Goal: Task Accomplishment & Management: Manage account settings

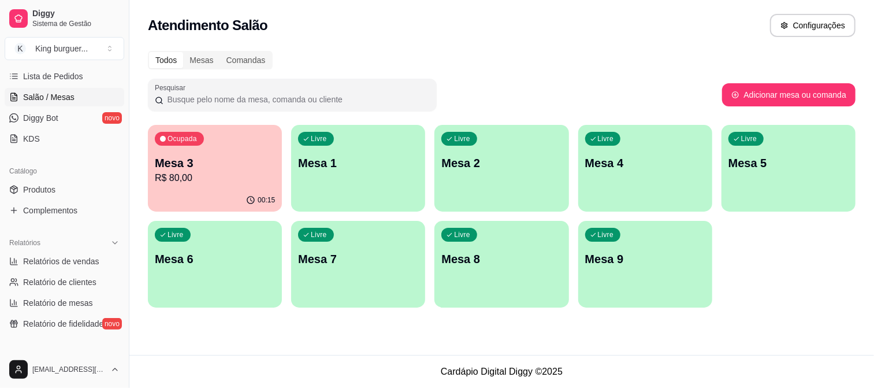
scroll to position [192, 0]
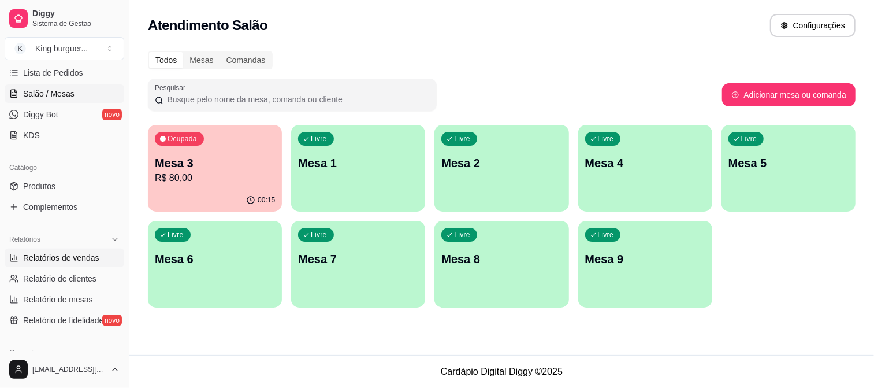
click at [90, 257] on span "Relatórios de vendas" at bounding box center [61, 258] width 76 height 12
select select "ALL"
select select "0"
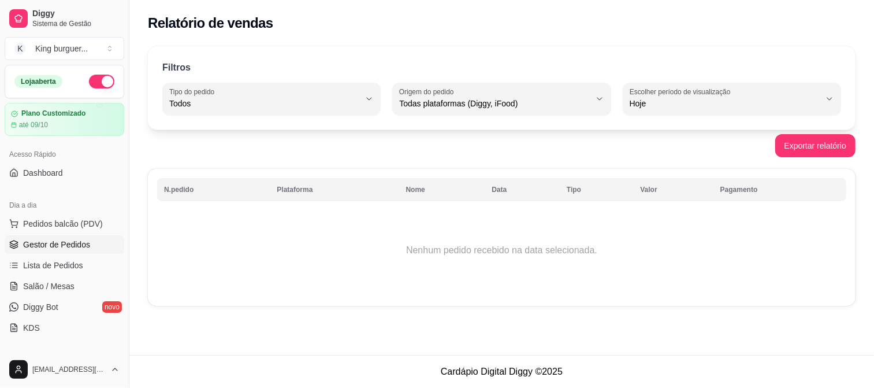
click at [81, 246] on span "Gestor de Pedidos" at bounding box center [56, 245] width 67 height 12
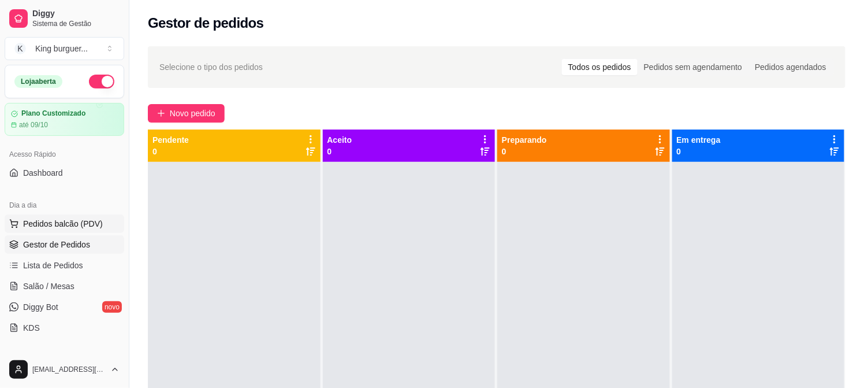
click at [88, 222] on span "Pedidos balcão (PDV)" at bounding box center [63, 224] width 80 height 12
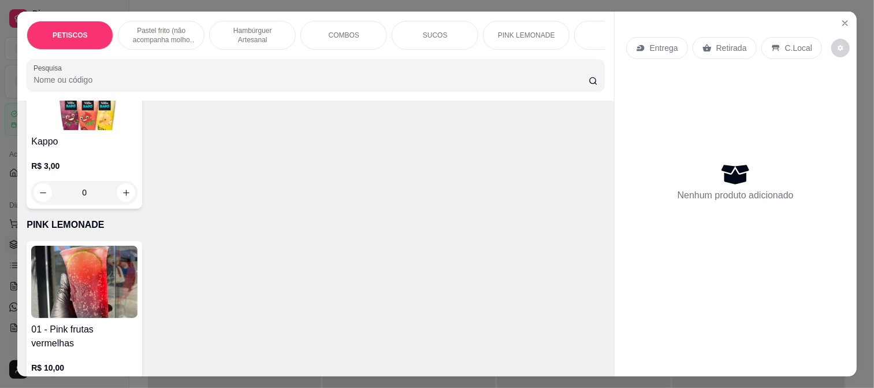
scroll to position [2439, 0]
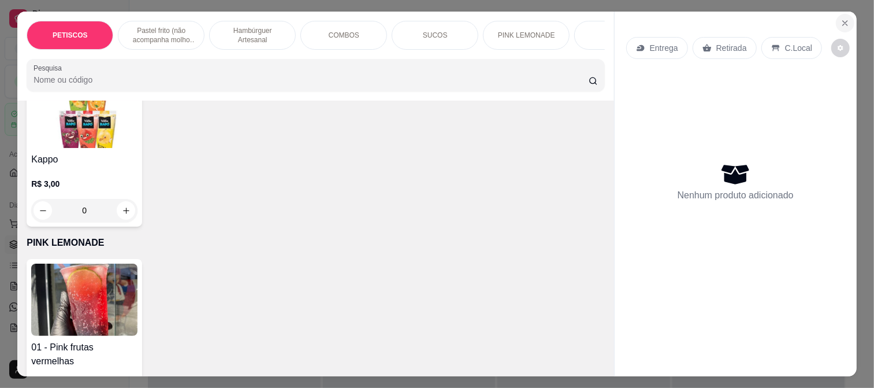
click at [840, 14] on button "Close" at bounding box center [845, 23] width 18 height 18
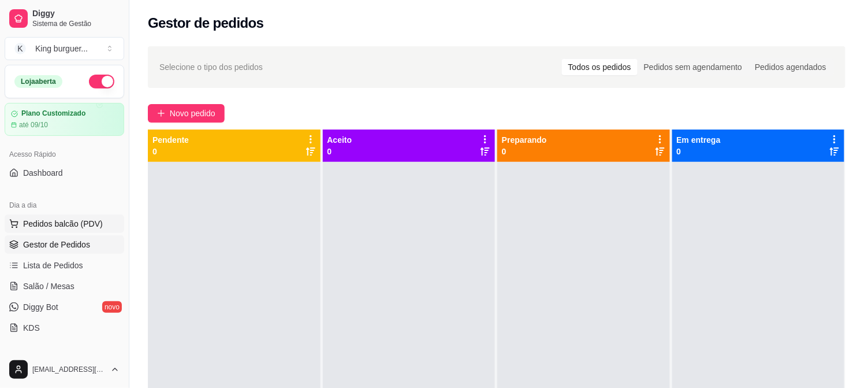
click at [56, 218] on span "Pedidos balcão (PDV)" at bounding box center [63, 224] width 80 height 12
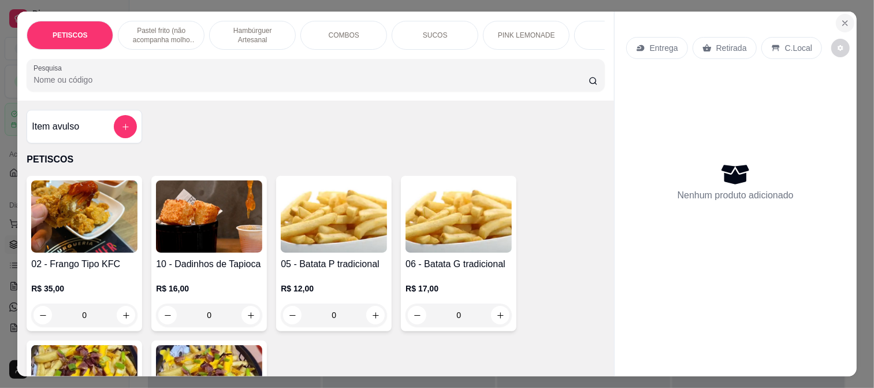
click at [842, 24] on button "Close" at bounding box center [845, 23] width 18 height 18
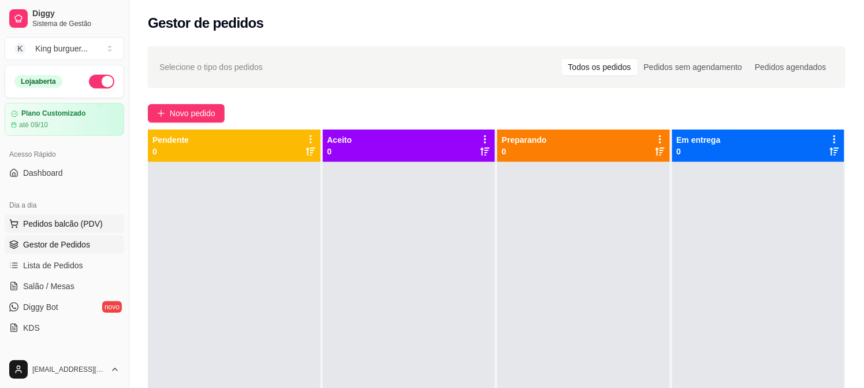
click at [62, 222] on span "Pedidos balcão (PDV)" at bounding box center [63, 224] width 80 height 12
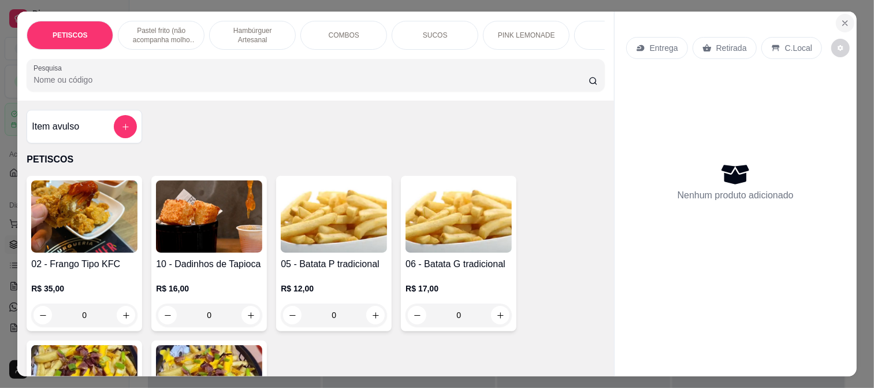
click at [840, 18] on icon "Close" at bounding box center [844, 22] width 9 height 9
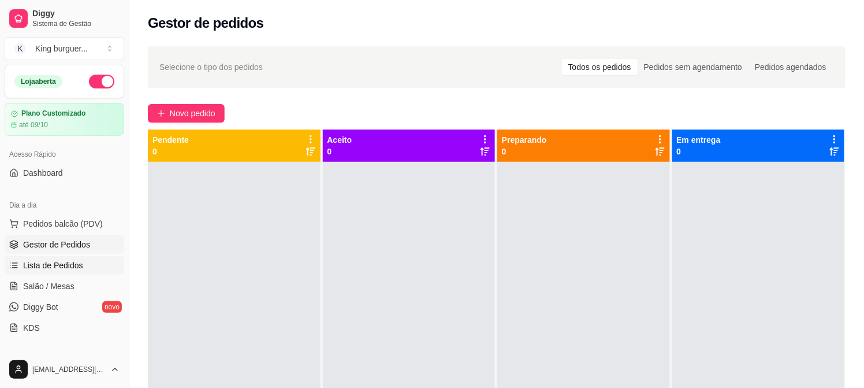
click at [59, 266] on span "Lista de Pedidos" at bounding box center [53, 265] width 60 height 12
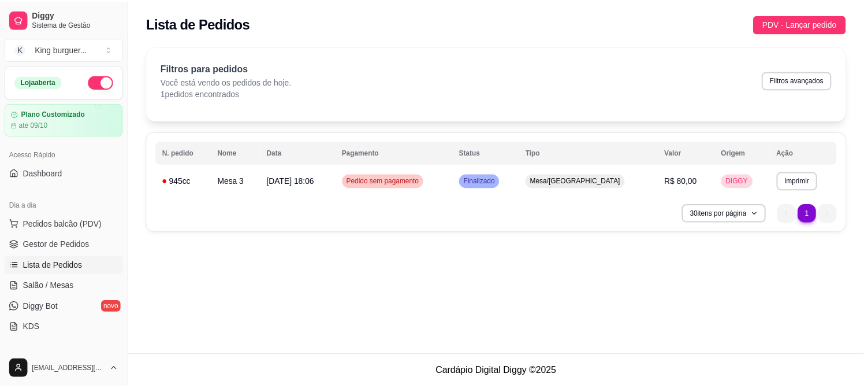
scroll to position [64, 0]
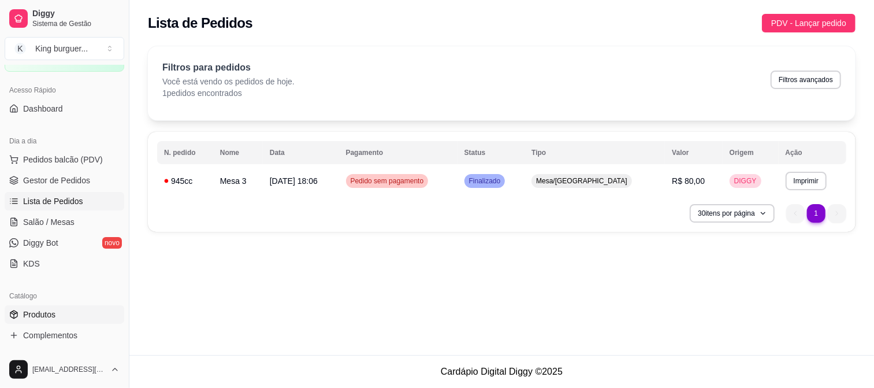
click at [91, 310] on link "Produtos" at bounding box center [65, 314] width 120 height 18
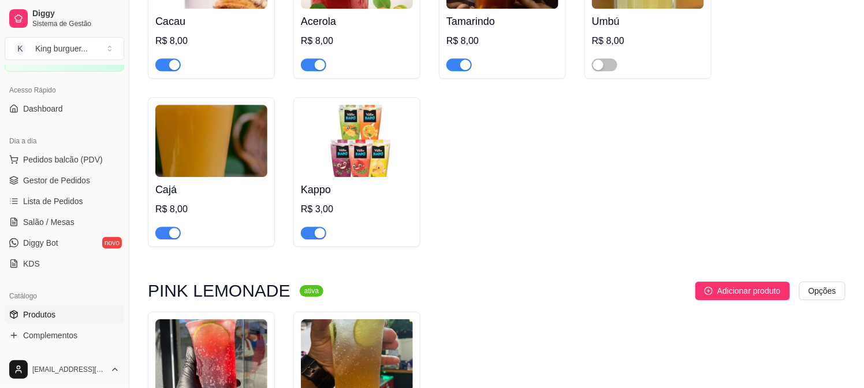
scroll to position [3658, 0]
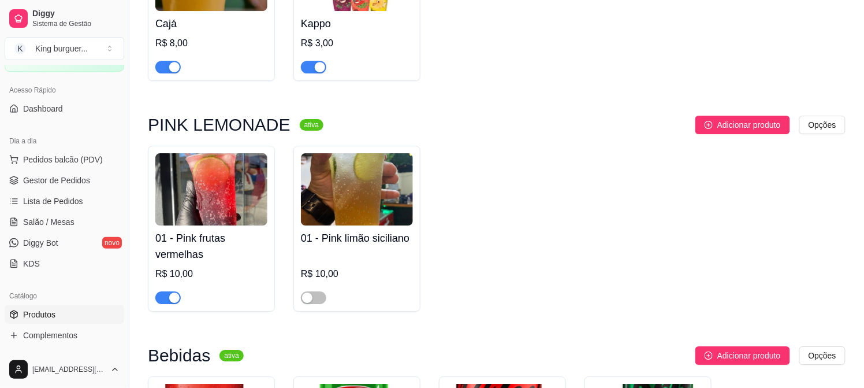
click at [166, 291] on span "button" at bounding box center [167, 297] width 25 height 13
click at [51, 218] on span "Salão / Mesas" at bounding box center [48, 222] width 51 height 12
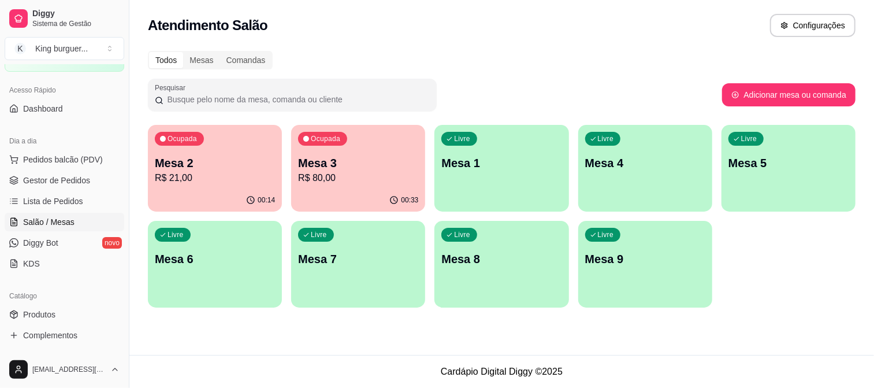
click at [306, 172] on p "R$ 80,00" at bounding box center [358, 178] width 120 height 14
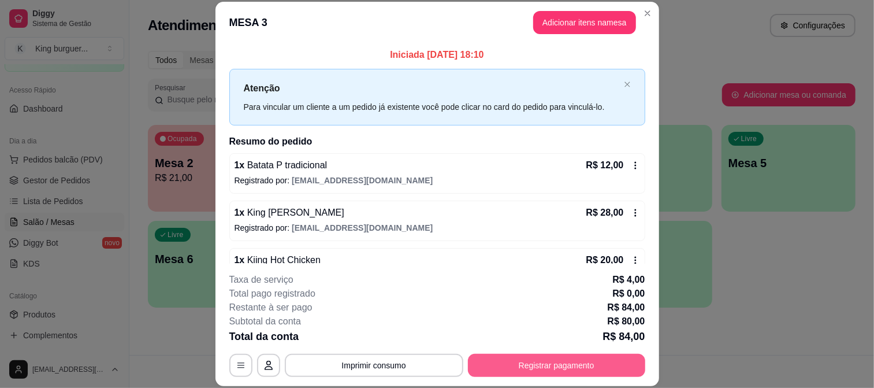
click at [506, 364] on button "Registrar pagamento" at bounding box center [556, 365] width 177 height 23
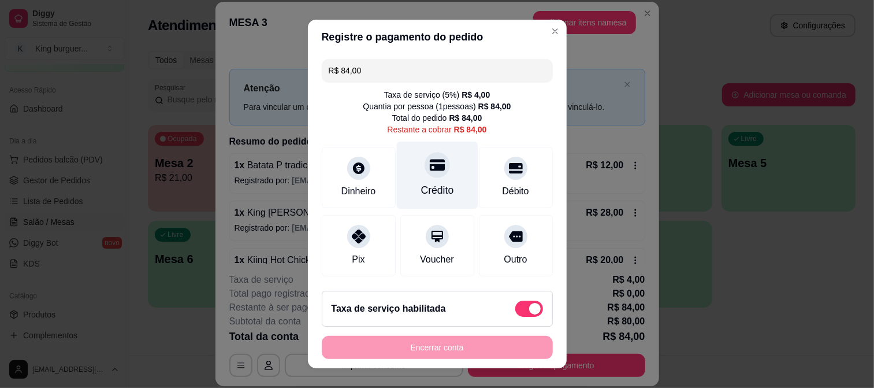
click at [429, 165] on icon at bounding box center [436, 165] width 15 height 12
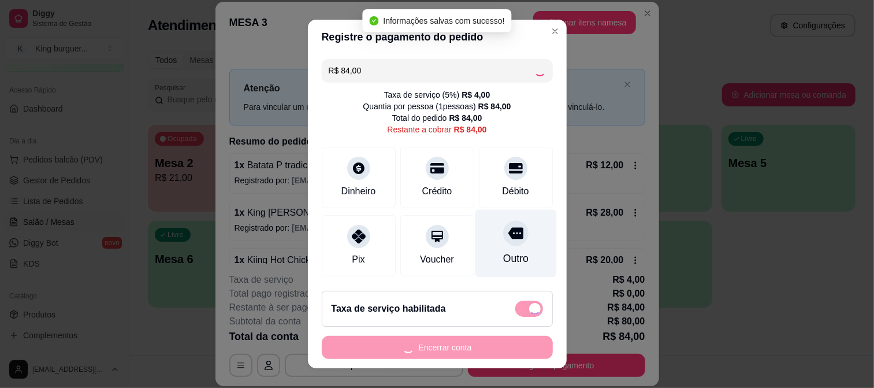
type input "R$ 0,00"
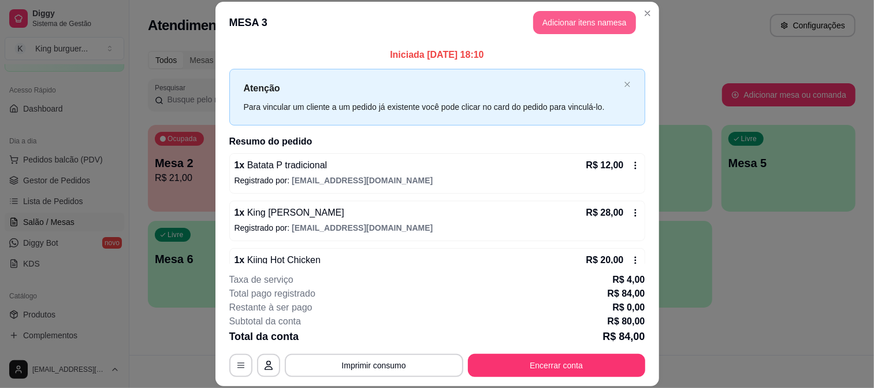
click at [563, 25] on button "Adicionar itens na mesa" at bounding box center [584, 22] width 103 height 23
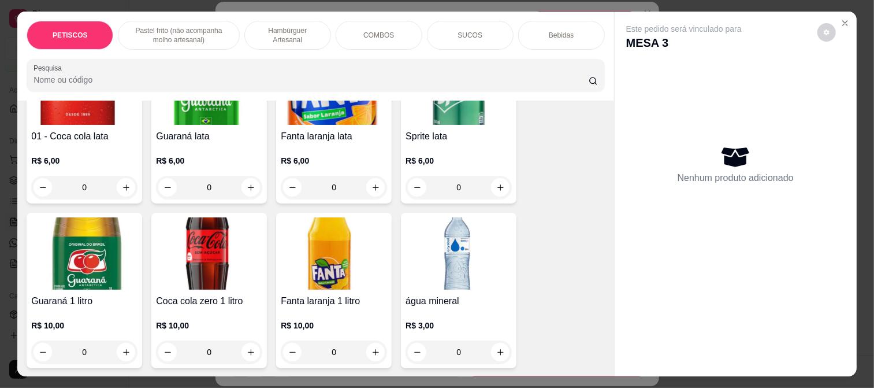
scroll to position [2802, 0]
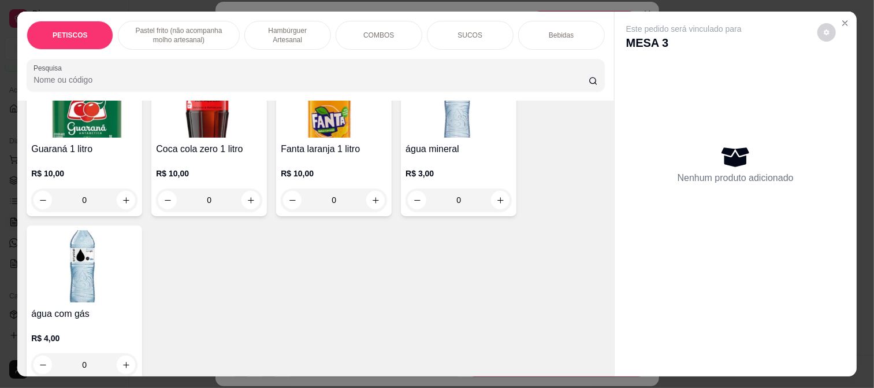
click at [81, 246] on img at bounding box center [84, 266] width 106 height 72
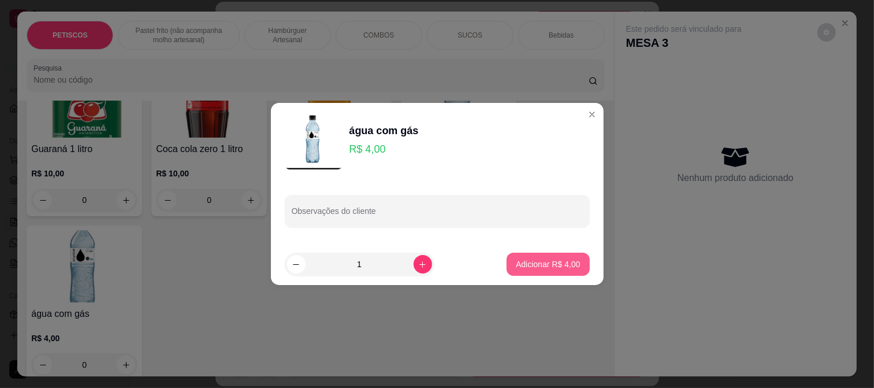
click at [519, 270] on button "Adicionar R$ 4,00" at bounding box center [548, 263] width 83 height 23
type input "1"
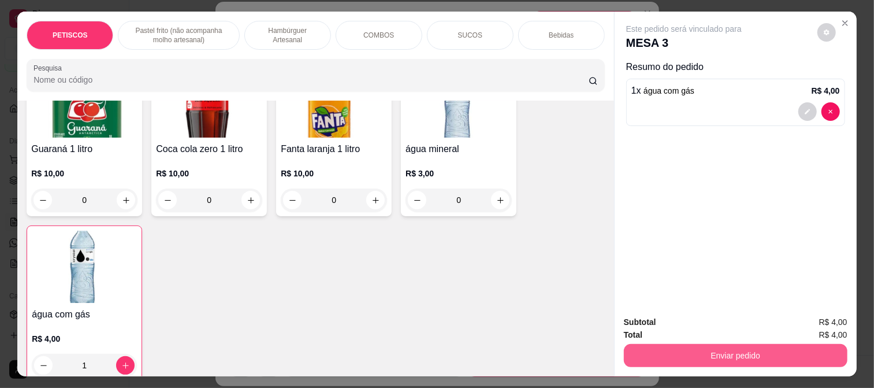
click at [689, 354] on button "Enviar pedido" at bounding box center [736, 355] width 224 height 23
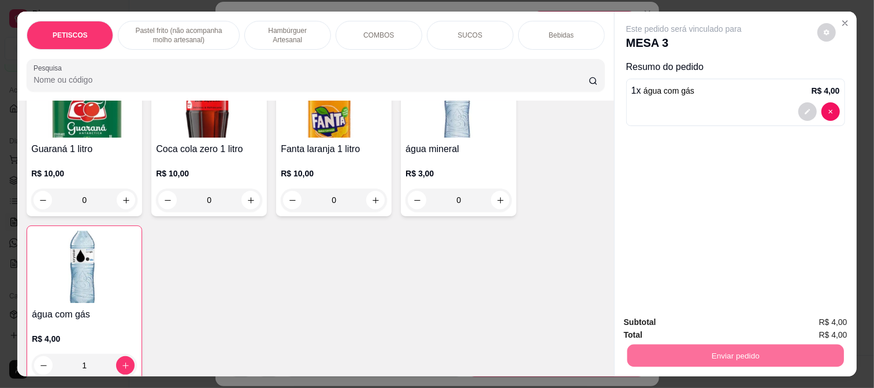
click at [723, 320] on button "Registrar cliente" at bounding box center [740, 321] width 74 height 21
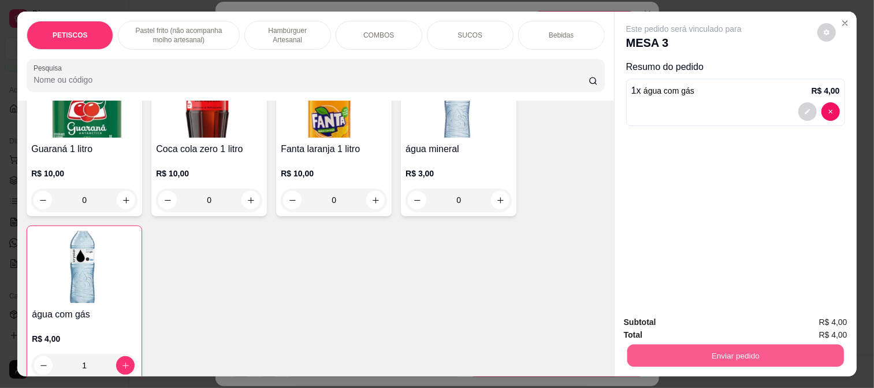
click at [684, 349] on button "Enviar pedido" at bounding box center [735, 355] width 217 height 23
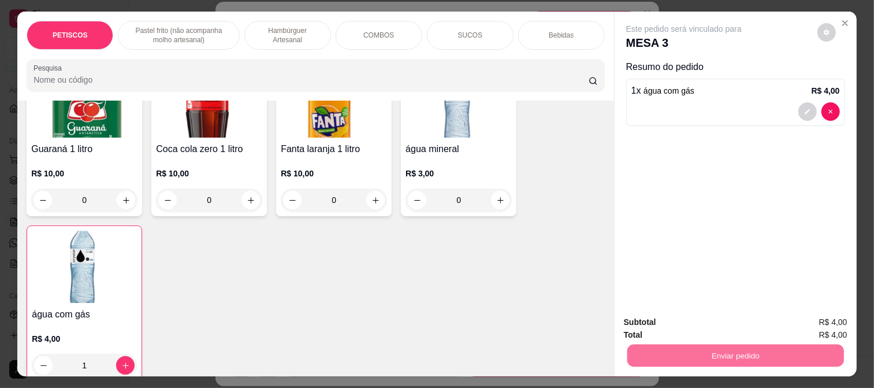
click at [802, 318] on button "Enviar pedido" at bounding box center [816, 322] width 65 height 22
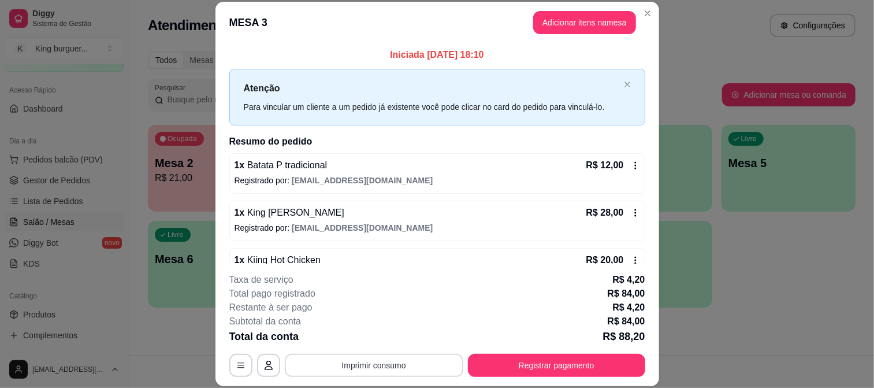
click at [406, 362] on button "Imprimir consumo" at bounding box center [374, 365] width 178 height 23
click at [389, 330] on button "IMPRESSORA" at bounding box center [372, 338] width 81 height 18
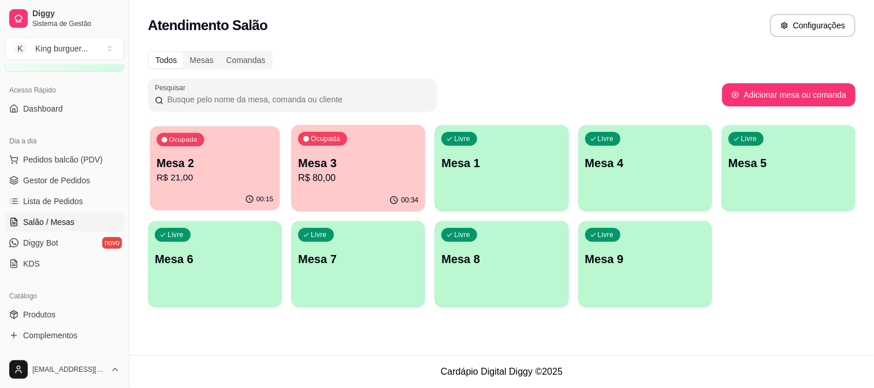
click at [217, 179] on p "R$ 21,00" at bounding box center [215, 177] width 117 height 13
click at [200, 171] on p "R$ 21,00" at bounding box center [215, 178] width 120 height 14
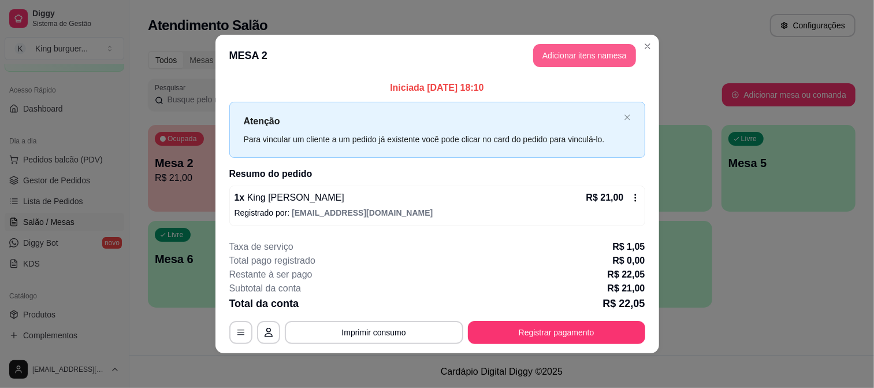
click at [559, 56] on button "Adicionar itens na mesa" at bounding box center [584, 55] width 103 height 23
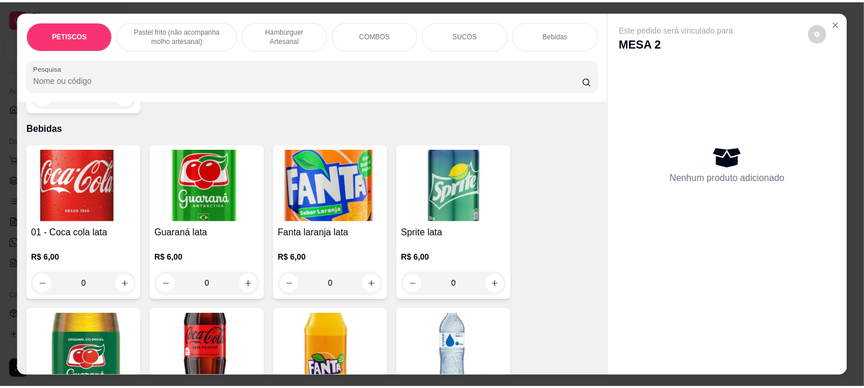
scroll to position [2567, 0]
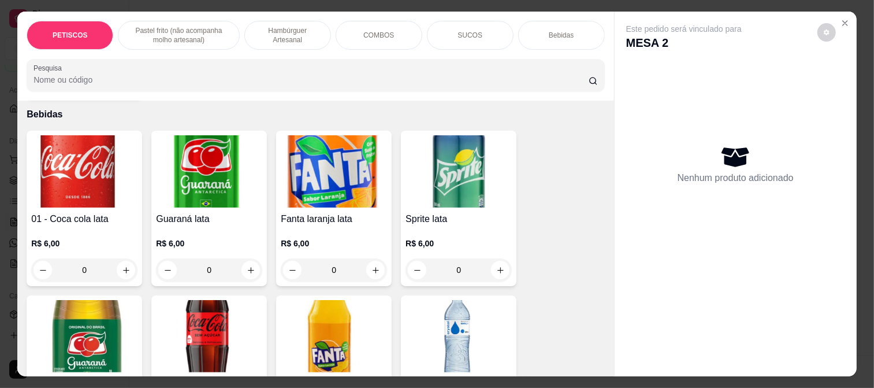
click at [344, 151] on img at bounding box center [334, 171] width 106 height 72
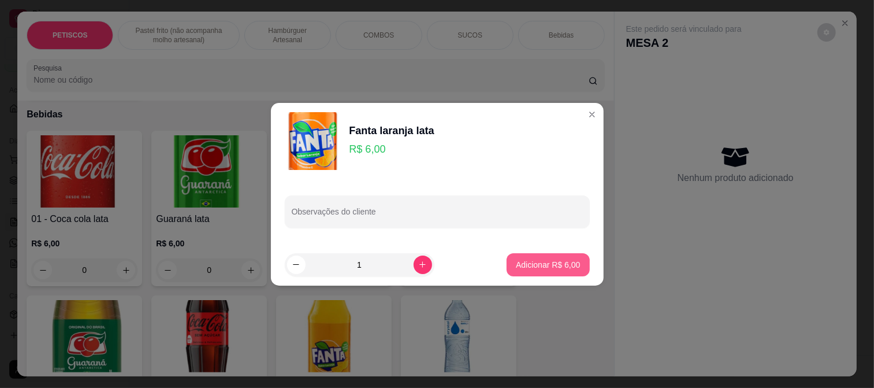
click at [549, 261] on p "Adicionar R$ 6,00" at bounding box center [548, 265] width 64 height 12
type input "1"
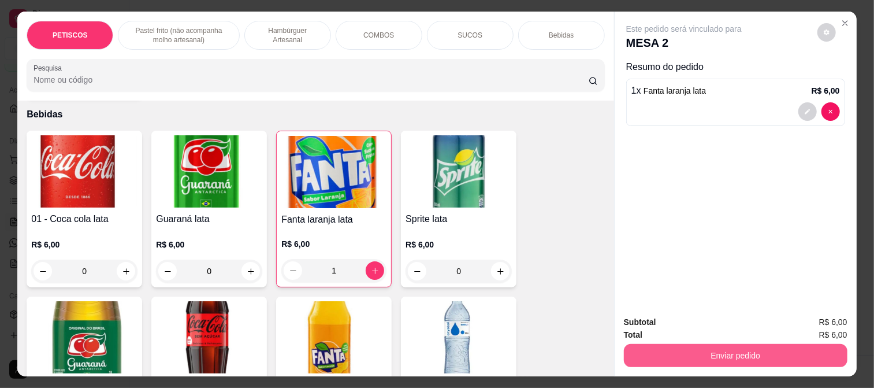
click at [686, 348] on button "Enviar pedido" at bounding box center [736, 355] width 224 height 23
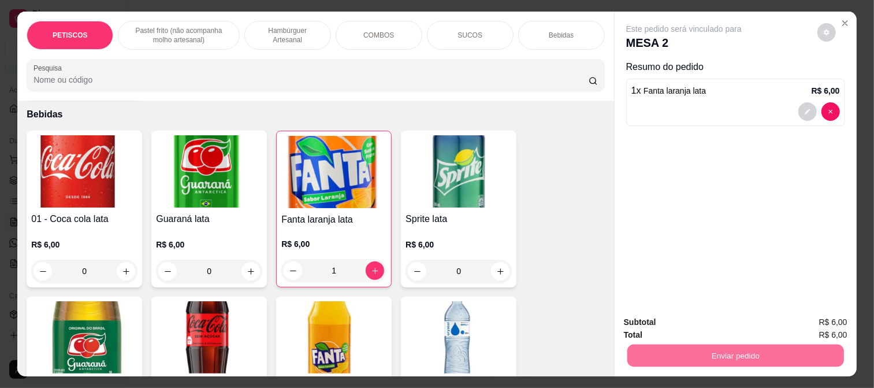
click at [720, 317] on button "Registrar cliente" at bounding box center [740, 321] width 74 height 21
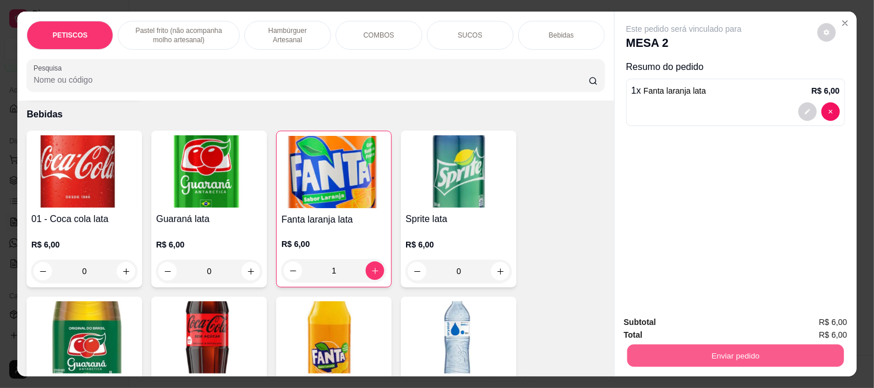
click at [740, 349] on button "Enviar pedido" at bounding box center [735, 355] width 217 height 23
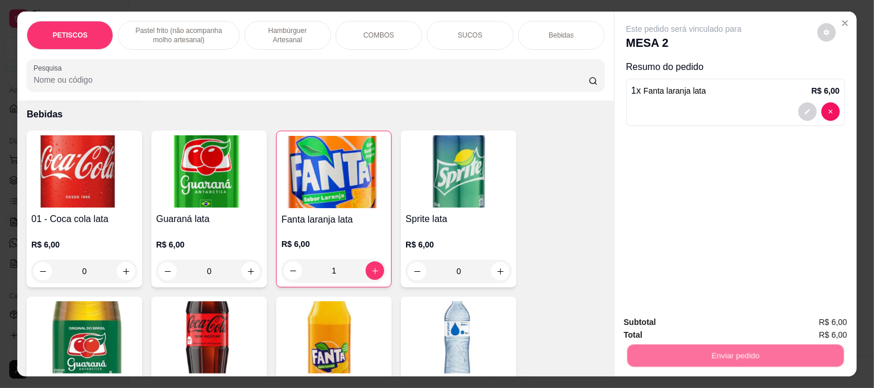
click at [803, 317] on button "Enviar pedido" at bounding box center [818, 321] width 64 height 21
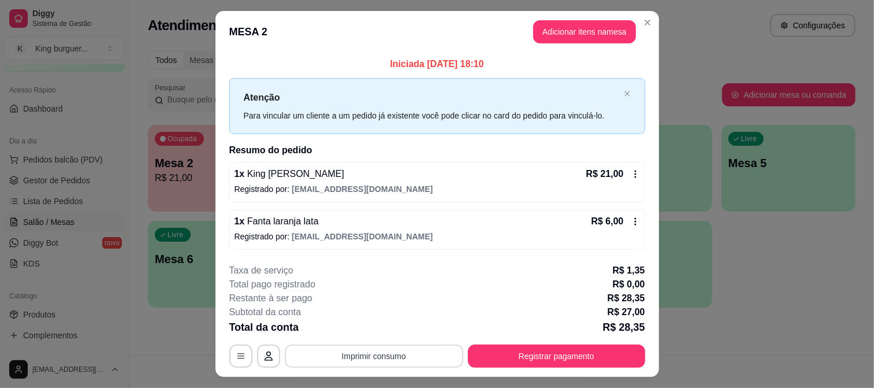
click at [387, 356] on button "Imprimir consumo" at bounding box center [374, 355] width 178 height 23
click at [387, 330] on button "IMPRESSORA" at bounding box center [373, 329] width 84 height 18
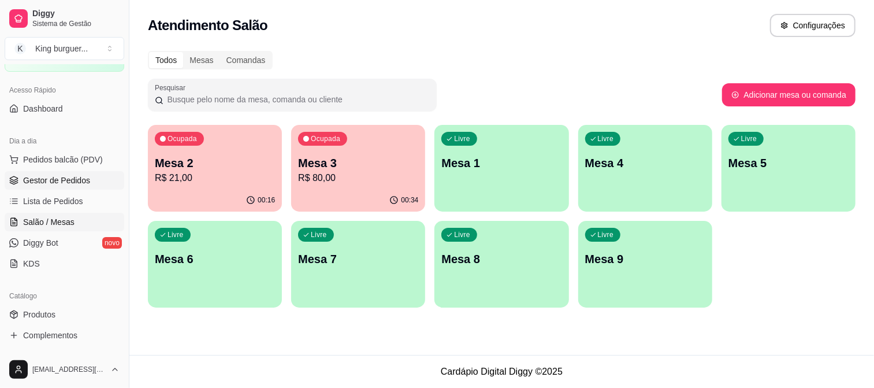
click at [72, 180] on span "Gestor de Pedidos" at bounding box center [56, 180] width 67 height 12
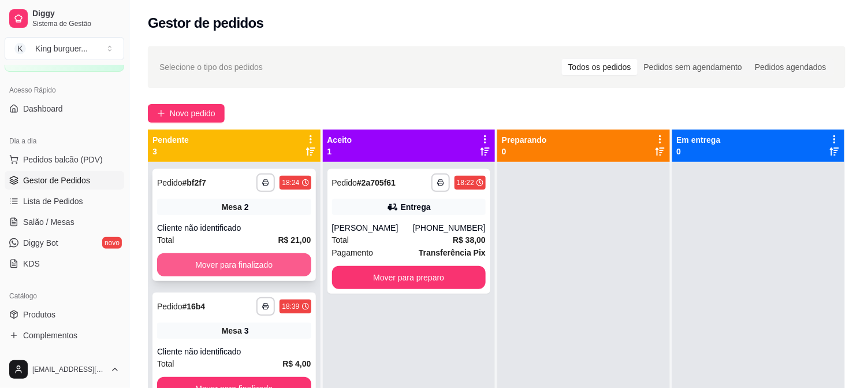
click at [256, 263] on button "Mover para finalizado" at bounding box center [234, 264] width 154 height 23
click at [270, 261] on button "Mover para finalizado" at bounding box center [234, 264] width 154 height 23
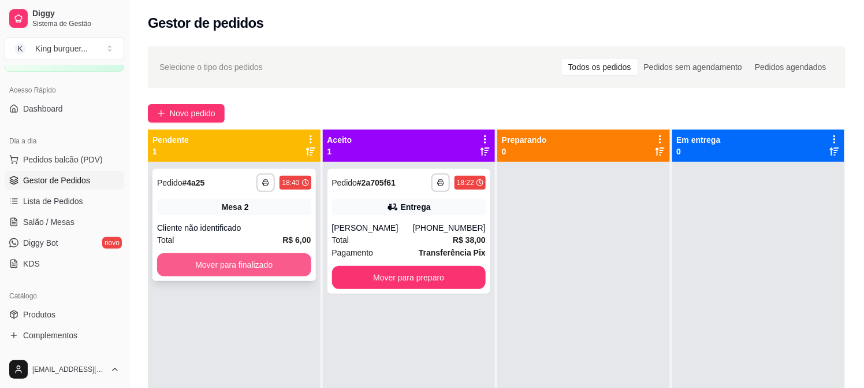
click at [274, 272] on button "Mover para finalizado" at bounding box center [234, 264] width 154 height 23
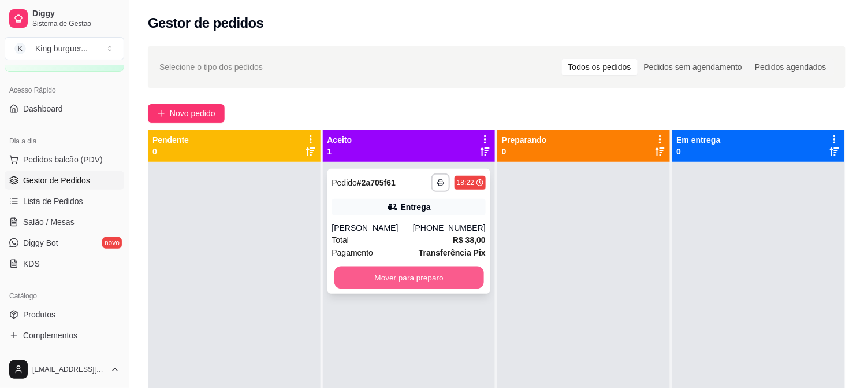
click at [408, 280] on button "Mover para preparo" at bounding box center [409, 277] width 150 height 23
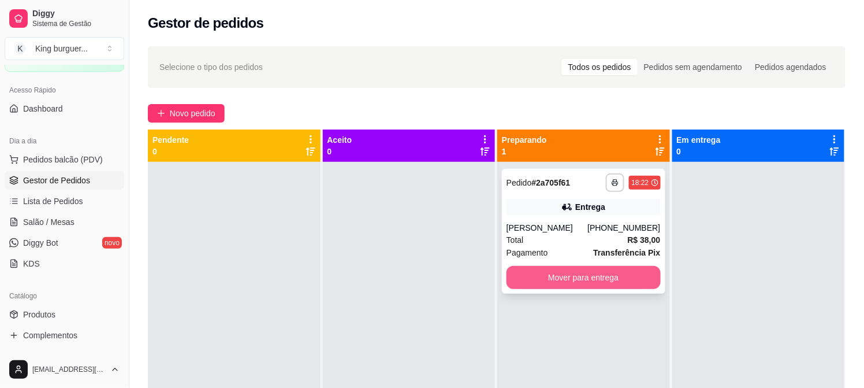
click at [526, 274] on button "Mover para entrega" at bounding box center [584, 277] width 154 height 23
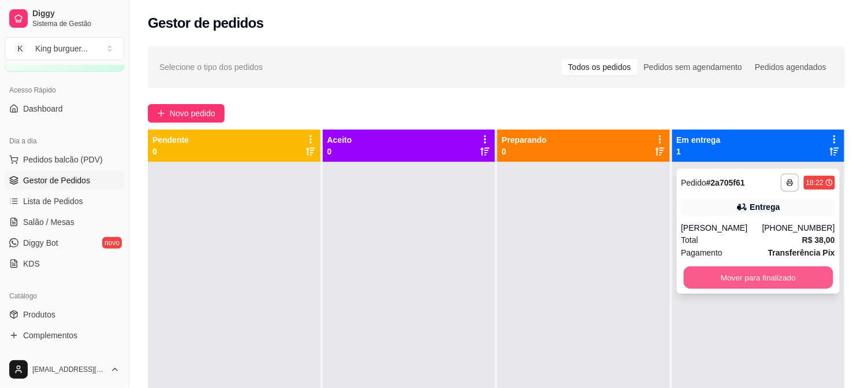
click at [683, 276] on button "Mover para finalizado" at bounding box center [758, 277] width 150 height 23
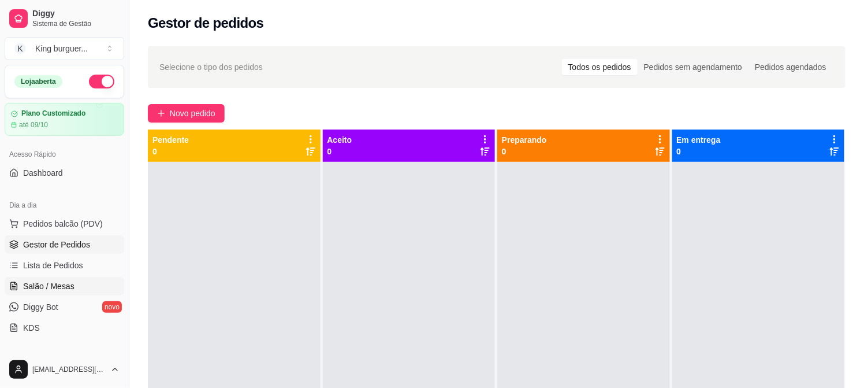
click at [59, 282] on span "Salão / Mesas" at bounding box center [48, 286] width 51 height 12
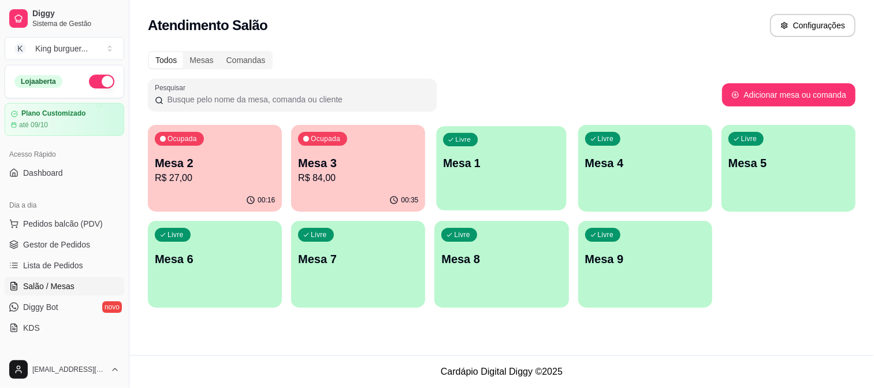
click at [506, 153] on div "Livre Mesa 1" at bounding box center [502, 161] width 130 height 70
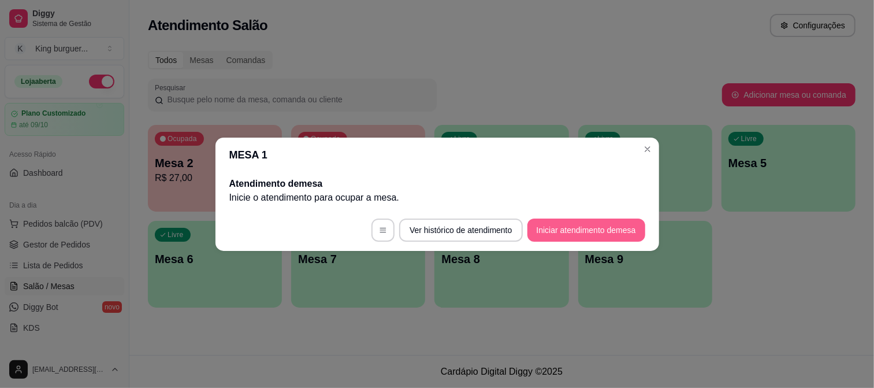
click at [605, 238] on button "Iniciar atendimento de mesa" at bounding box center [586, 229] width 118 height 23
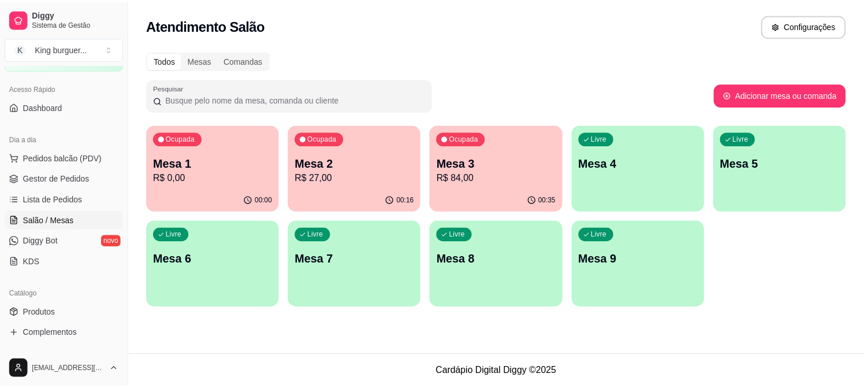
scroll to position [128, 0]
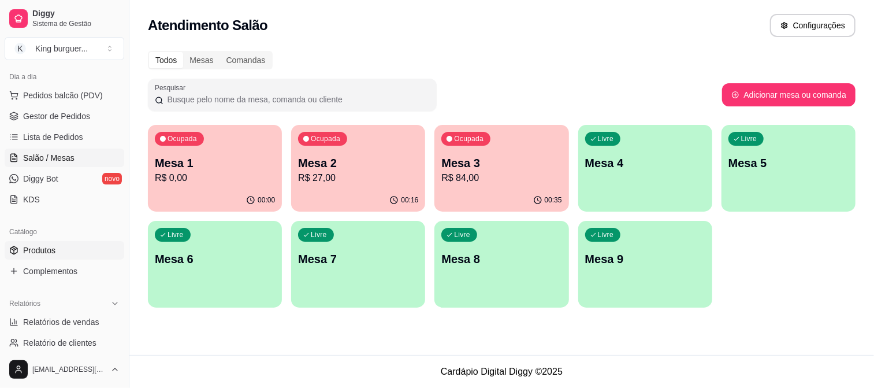
click at [54, 250] on span "Produtos" at bounding box center [39, 250] width 32 height 12
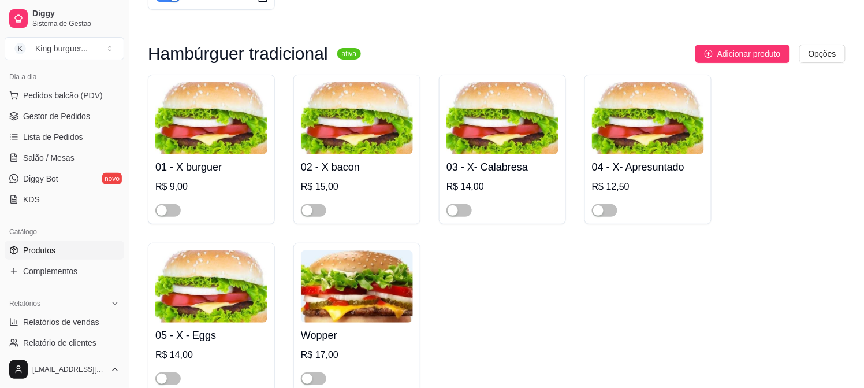
scroll to position [2631, 0]
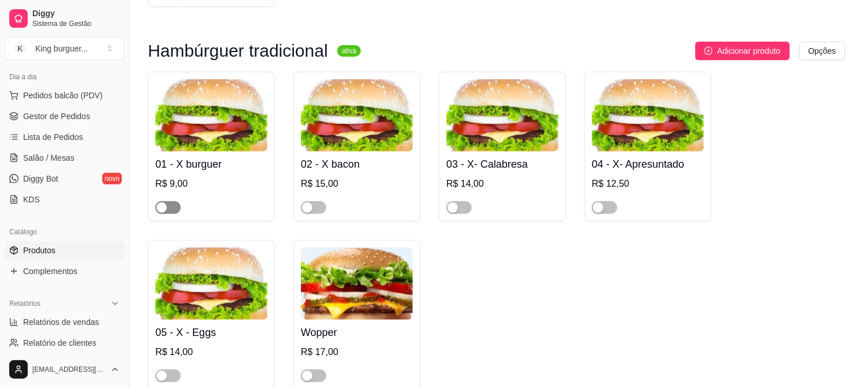
click at [179, 201] on span "button" at bounding box center [167, 207] width 25 height 13
click at [62, 152] on span "Salão / Mesas" at bounding box center [48, 158] width 51 height 12
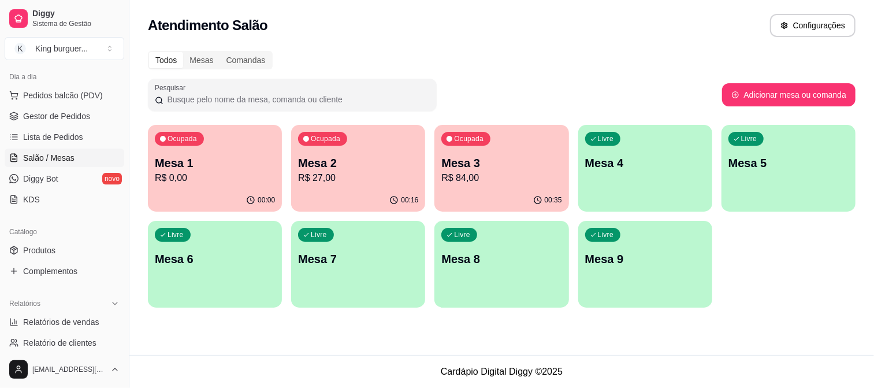
click at [217, 158] on p "Mesa 1" at bounding box center [215, 163] width 120 height 16
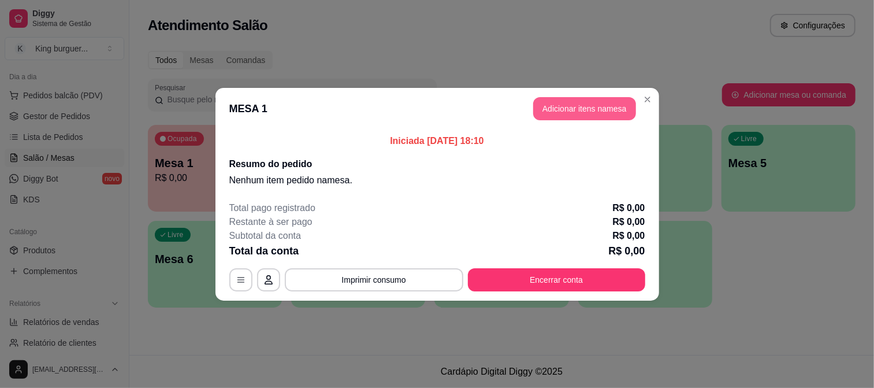
click at [548, 107] on button "Adicionar itens na mesa" at bounding box center [584, 108] width 103 height 23
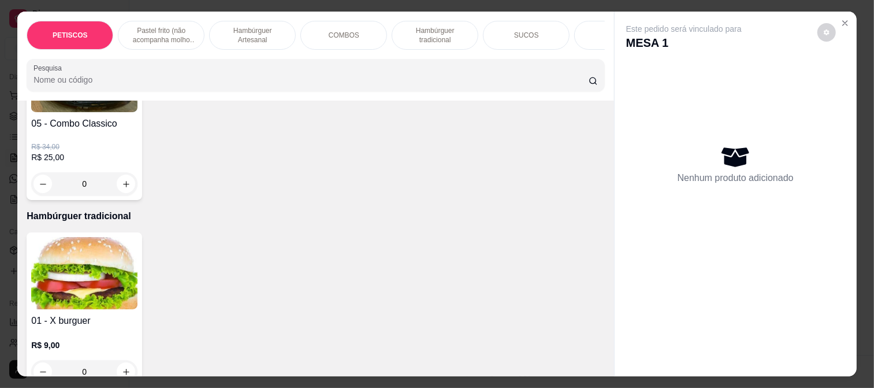
scroll to position [2053, 0]
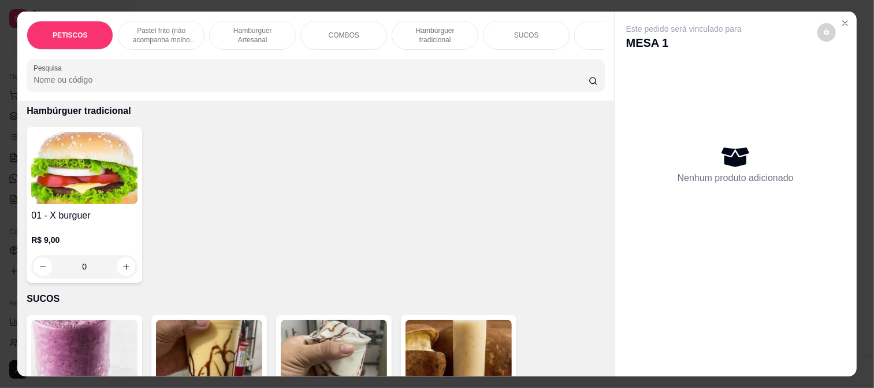
click at [102, 161] on img at bounding box center [84, 168] width 106 height 72
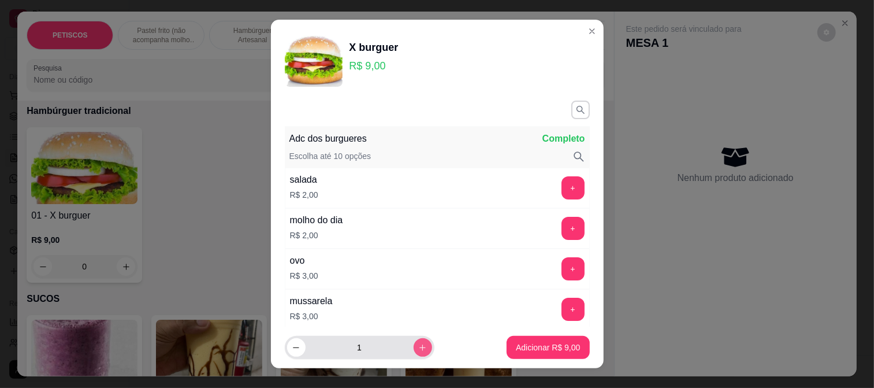
click at [414, 340] on button "increase-product-quantity" at bounding box center [423, 347] width 18 height 18
type input "2"
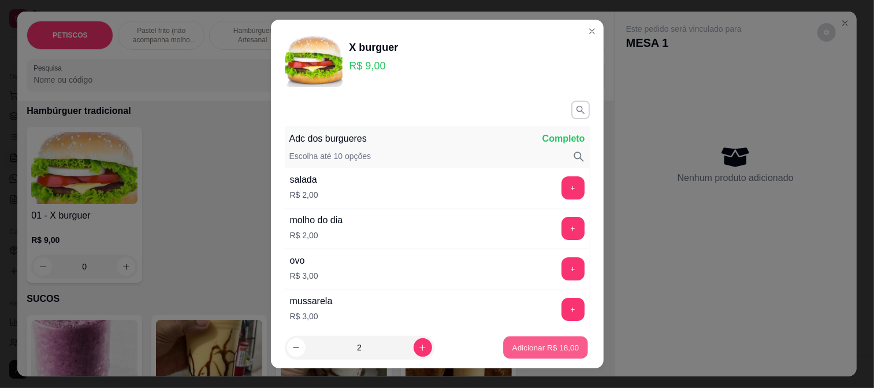
click at [512, 348] on p "Adicionar R$ 18,00" at bounding box center [545, 347] width 67 height 11
type input "2"
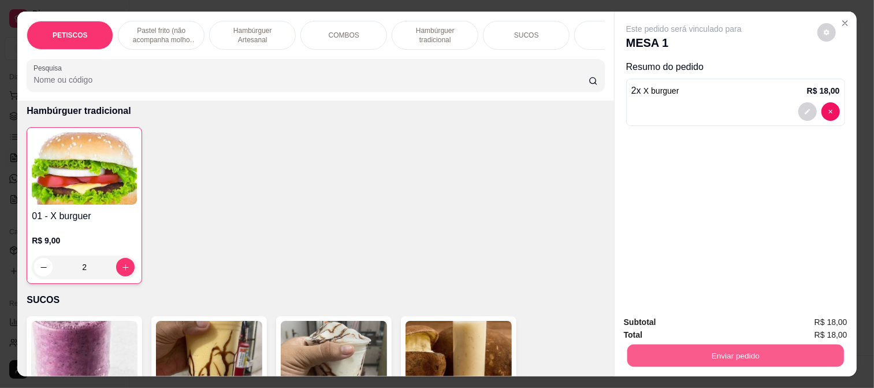
click at [647, 344] on button "Enviar pedido" at bounding box center [735, 355] width 217 height 23
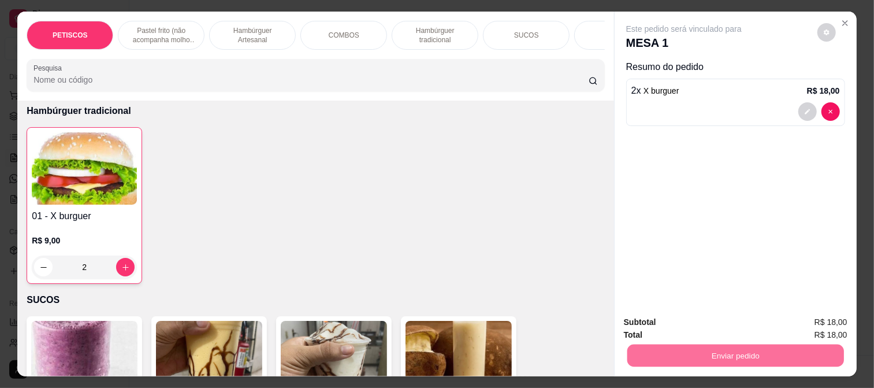
click at [810, 318] on button "Enviar pedido" at bounding box center [816, 322] width 65 height 22
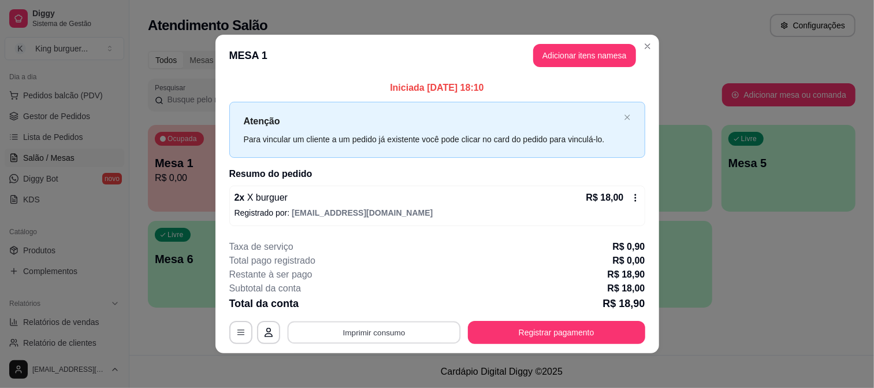
click at [379, 335] on button "Imprimir consumo" at bounding box center [373, 332] width 173 height 23
click at [396, 304] on button "IMPRESSORA" at bounding box center [373, 305] width 84 height 18
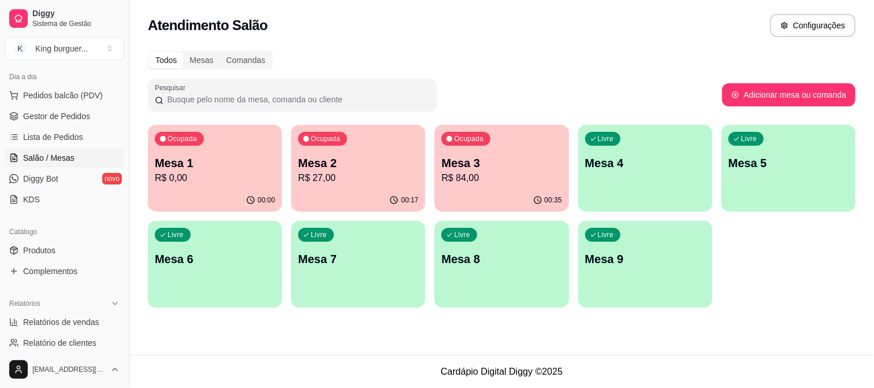
click at [333, 172] on p "R$ 27,00" at bounding box center [358, 178] width 120 height 14
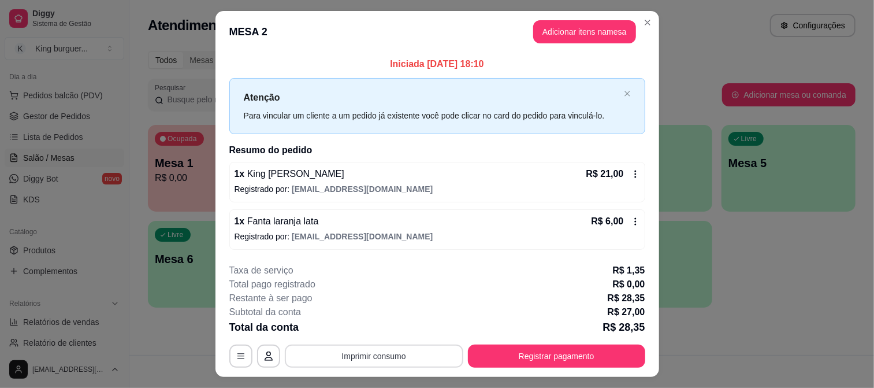
click at [411, 359] on button "Imprimir consumo" at bounding box center [374, 355] width 178 height 23
click at [396, 326] on button "IMPRESSORA" at bounding box center [372, 329] width 81 height 18
click at [534, 363] on button "Registrar pagamento" at bounding box center [556, 355] width 177 height 23
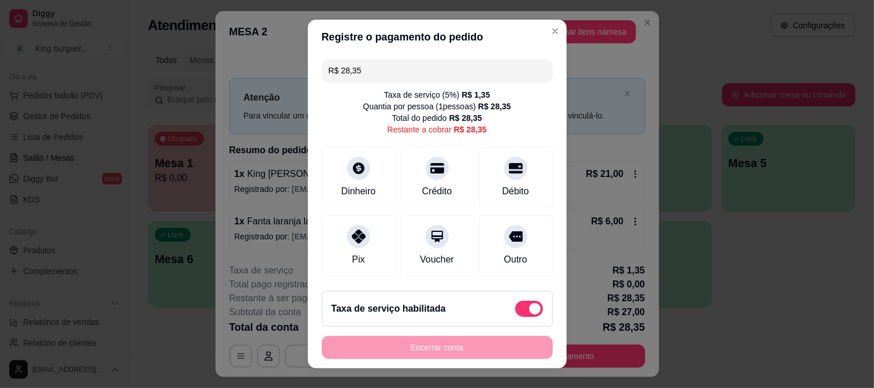
click at [515, 316] on span at bounding box center [529, 308] width 28 height 16
click at [515, 316] on input "checkbox" at bounding box center [519, 315] width 8 height 8
checkbox input "true"
type input "R$ 27,00"
checkbox input "false"
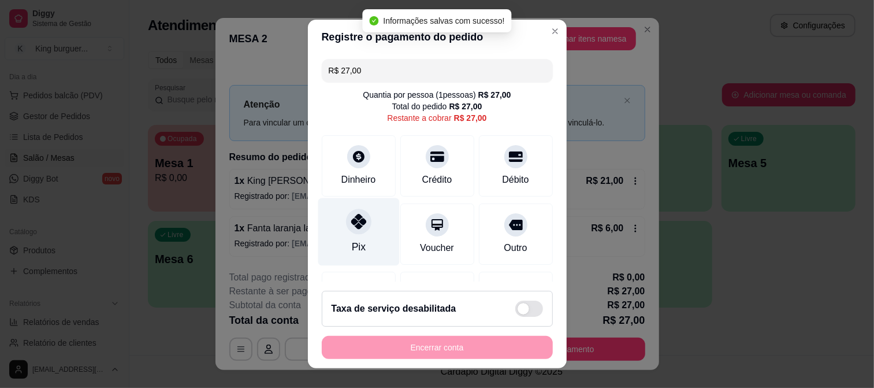
click at [351, 221] on icon at bounding box center [358, 221] width 15 height 15
type input "R$ 0,00"
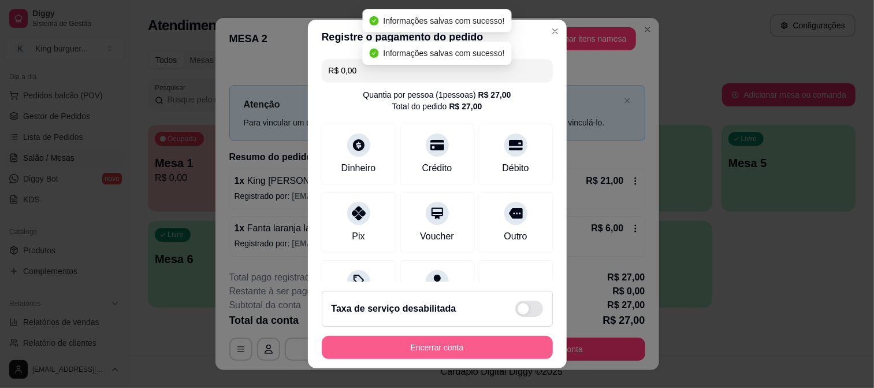
click at [419, 343] on button "Encerrar conta" at bounding box center [437, 347] width 231 height 23
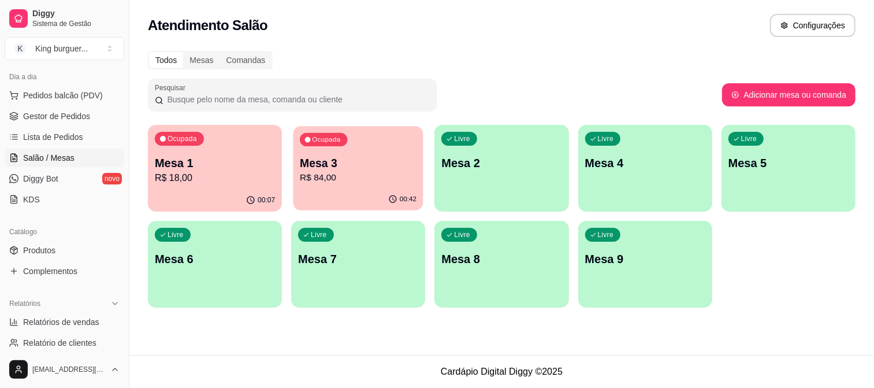
click at [371, 176] on p "R$ 84,00" at bounding box center [358, 177] width 117 height 13
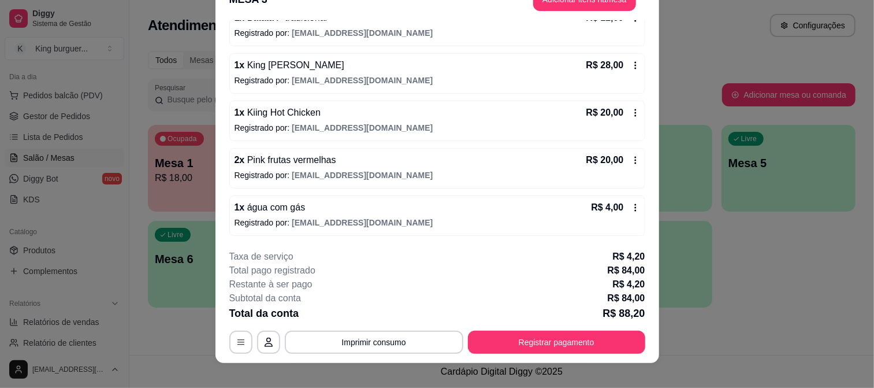
scroll to position [35, 0]
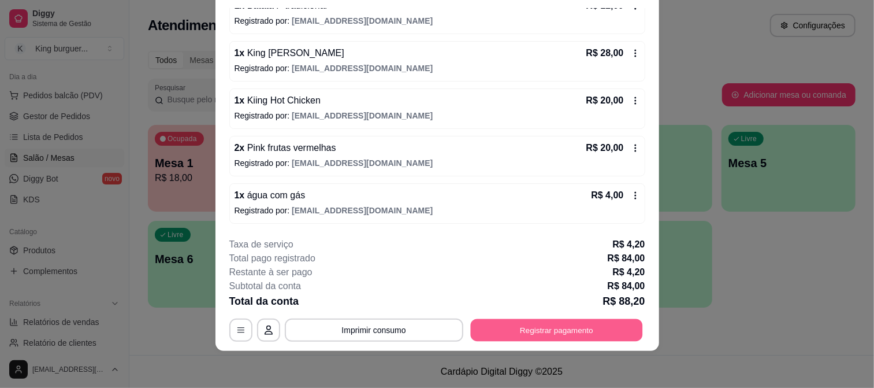
click at [529, 332] on button "Registrar pagamento" at bounding box center [556, 329] width 172 height 23
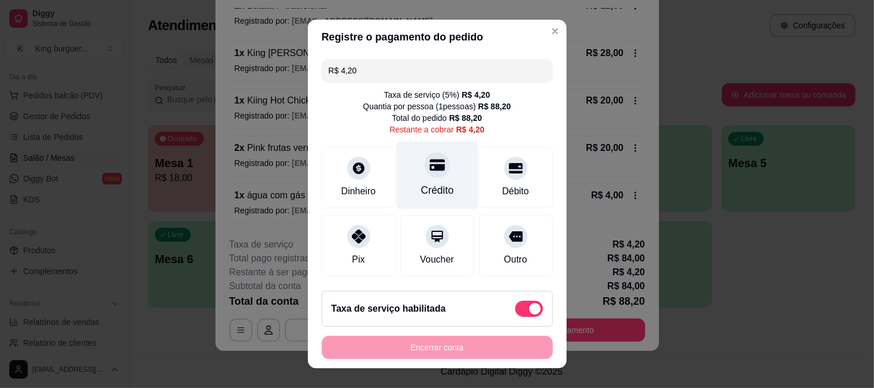
click at [431, 172] on div at bounding box center [437, 164] width 25 height 25
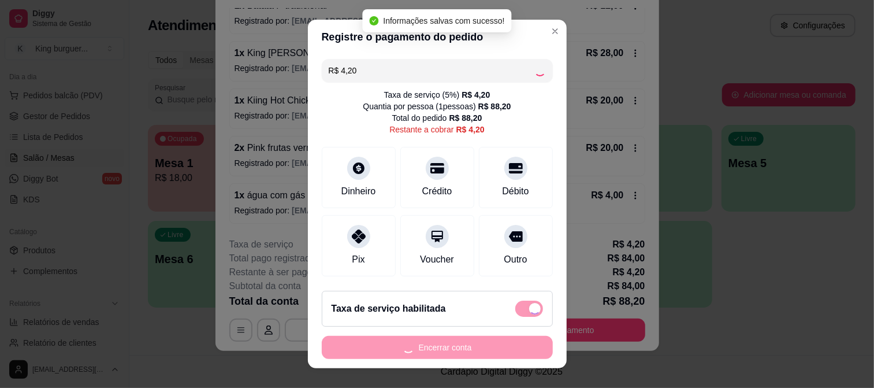
type input "R$ 0,00"
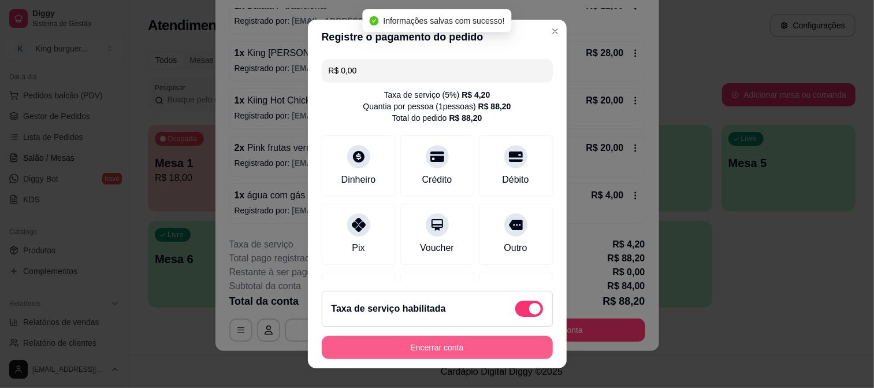
click at [464, 338] on button "Encerrar conta" at bounding box center [437, 347] width 231 height 23
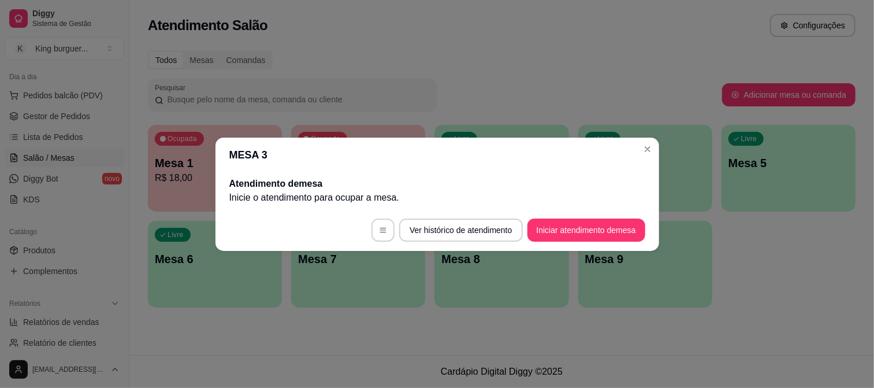
scroll to position [0, 0]
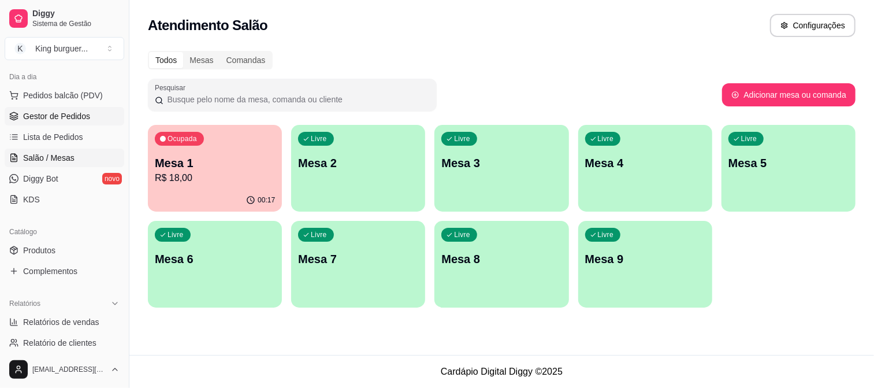
click at [64, 113] on span "Gestor de Pedidos" at bounding box center [56, 116] width 67 height 12
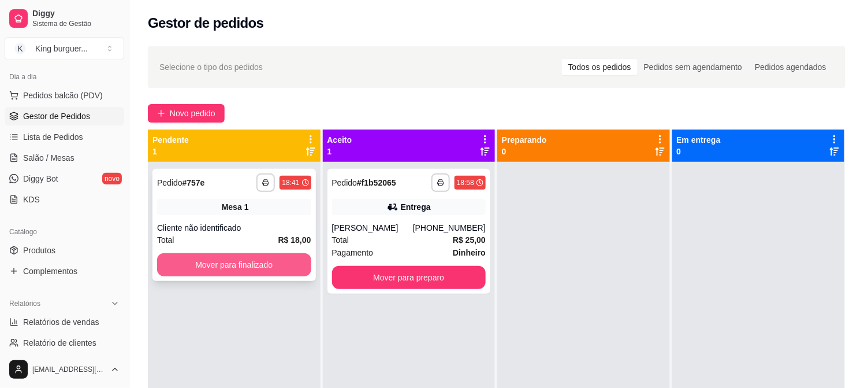
click at [251, 263] on button "Mover para finalizado" at bounding box center [234, 264] width 154 height 23
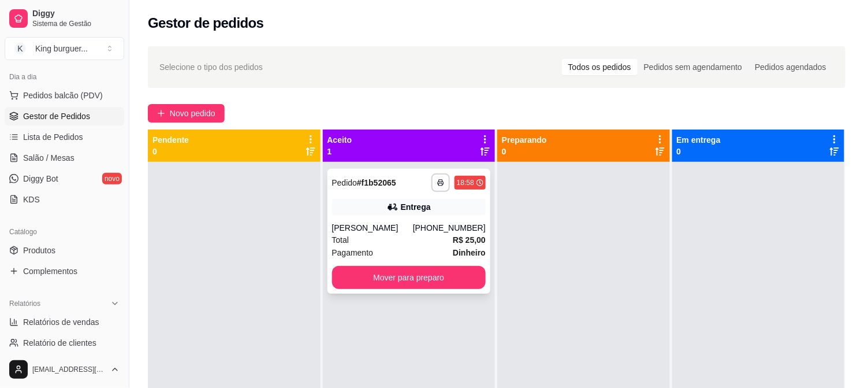
click at [384, 233] on div "[PERSON_NAME]" at bounding box center [372, 228] width 81 height 12
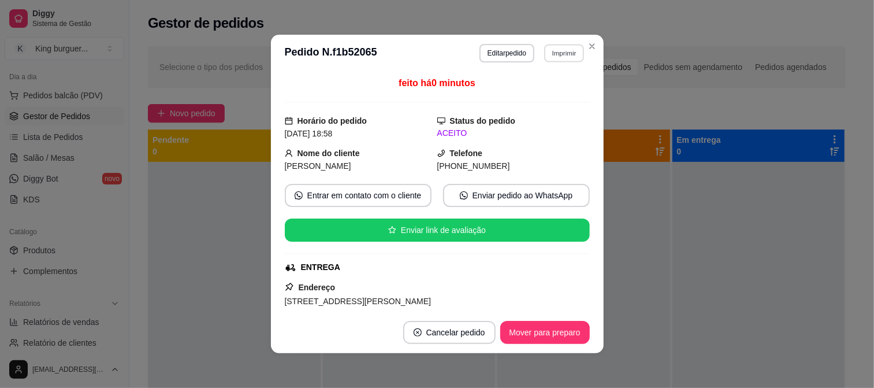
click at [563, 55] on button "Imprimir" at bounding box center [564, 53] width 40 height 18
click at [549, 92] on button "IMPRESSORA" at bounding box center [539, 94] width 81 height 18
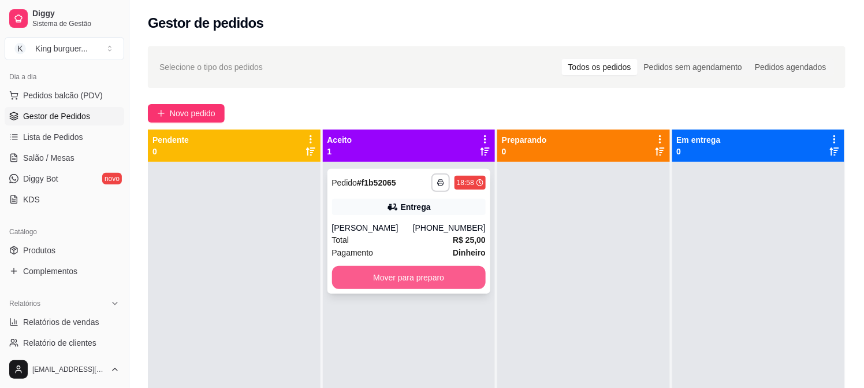
click at [435, 278] on button "Mover para preparo" at bounding box center [409, 277] width 154 height 23
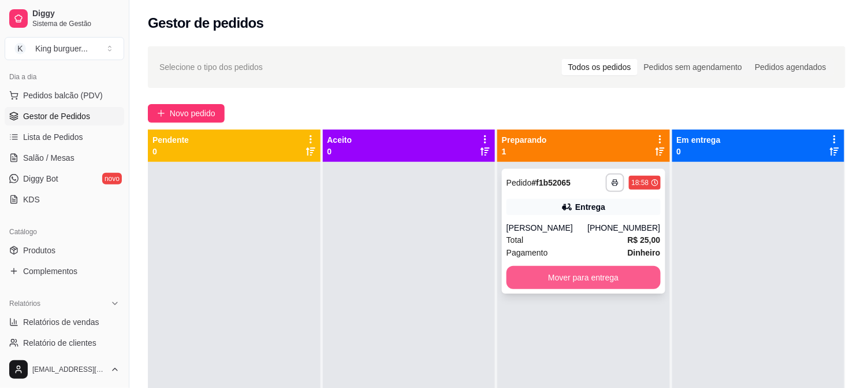
click at [549, 272] on button "Mover para entrega" at bounding box center [584, 277] width 154 height 23
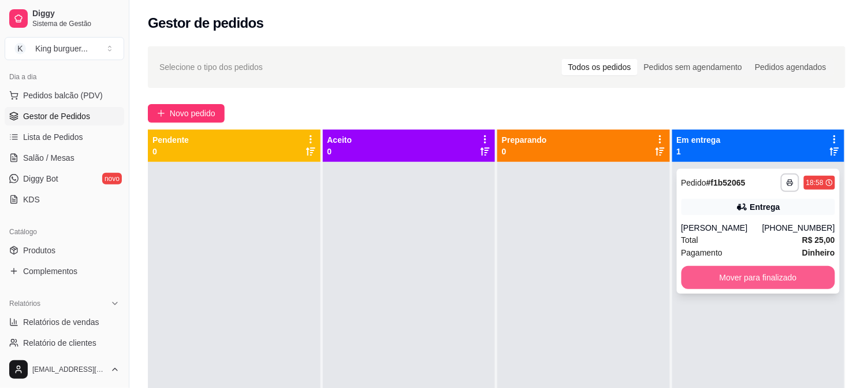
click at [694, 267] on button "Mover para finalizado" at bounding box center [759, 277] width 154 height 23
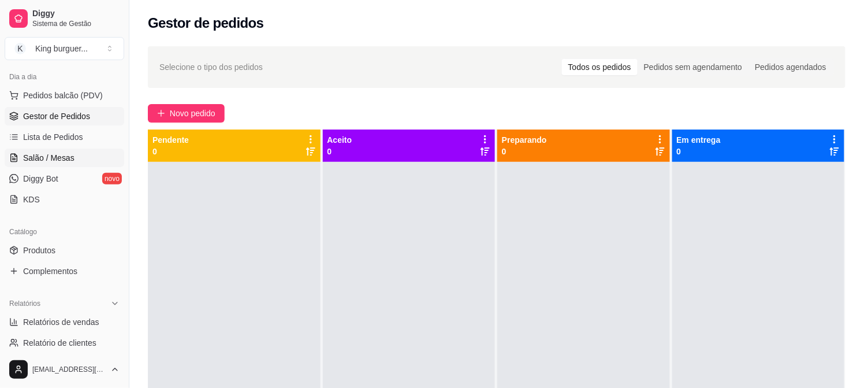
click at [70, 165] on link "Salão / Mesas" at bounding box center [65, 157] width 120 height 18
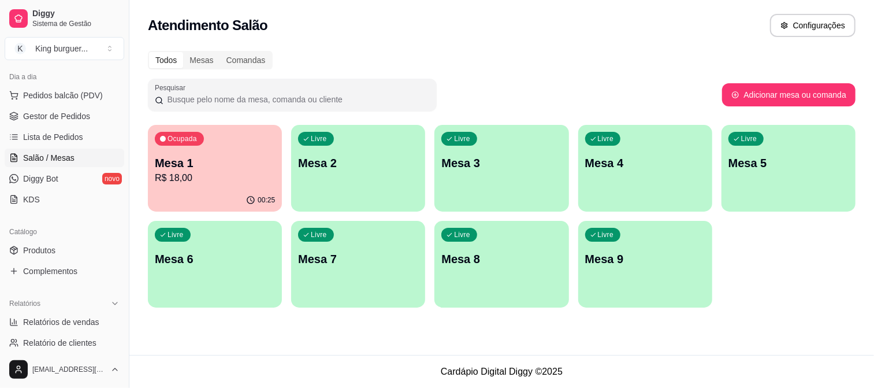
click at [228, 176] on p "R$ 18,00" at bounding box center [215, 178] width 120 height 14
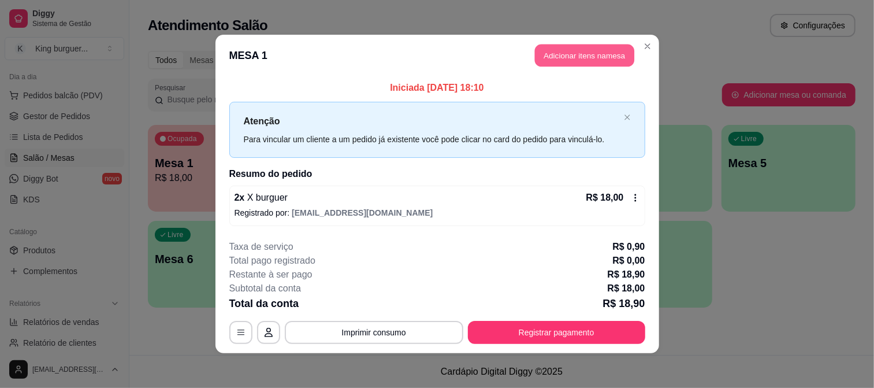
click at [579, 54] on button "Adicionar itens na mesa" at bounding box center [584, 55] width 99 height 23
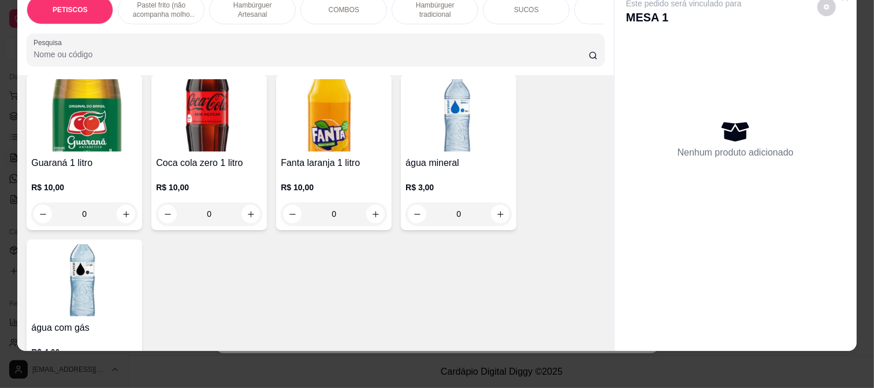
scroll to position [2870, 0]
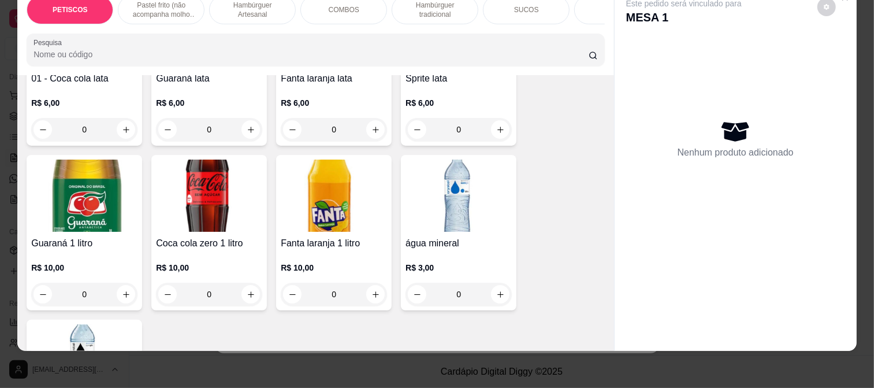
click at [343, 177] on img at bounding box center [334, 195] width 106 height 72
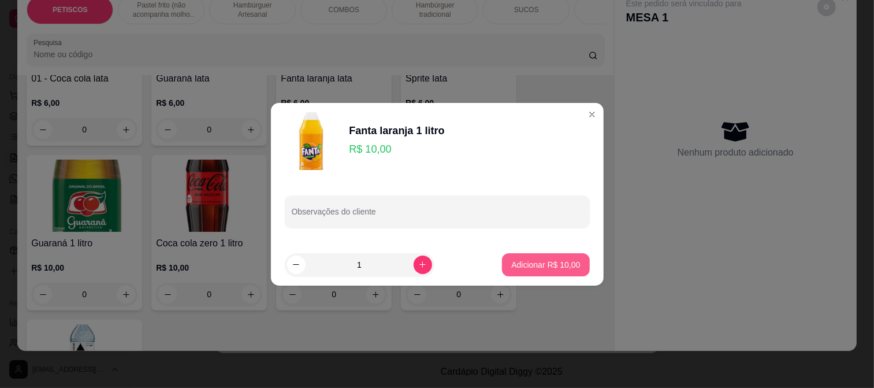
click at [559, 266] on p "Adicionar R$ 10,00" at bounding box center [545, 265] width 69 height 12
type input "1"
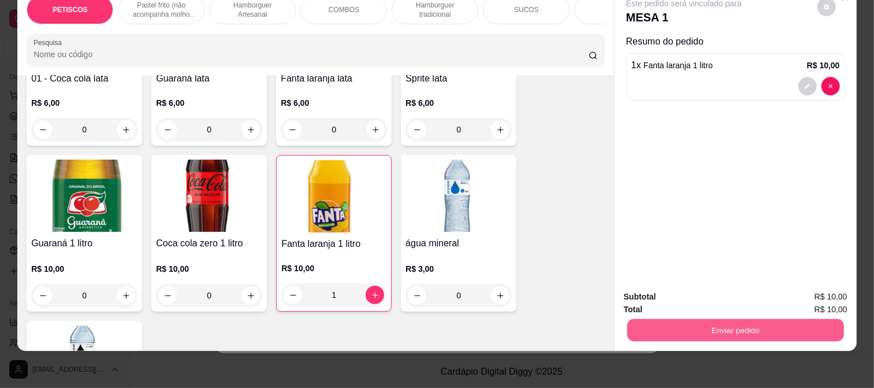
click at [705, 318] on button "Enviar pedido" at bounding box center [735, 329] width 217 height 23
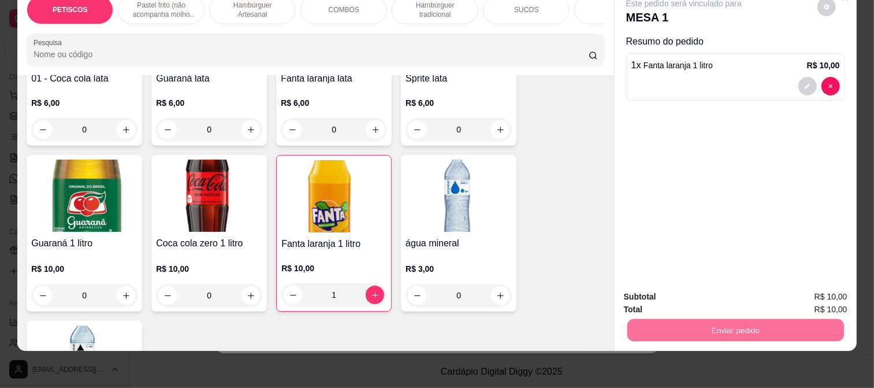
click at [728, 291] on button "Registrar cliente" at bounding box center [740, 292] width 76 height 22
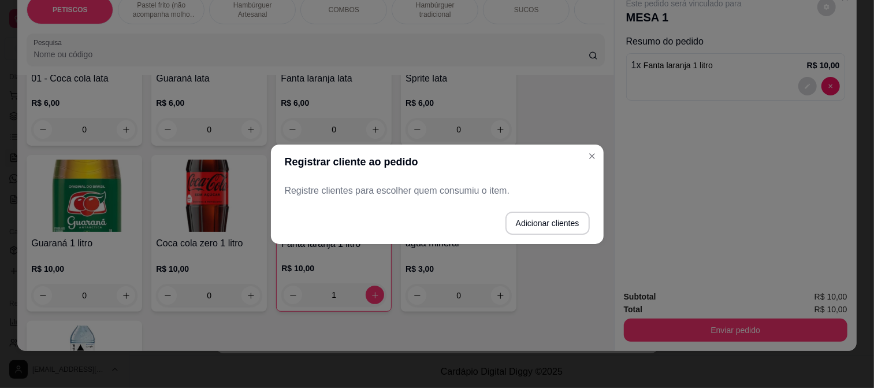
click at [491, 222] on footer "Adicionar clientes" at bounding box center [437, 223] width 333 height 42
click at [484, 226] on footer "Adicionar clientes" at bounding box center [437, 223] width 333 height 42
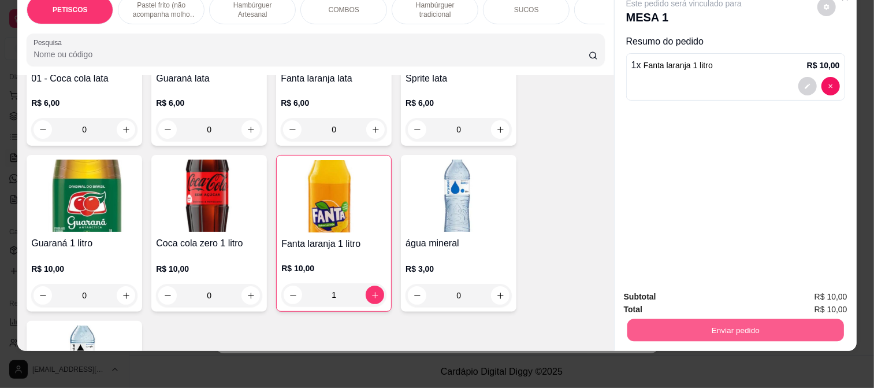
click at [715, 319] on button "Enviar pedido" at bounding box center [735, 329] width 217 height 23
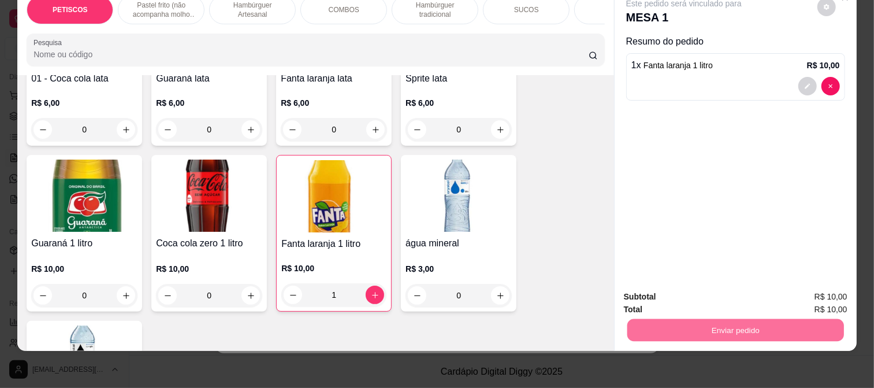
click at [817, 293] on button "Enviar pedido" at bounding box center [816, 292] width 65 height 22
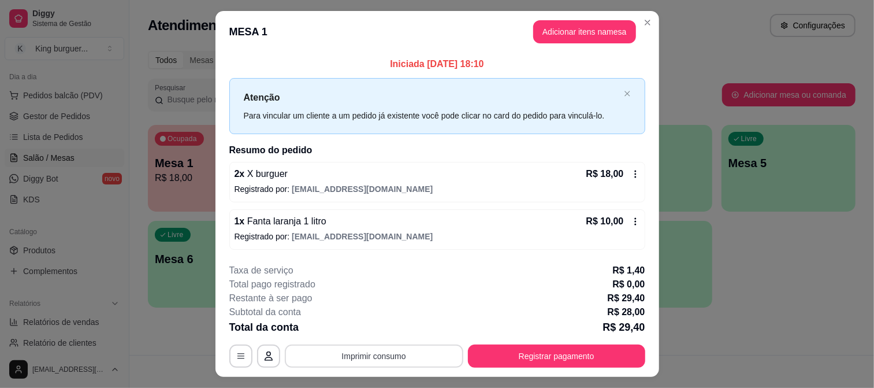
click at [403, 354] on button "Imprimir consumo" at bounding box center [374, 355] width 178 height 23
click at [509, 226] on div "1 x Fanta laranja 1 litro R$ 10,00" at bounding box center [437, 221] width 405 height 14
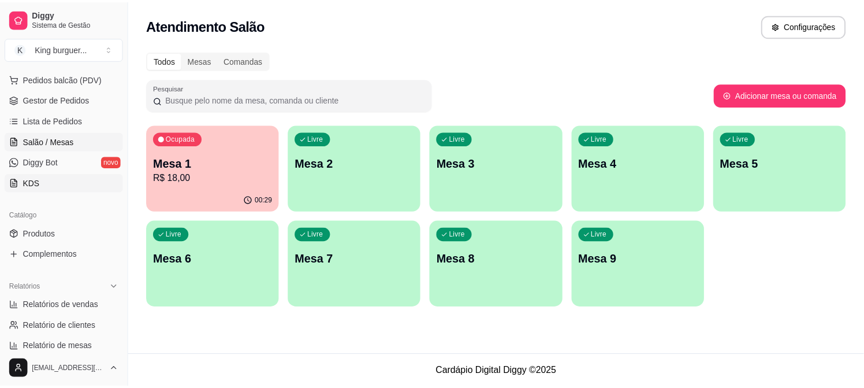
scroll to position [122, 0]
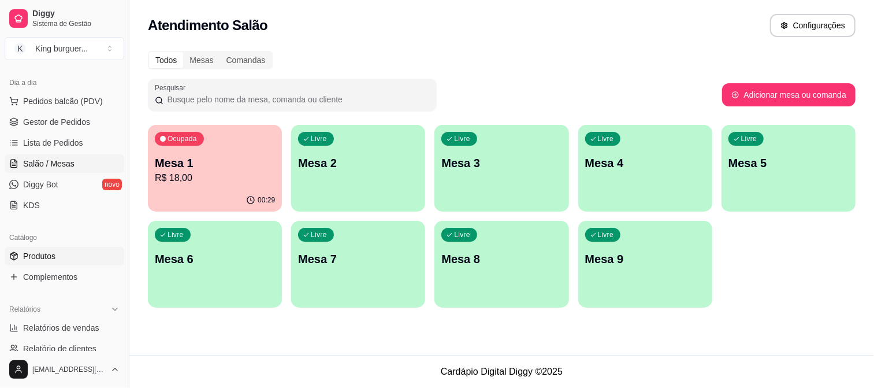
click at [54, 251] on span "Produtos" at bounding box center [39, 256] width 32 height 12
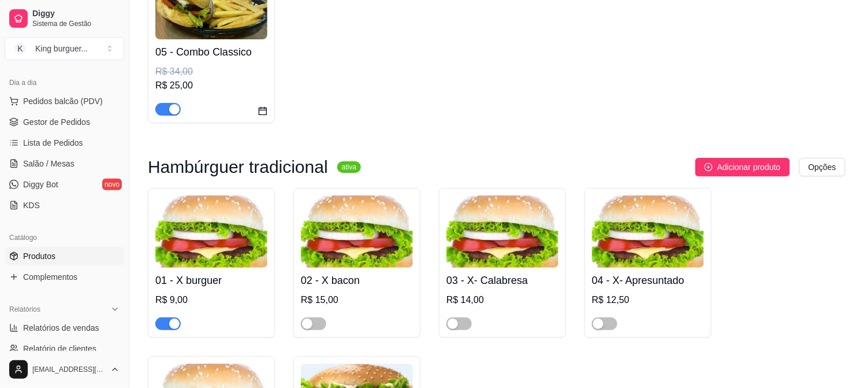
scroll to position [2631, 0]
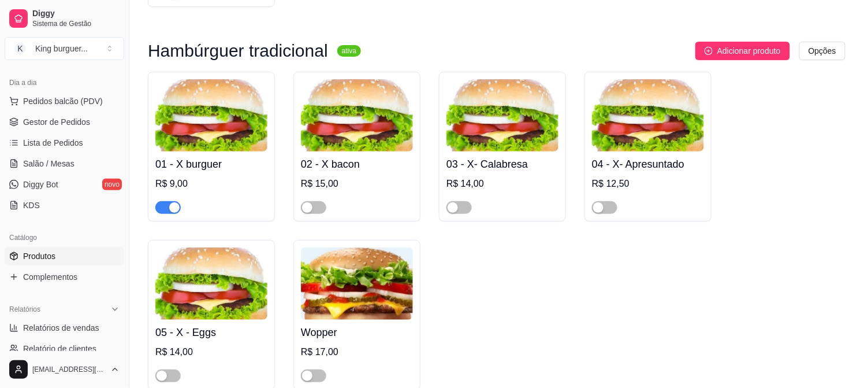
click at [163, 201] on span "button" at bounding box center [167, 207] width 25 height 13
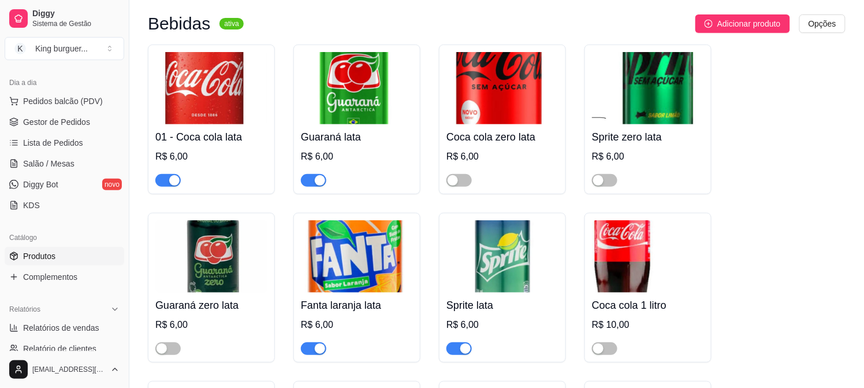
scroll to position [4172, 0]
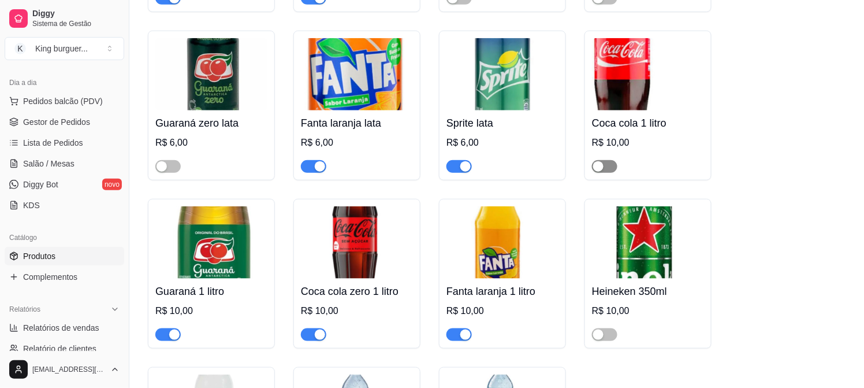
click at [615, 160] on span "button" at bounding box center [604, 166] width 25 height 13
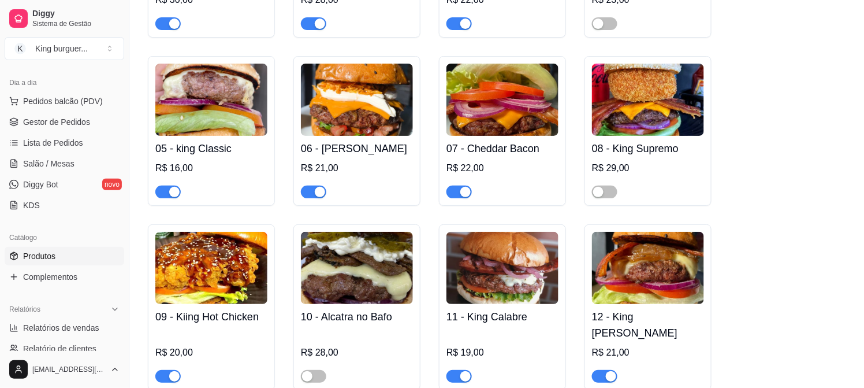
scroll to position [1195, 0]
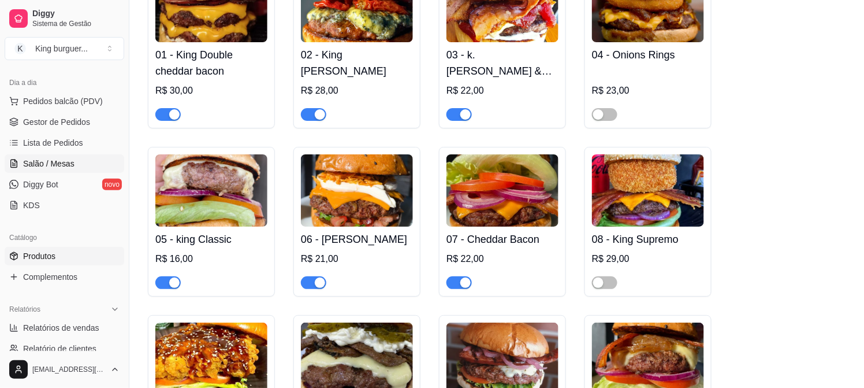
click at [61, 163] on span "Salão / Mesas" at bounding box center [48, 164] width 51 height 12
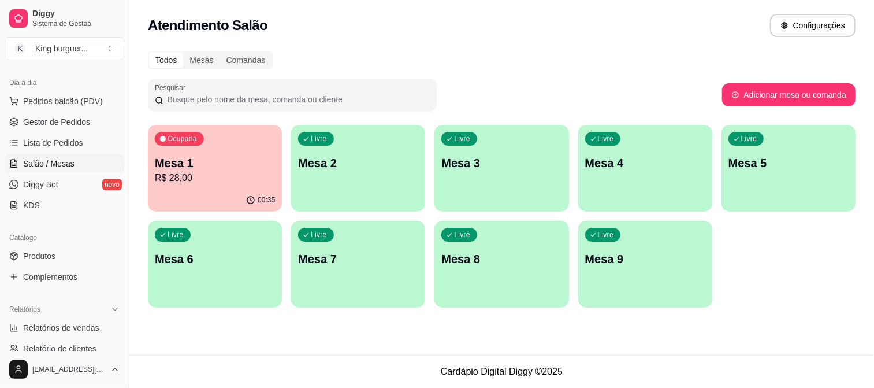
click at [268, 168] on p "Mesa 1" at bounding box center [215, 163] width 120 height 16
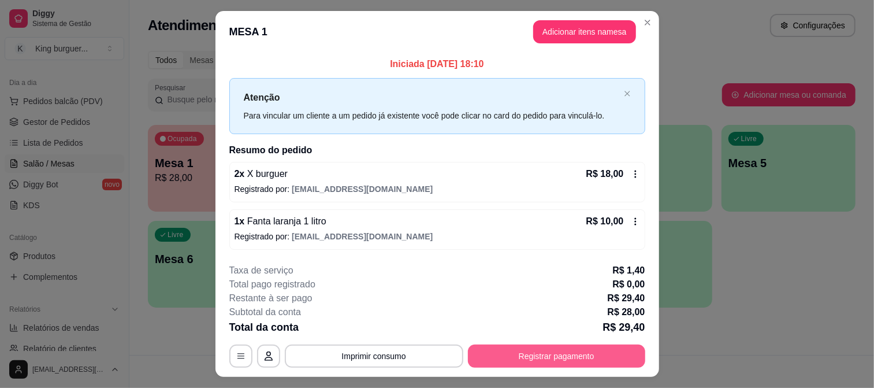
click at [572, 355] on button "Registrar pagamento" at bounding box center [556, 355] width 177 height 23
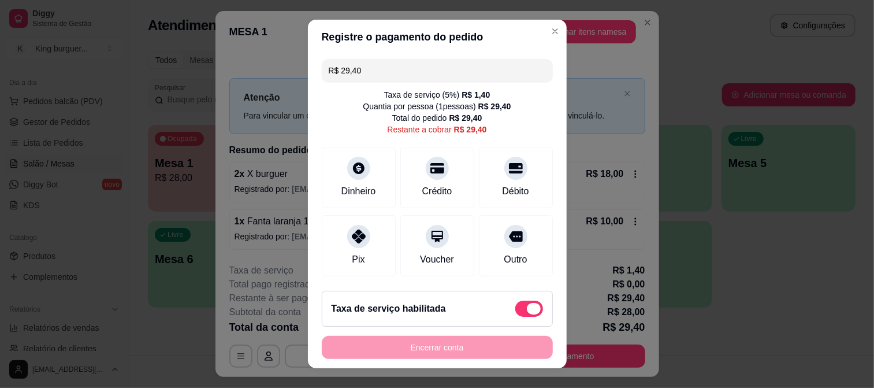
click at [515, 308] on span at bounding box center [529, 308] width 28 height 16
click at [515, 311] on input "checkbox" at bounding box center [519, 315] width 8 height 8
checkbox input "true"
type input "R$ 28,00"
checkbox input "false"
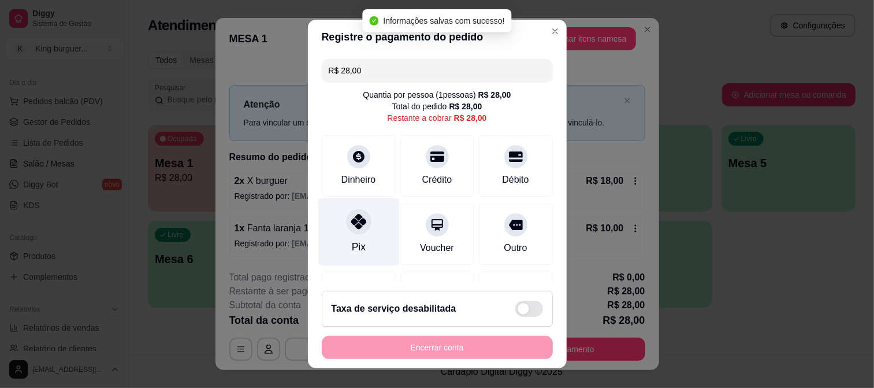
click at [351, 218] on icon at bounding box center [358, 221] width 15 height 15
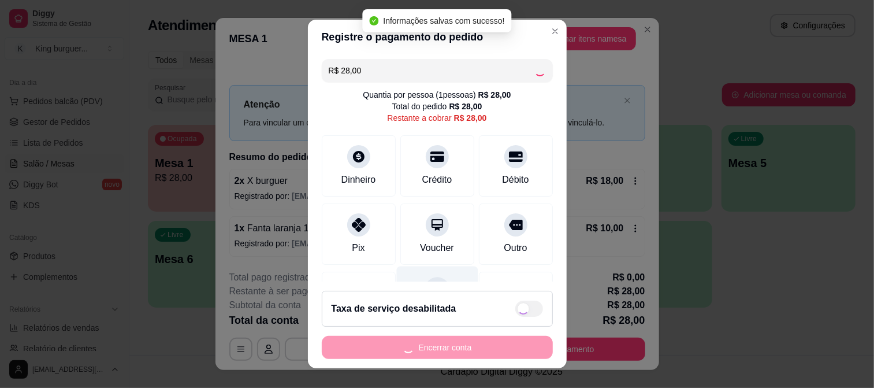
type input "R$ 0,00"
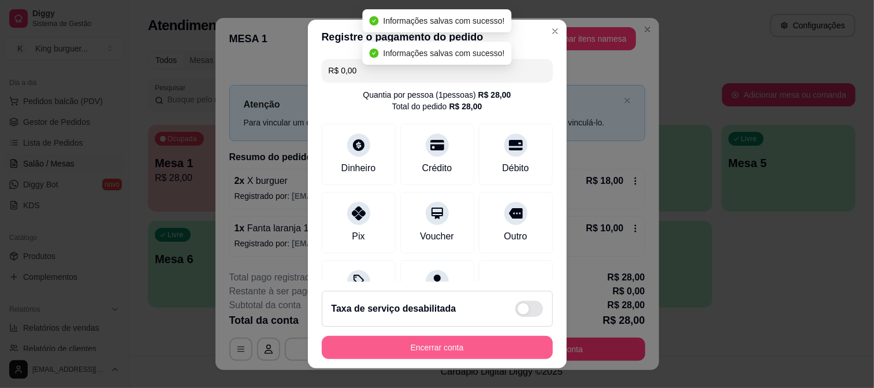
click at [444, 349] on button "Encerrar conta" at bounding box center [437, 347] width 231 height 23
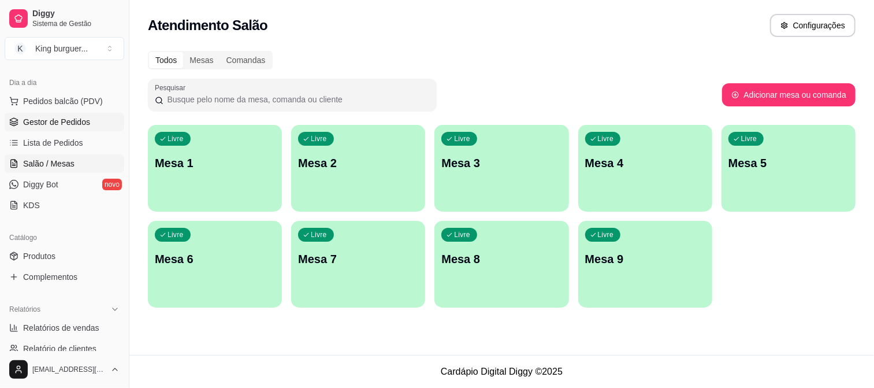
click at [69, 121] on span "Gestor de Pedidos" at bounding box center [56, 122] width 67 height 12
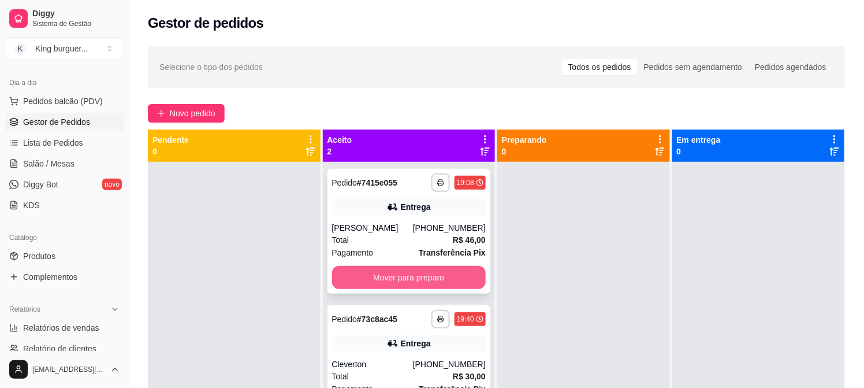
click at [422, 271] on button "Mover para preparo" at bounding box center [409, 277] width 154 height 23
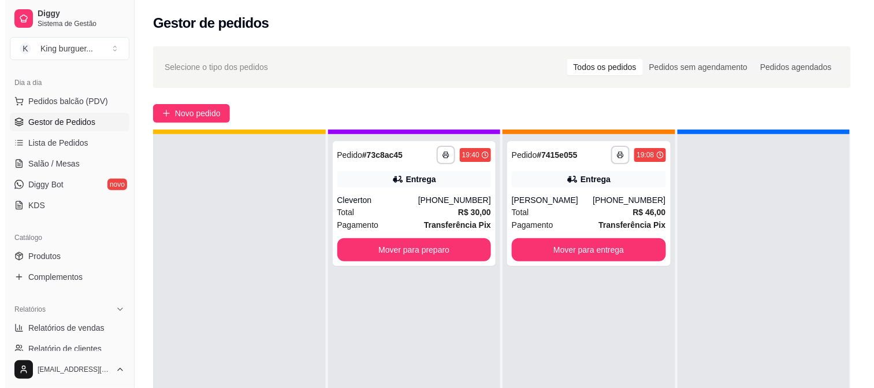
scroll to position [32, 0]
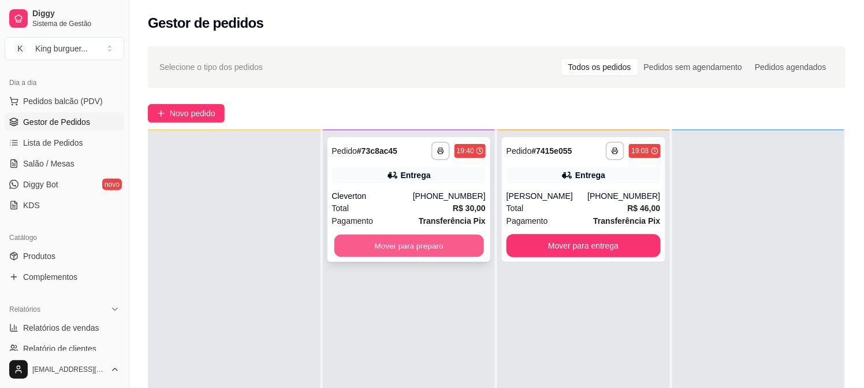
click at [428, 249] on button "Mover para preparo" at bounding box center [409, 246] width 150 height 23
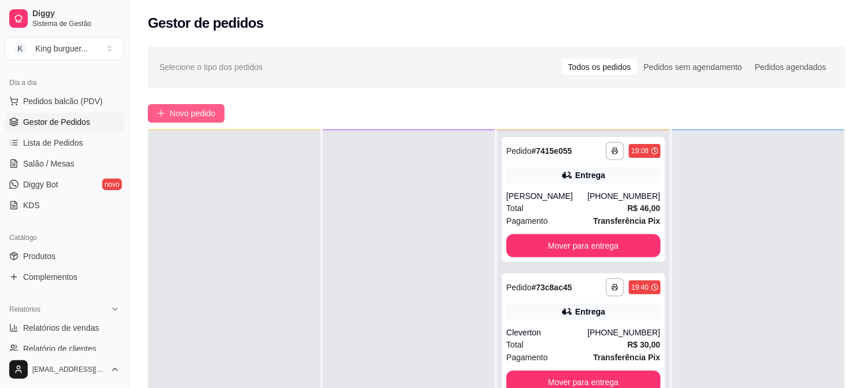
click at [195, 111] on span "Novo pedido" at bounding box center [193, 113] width 46 height 13
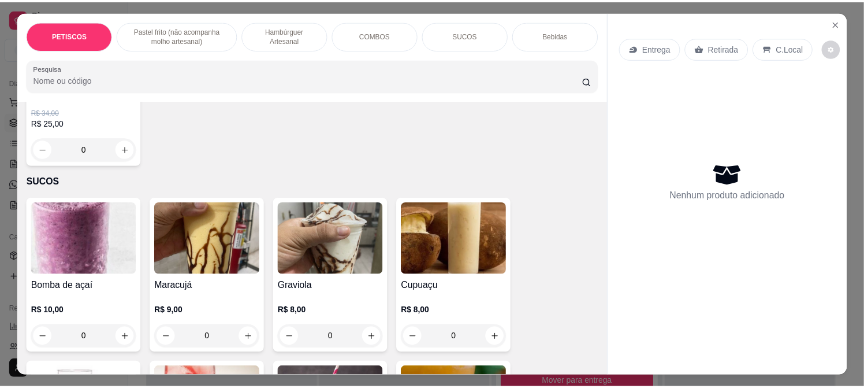
scroll to position [2053, 0]
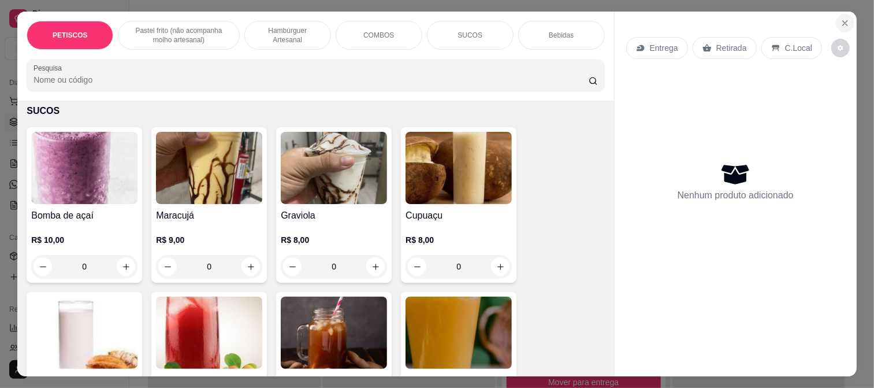
click at [840, 18] on icon "Close" at bounding box center [844, 22] width 9 height 9
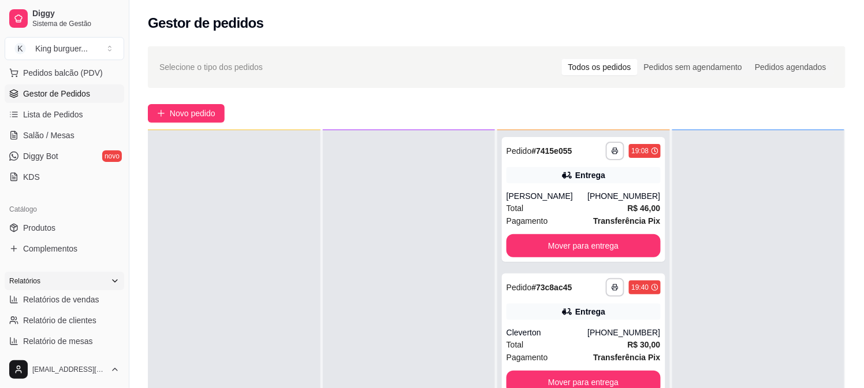
scroll to position [128, 0]
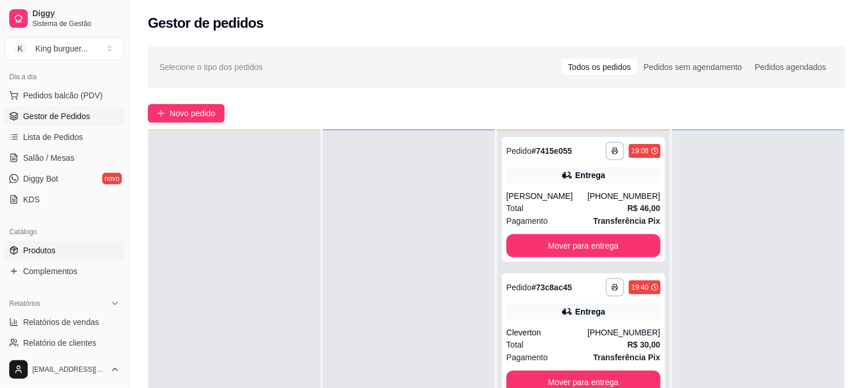
click at [54, 249] on span "Produtos" at bounding box center [39, 250] width 32 height 12
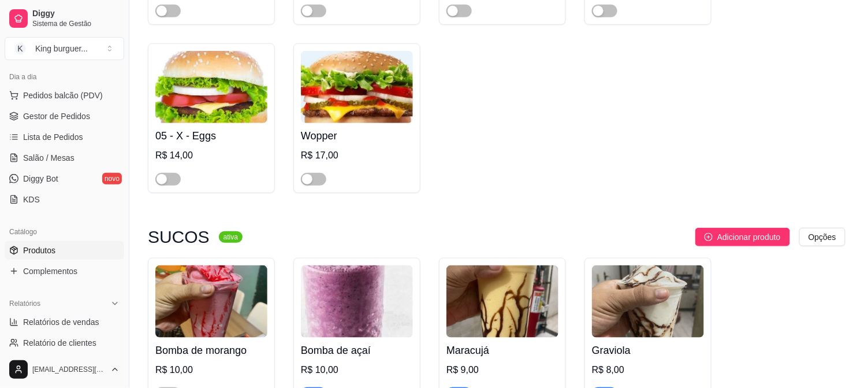
scroll to position [3081, 0]
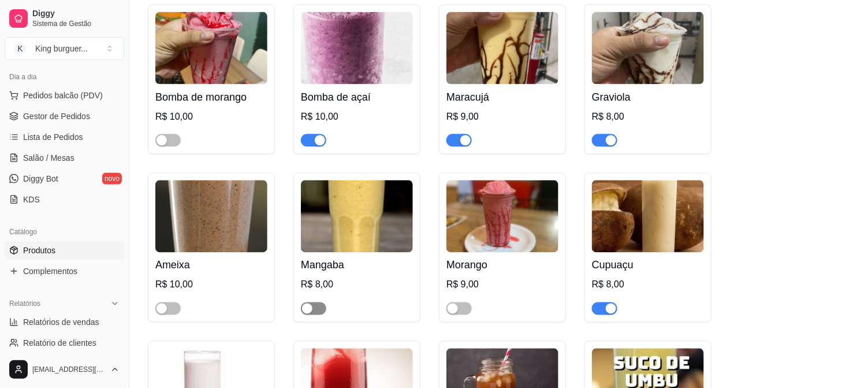
click at [325, 302] on span "button" at bounding box center [313, 308] width 25 height 13
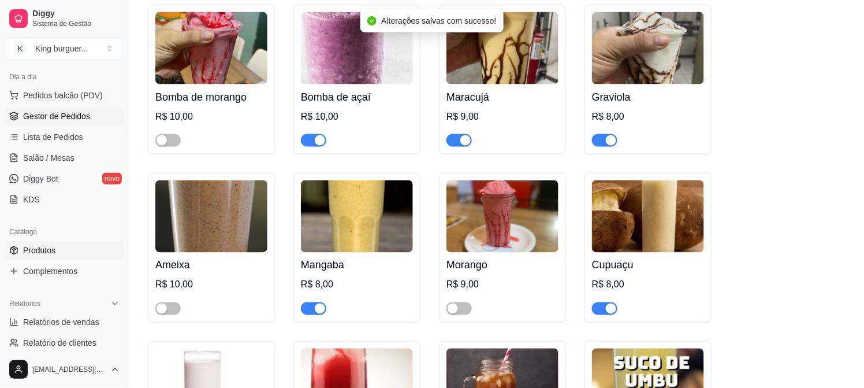
click at [81, 112] on span "Gestor de Pedidos" at bounding box center [56, 116] width 67 height 12
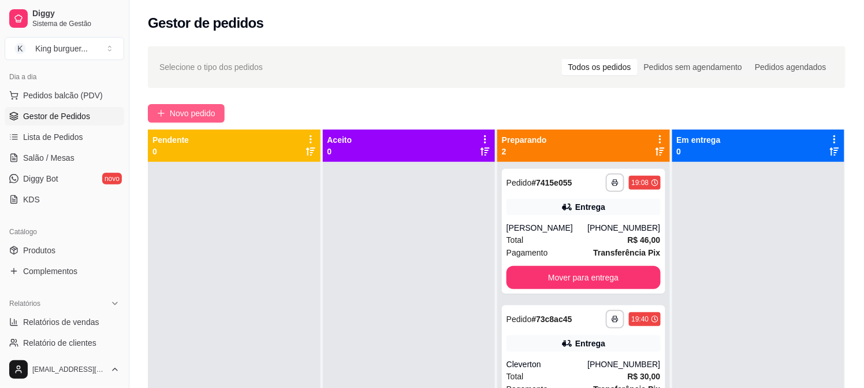
click at [210, 112] on span "Novo pedido" at bounding box center [193, 113] width 46 height 13
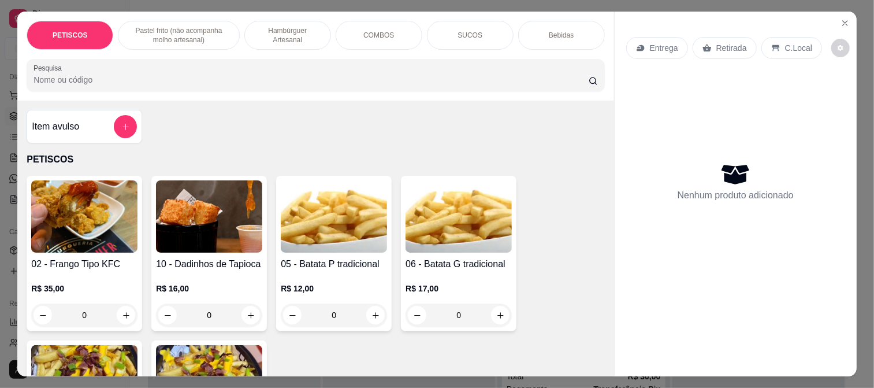
click at [730, 42] on p "Retirada" at bounding box center [731, 48] width 31 height 12
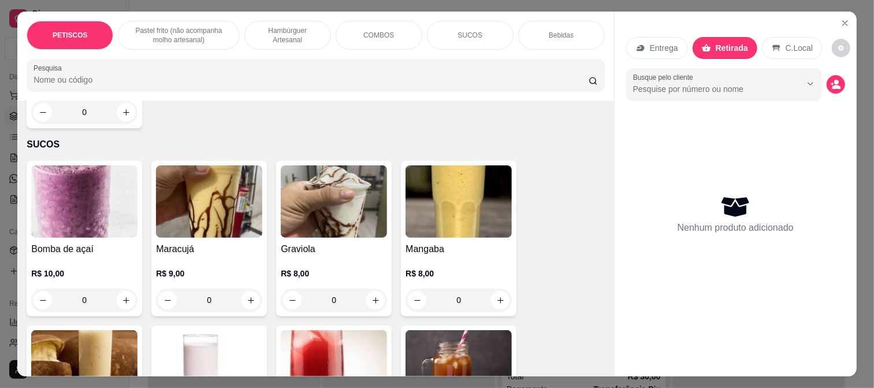
scroll to position [2118, 0]
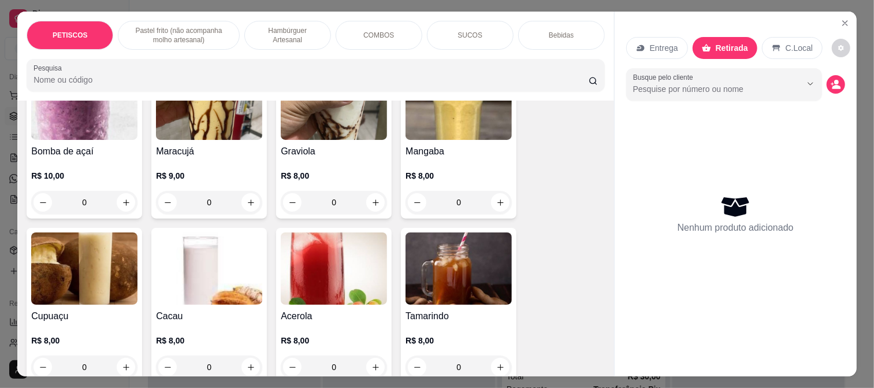
click at [424, 144] on h4 "Mangaba" at bounding box center [458, 151] width 106 height 14
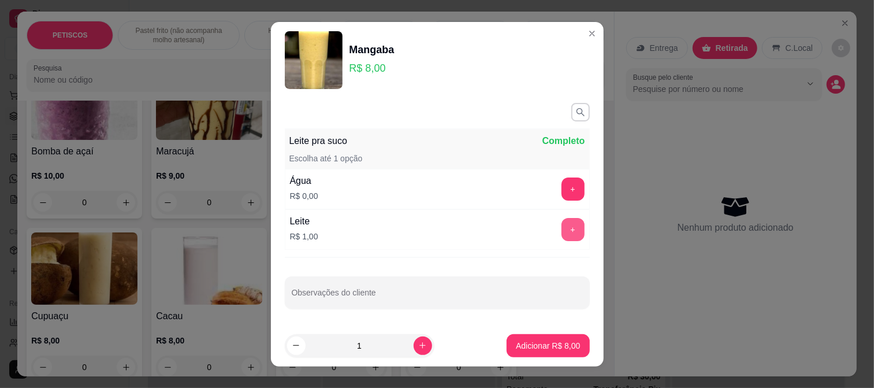
click at [561, 229] on button "+" at bounding box center [572, 229] width 23 height 23
click at [422, 343] on div "1" at bounding box center [387, 345] width 204 height 23
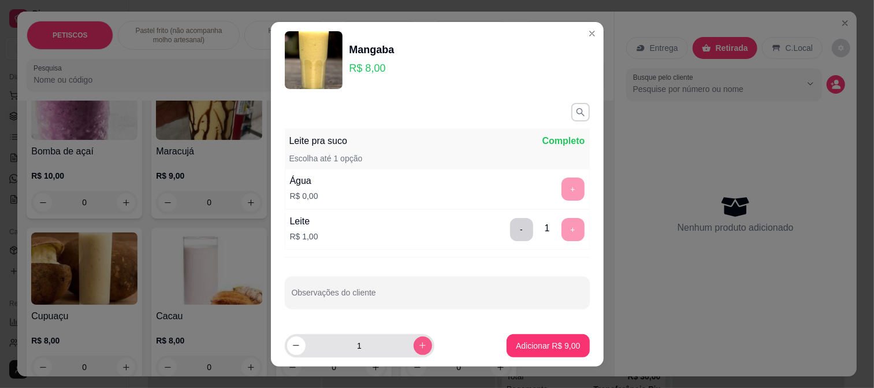
click at [418, 344] on icon "increase-product-quantity" at bounding box center [422, 345] width 9 height 9
type input "2"
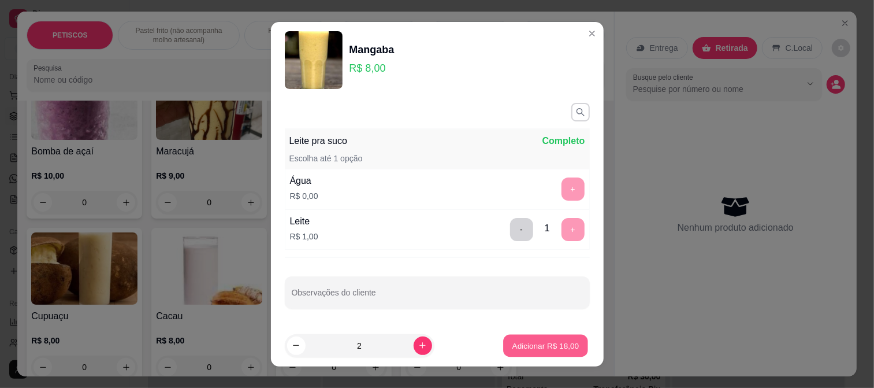
click at [552, 341] on p "Adicionar R$ 18,00" at bounding box center [545, 345] width 67 height 11
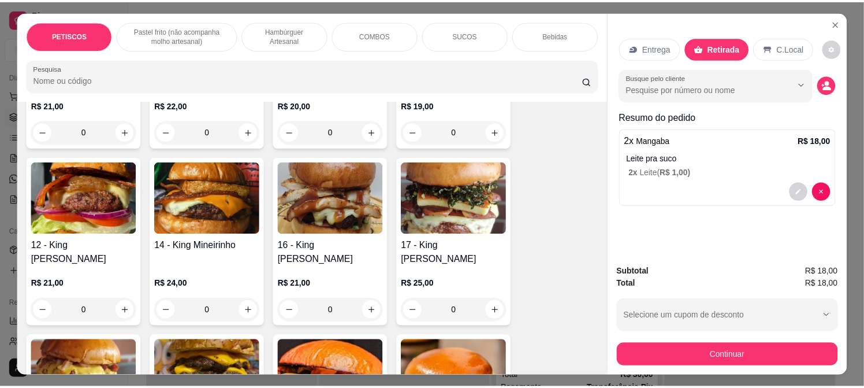
scroll to position [1091, 0]
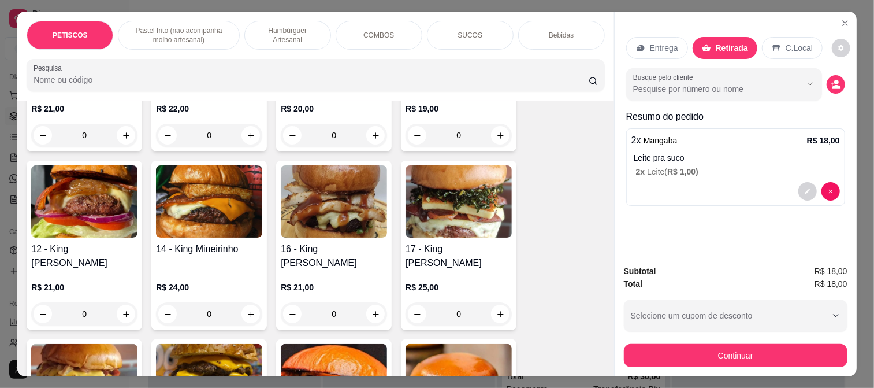
click at [445, 203] on img at bounding box center [458, 201] width 106 height 72
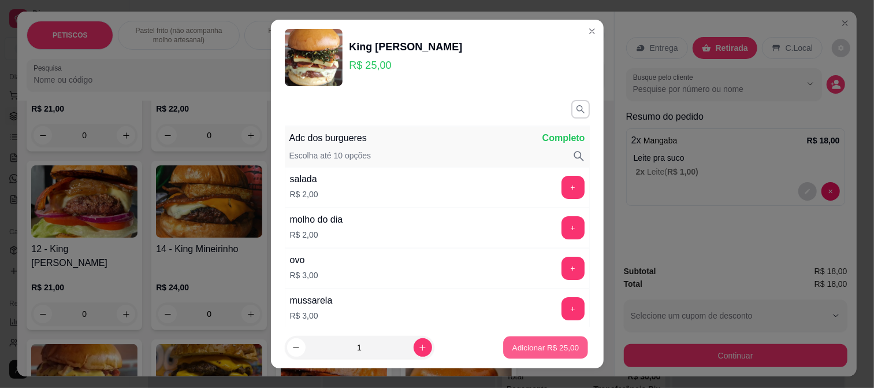
click at [550, 344] on p "Adicionar R$ 25,00" at bounding box center [545, 347] width 67 height 11
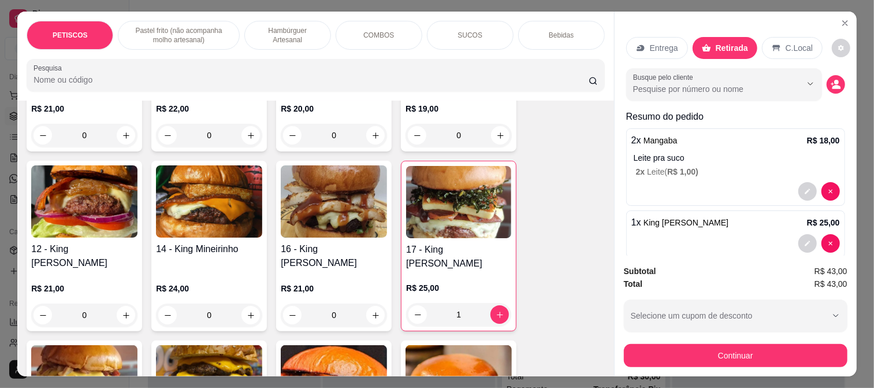
click at [735, 354] on button "Continuar" at bounding box center [736, 355] width 224 height 23
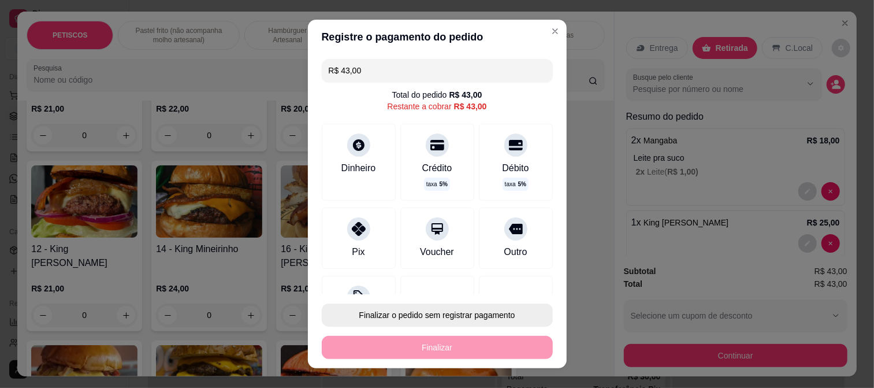
click at [418, 316] on button "Finalizar o pedido sem registrar pagamento" at bounding box center [437, 314] width 231 height 23
click at [511, 278] on button "Confirmar" at bounding box center [503, 282] width 43 height 18
type input "0"
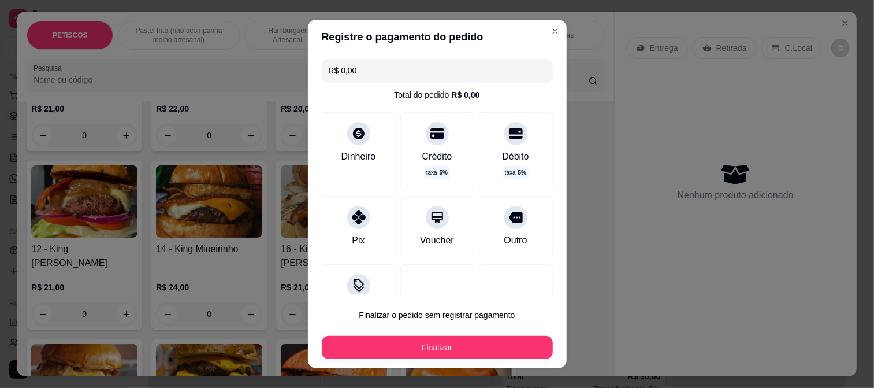
type input "R$ 0,00"
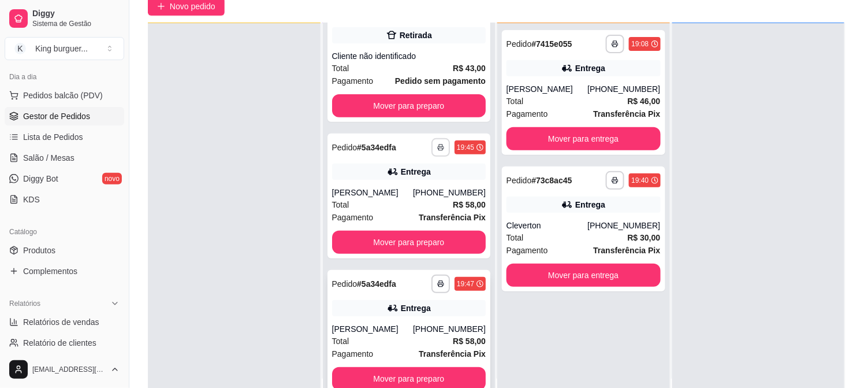
scroll to position [176, 0]
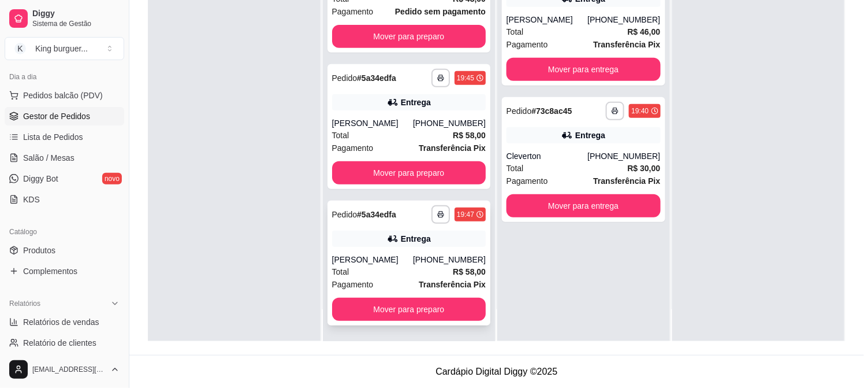
click at [419, 233] on div "Entrega" at bounding box center [416, 239] width 30 height 12
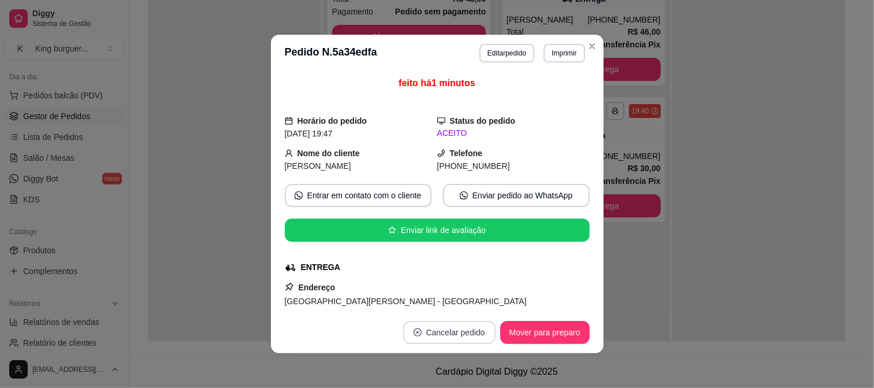
click at [443, 328] on button "Cancelar pedido" at bounding box center [449, 332] width 92 height 23
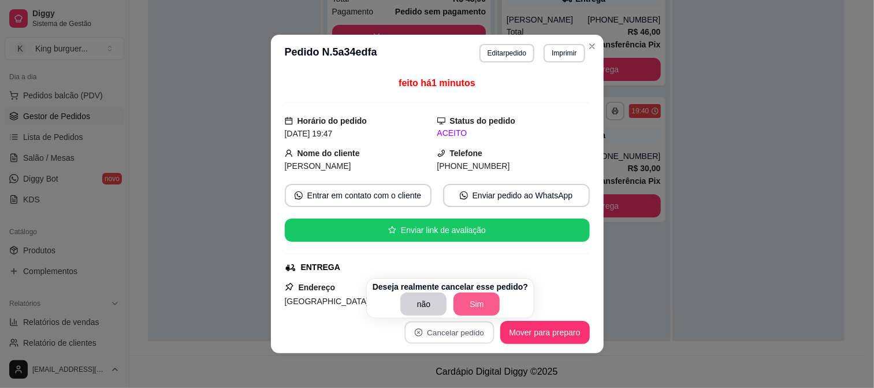
click at [465, 303] on button "Sim" at bounding box center [476, 303] width 46 height 23
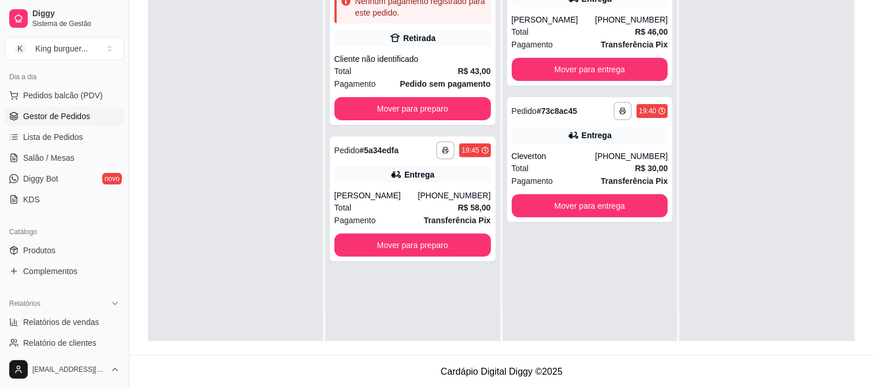
scroll to position [0, 0]
click at [572, 146] on div "**********" at bounding box center [583, 159] width 163 height 125
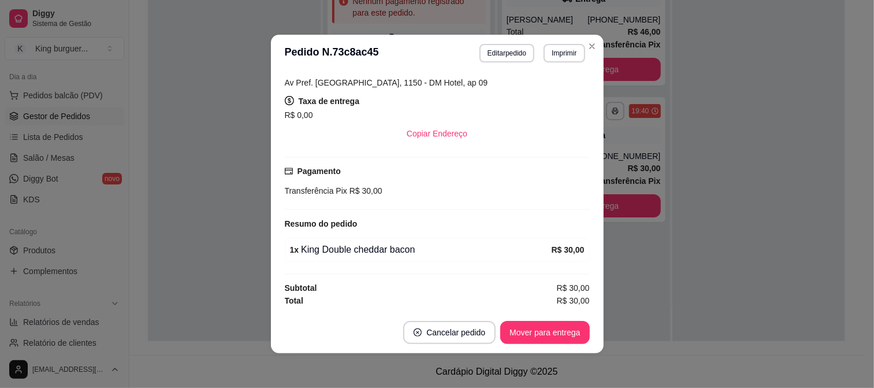
scroll to position [2, 0]
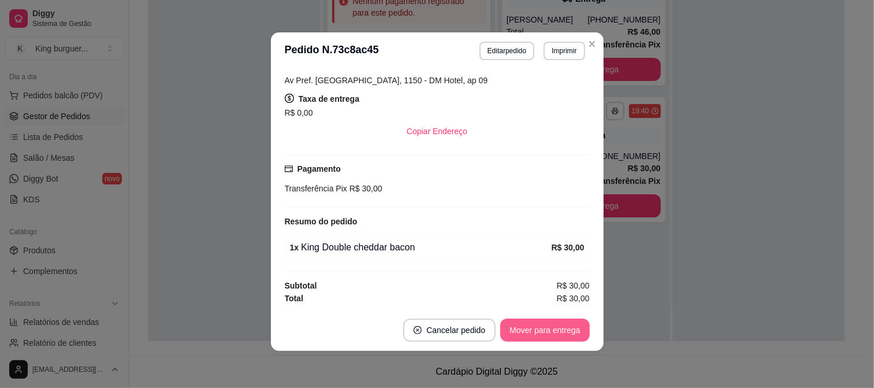
click at [538, 322] on button "Mover para entrega" at bounding box center [544, 329] width 89 height 23
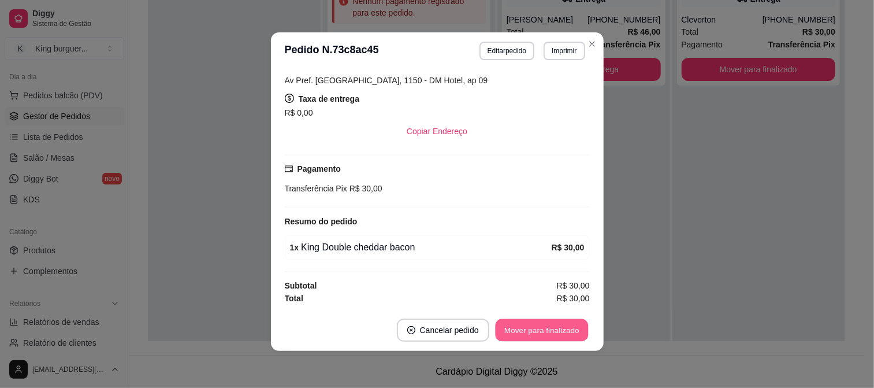
click at [572, 328] on button "Mover para finalizado" at bounding box center [541, 330] width 93 height 23
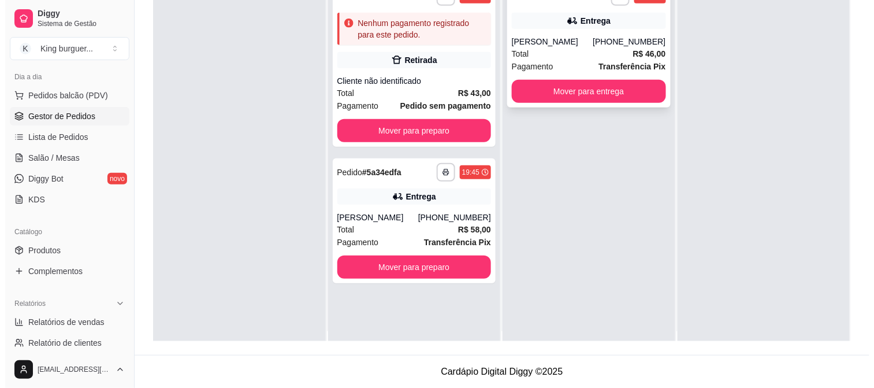
scroll to position [0, 0]
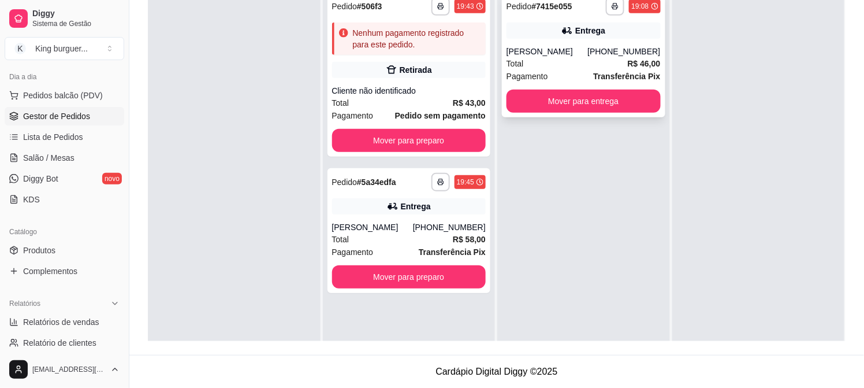
click at [564, 50] on div "[PERSON_NAME]" at bounding box center [547, 52] width 81 height 12
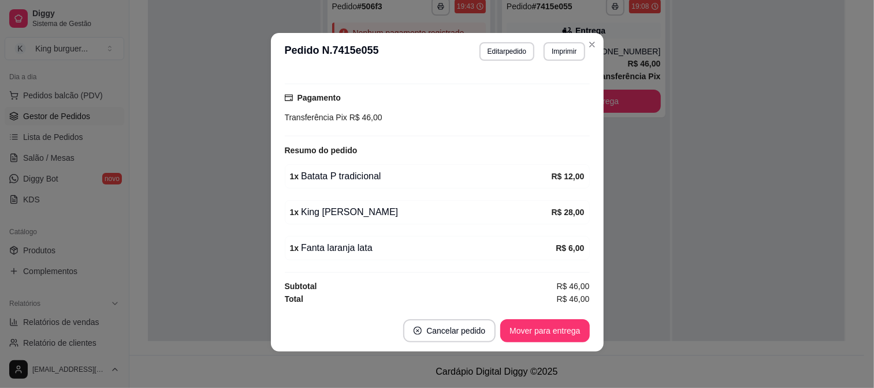
scroll to position [2, 0]
click at [527, 332] on button "Mover para entrega" at bounding box center [545, 330] width 87 height 23
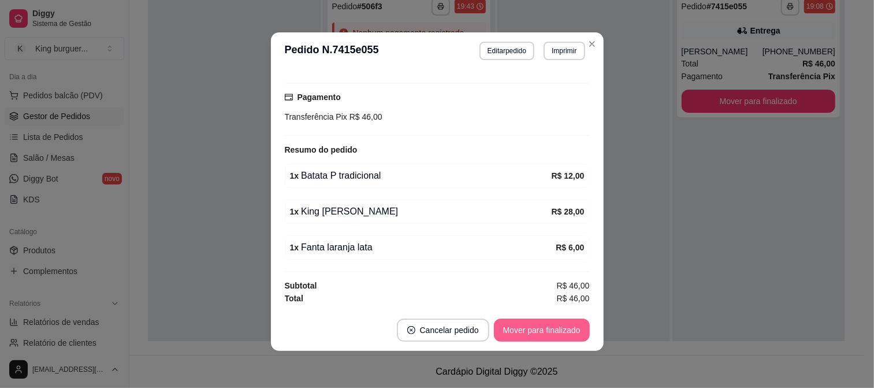
click at [529, 333] on button "Mover para finalizado" at bounding box center [542, 329] width 96 height 23
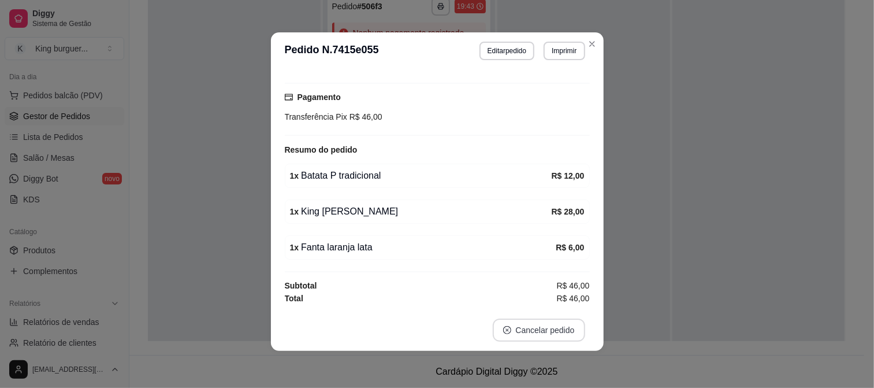
scroll to position [265, 0]
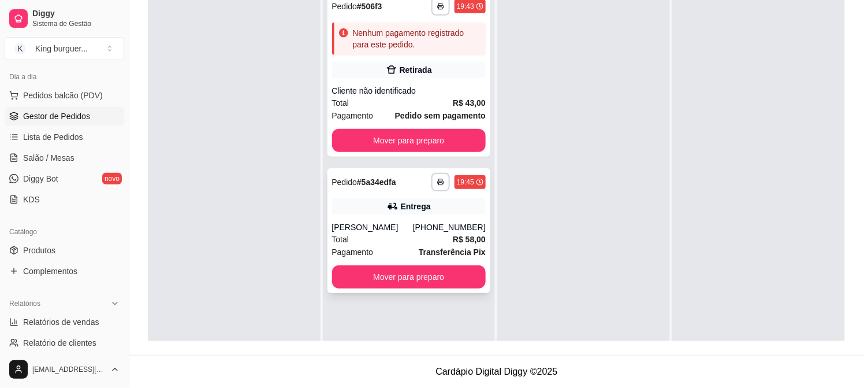
click at [417, 218] on div "**********" at bounding box center [409, 230] width 163 height 125
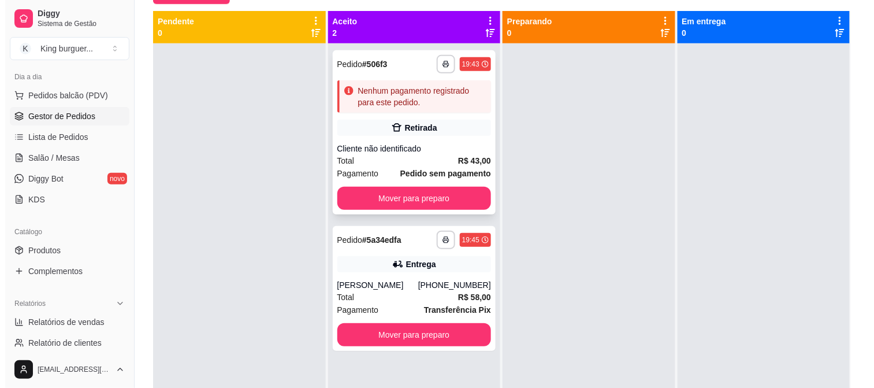
scroll to position [0, 0]
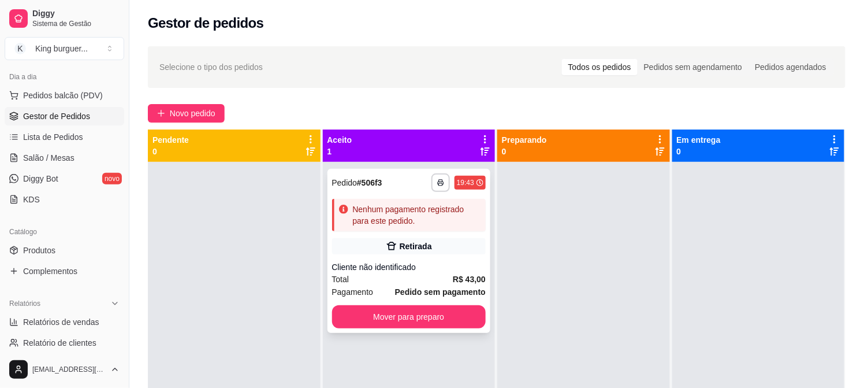
click at [432, 245] on div "Retirada" at bounding box center [409, 246] width 154 height 16
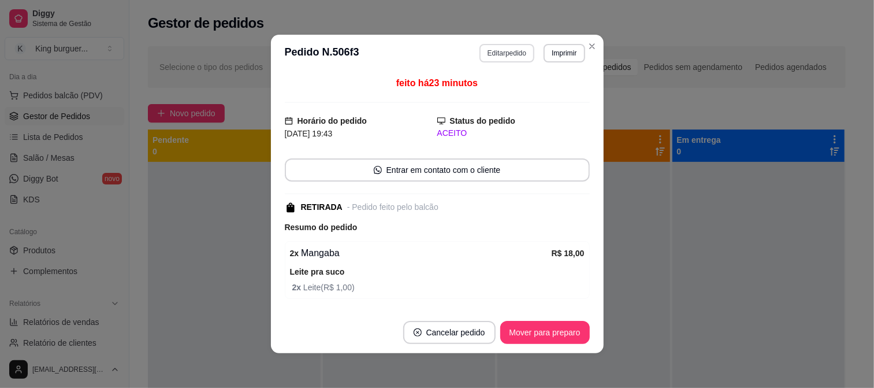
click at [518, 58] on button "Editar pedido" at bounding box center [506, 53] width 55 height 18
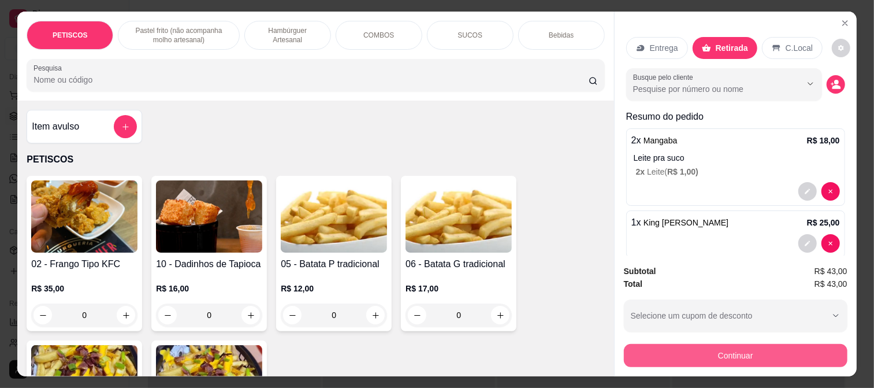
click at [654, 351] on button "Continuar" at bounding box center [736, 355] width 224 height 23
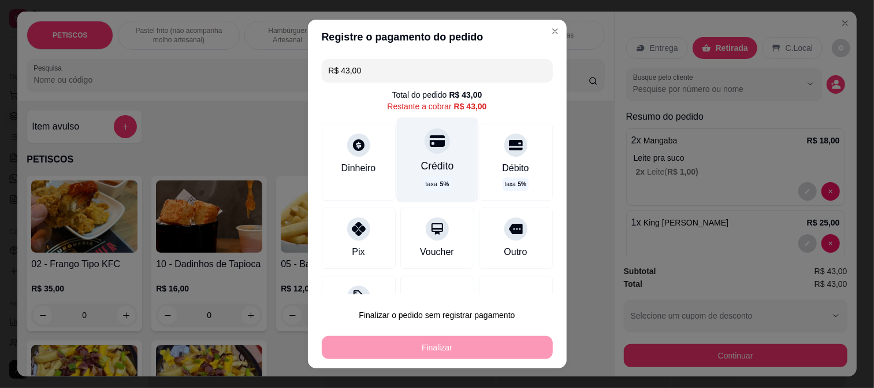
click at [422, 154] on div "Crédito taxa 5 %" at bounding box center [436, 159] width 81 height 84
type input "R$ 0,00"
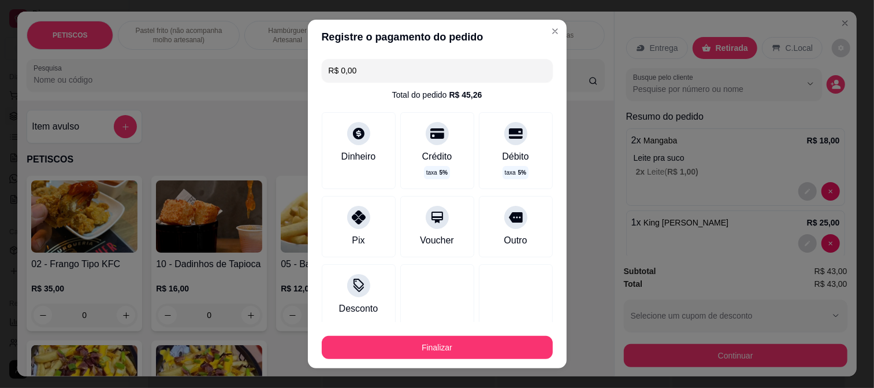
click at [476, 360] on footer "Finalizar" at bounding box center [437, 345] width 259 height 46
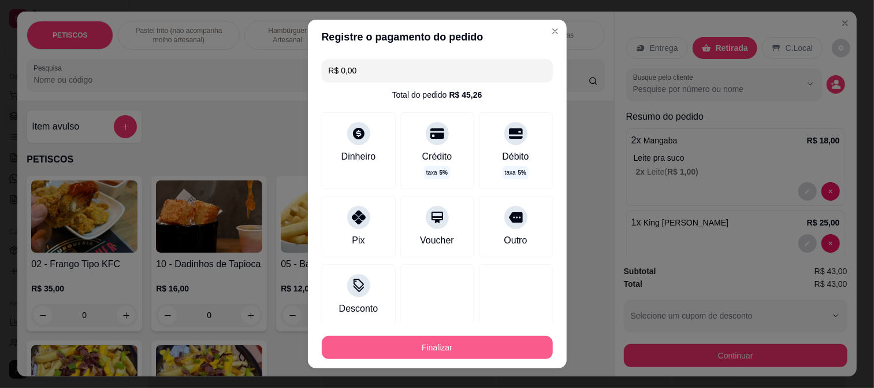
click at [453, 345] on button "Finalizar" at bounding box center [437, 347] width 231 height 23
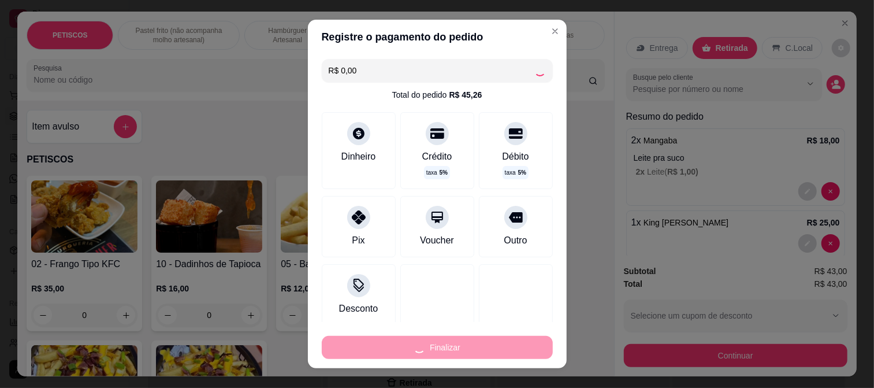
type input "0"
type input "-R$ 43,00"
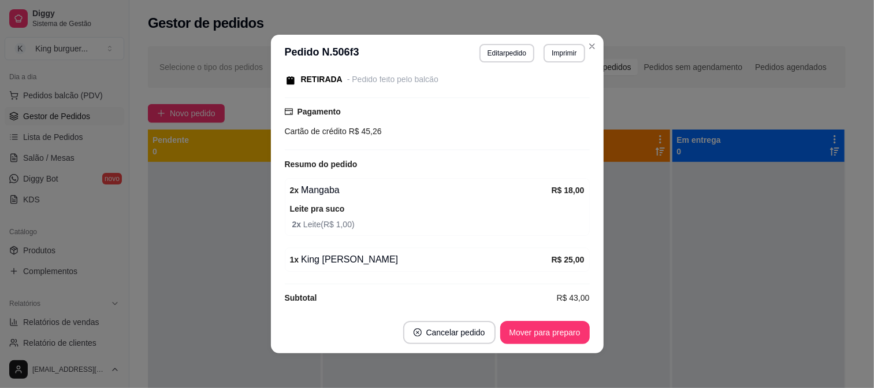
scroll to position [164, 0]
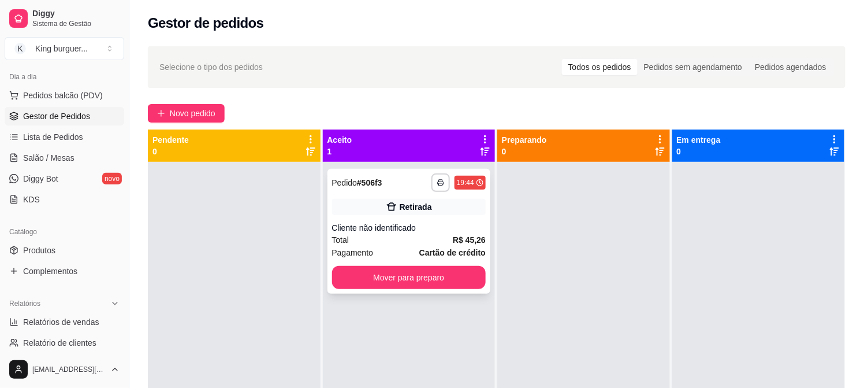
click at [423, 228] on div "Cliente não identificado" at bounding box center [409, 228] width 154 height 12
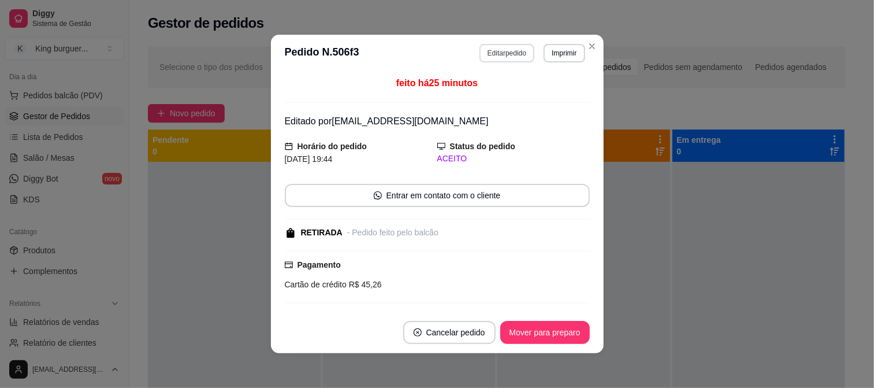
click at [518, 52] on button "Editar pedido" at bounding box center [506, 53] width 55 height 18
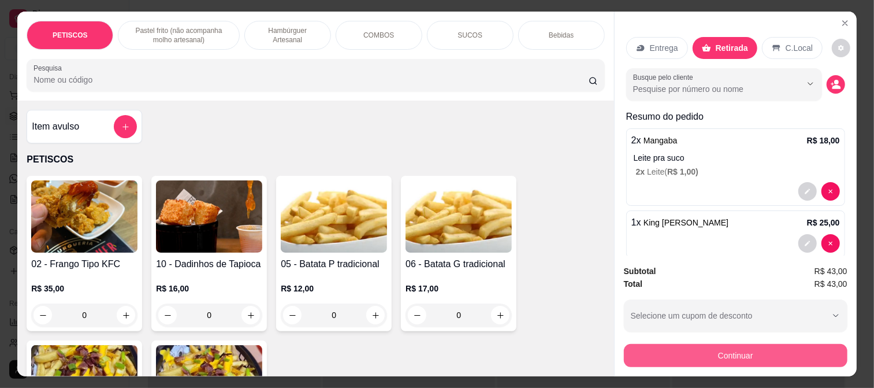
click at [700, 347] on button "Continuar" at bounding box center [736, 355] width 224 height 23
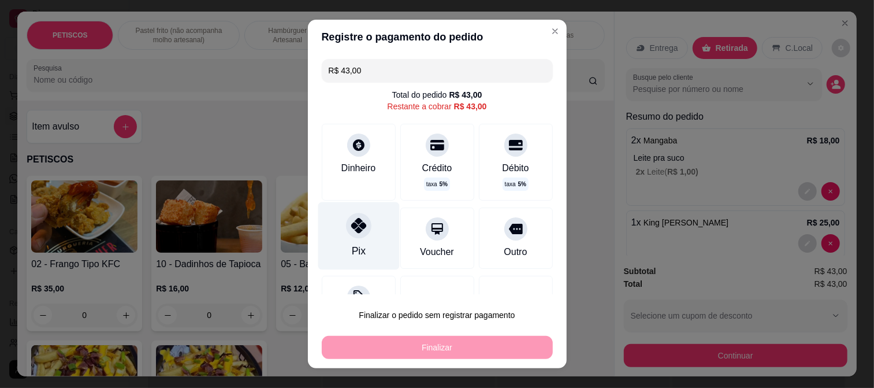
click at [359, 229] on div at bounding box center [358, 225] width 25 height 25
type input "R$ 0,00"
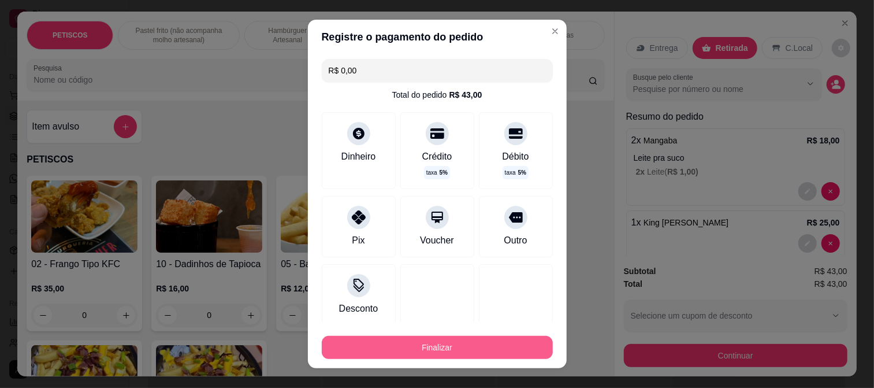
click at [462, 341] on button "Finalizar" at bounding box center [437, 347] width 231 height 23
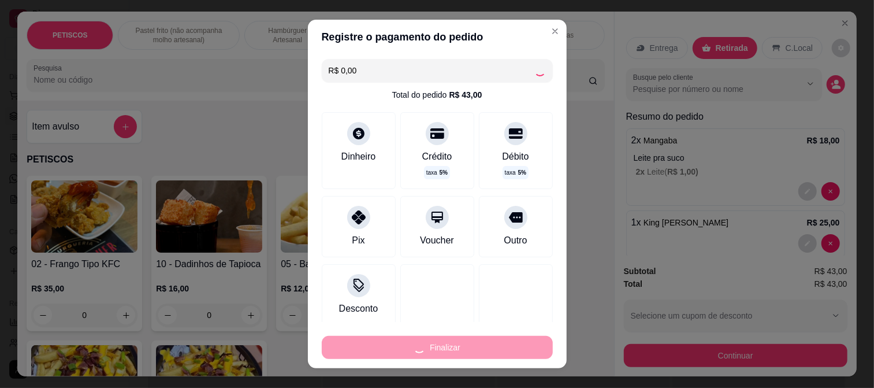
type input "0"
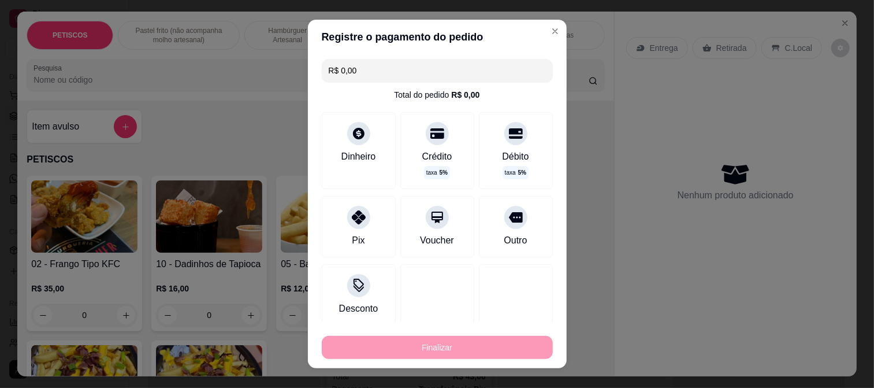
type input "-R$ 43,00"
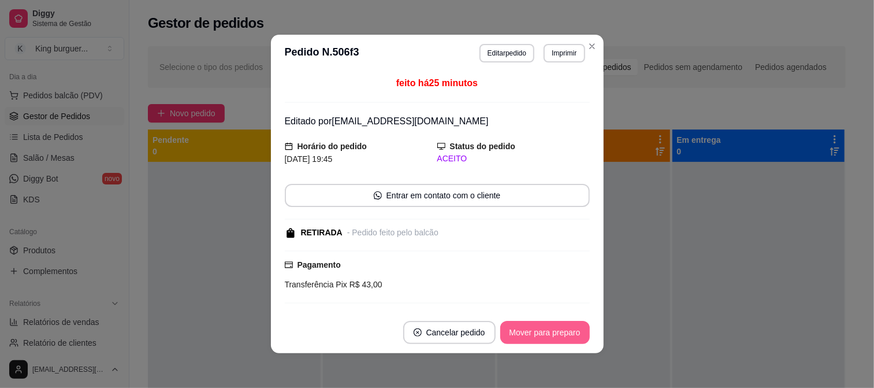
click at [541, 337] on button "Mover para preparo" at bounding box center [545, 332] width 90 height 23
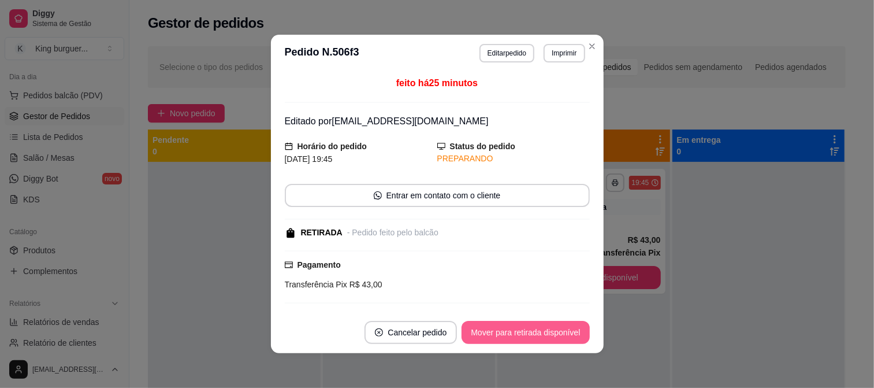
click at [542, 336] on button "Mover para retirada disponível" at bounding box center [526, 332] width 128 height 23
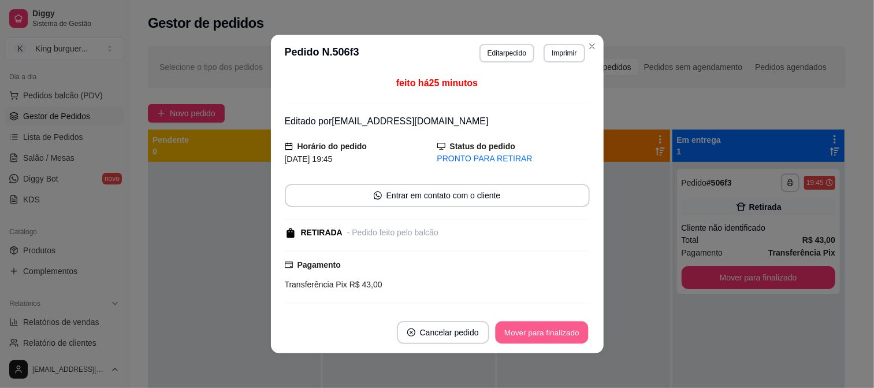
click at [559, 337] on button "Mover para finalizado" at bounding box center [541, 332] width 93 height 23
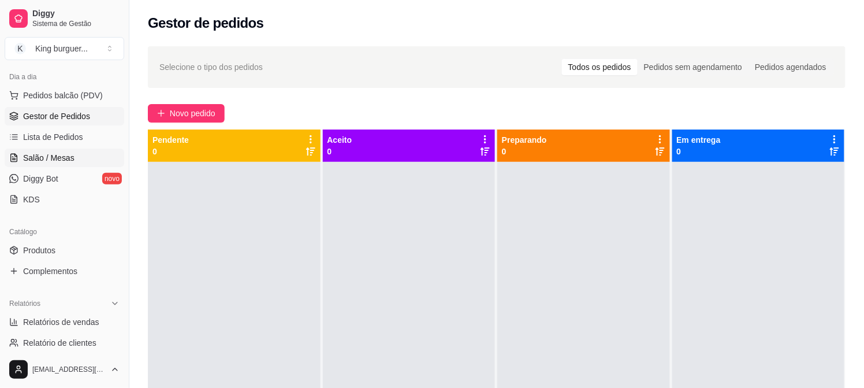
click at [61, 159] on span "Salão / Mesas" at bounding box center [48, 158] width 51 height 12
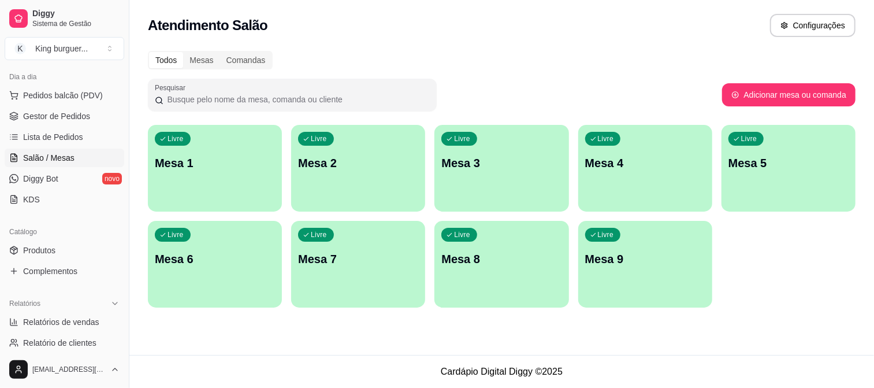
click at [69, 125] on ul "Pedidos balcão (PDV) Gestor de Pedidos Lista de Pedidos Salão / Mesas Diggy Bot…" at bounding box center [65, 147] width 120 height 122
click at [77, 129] on link "Lista de Pedidos" at bounding box center [65, 137] width 120 height 18
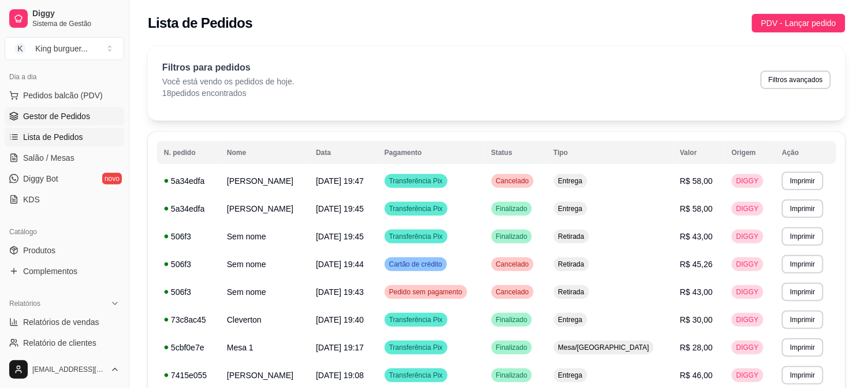
click at [65, 114] on span "Gestor de Pedidos" at bounding box center [56, 116] width 67 height 12
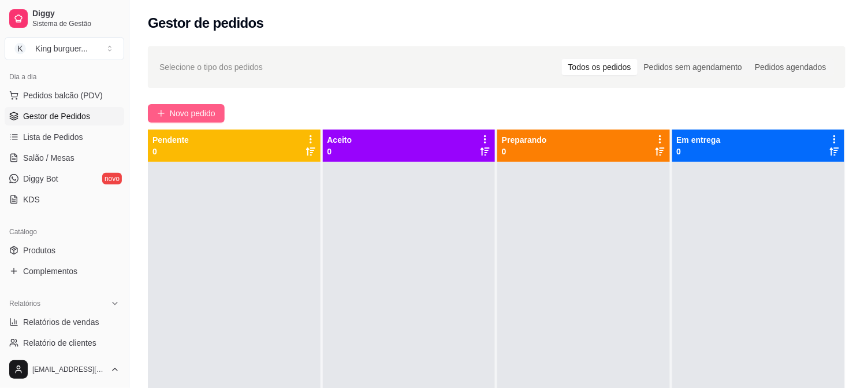
click at [212, 111] on span "Novo pedido" at bounding box center [193, 113] width 46 height 13
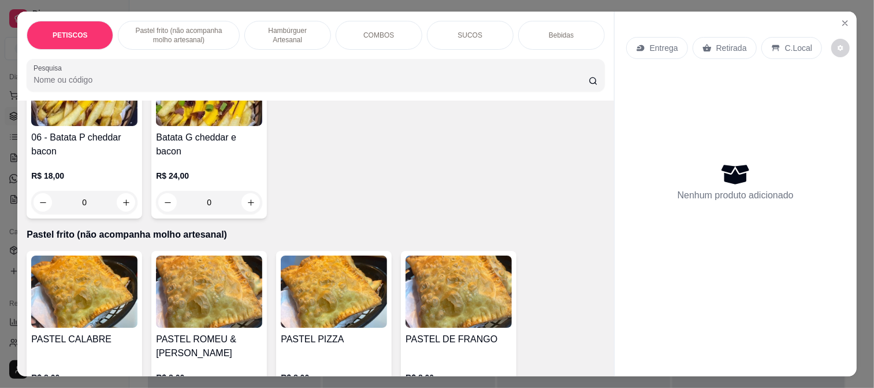
scroll to position [385, 0]
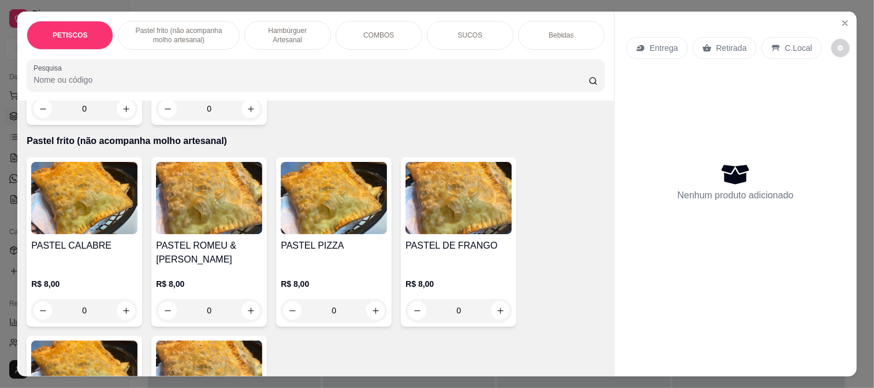
click at [91, 174] on img at bounding box center [84, 198] width 106 height 72
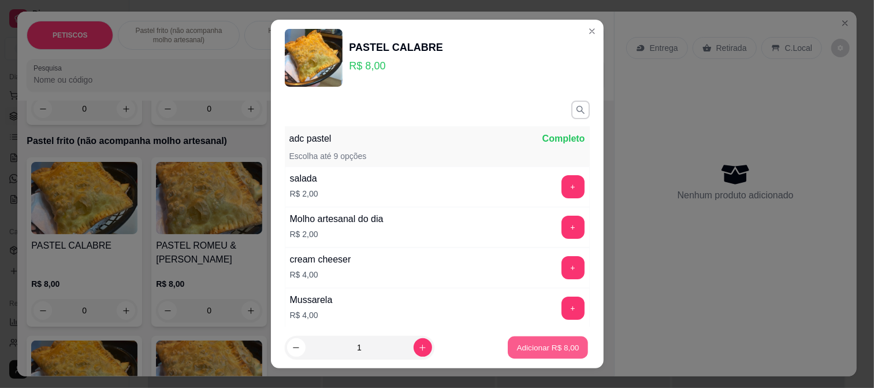
click at [563, 353] on button "Adicionar R$ 8,00" at bounding box center [548, 347] width 80 height 23
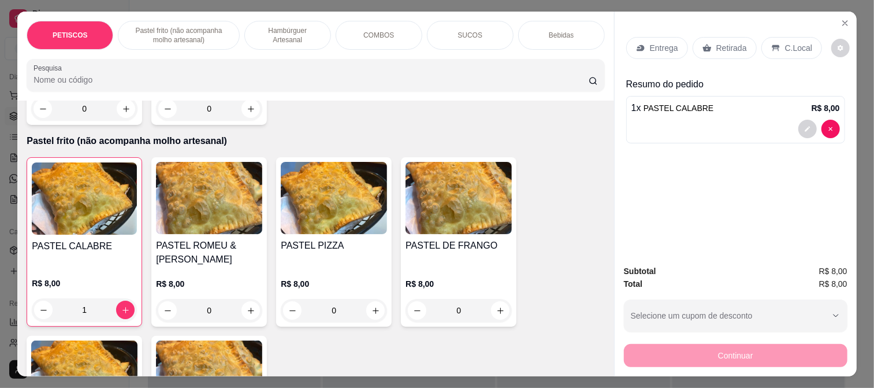
click at [794, 37] on div "C.Local" at bounding box center [791, 48] width 61 height 22
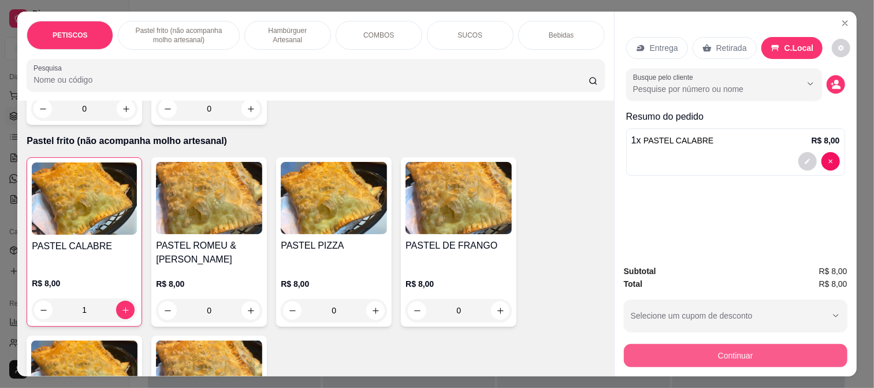
click at [692, 354] on button "Continuar" at bounding box center [736, 355] width 224 height 23
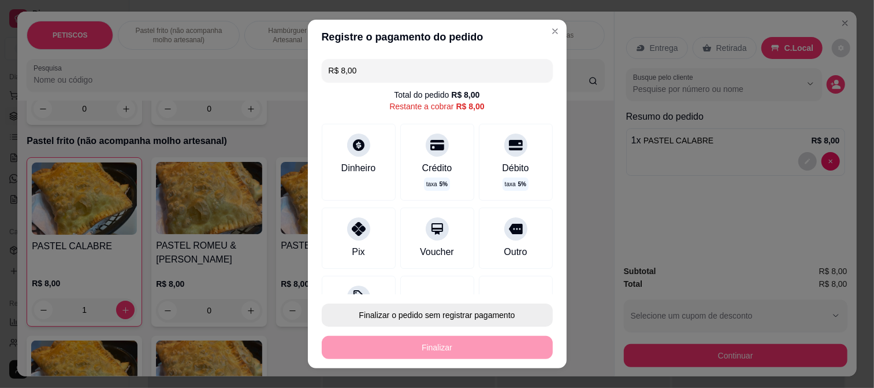
click at [447, 319] on button "Finalizar o pedido sem registrar pagamento" at bounding box center [437, 314] width 231 height 23
click at [498, 281] on button "Confirmar" at bounding box center [502, 281] width 41 height 17
type input "0"
type input "R$ 0,00"
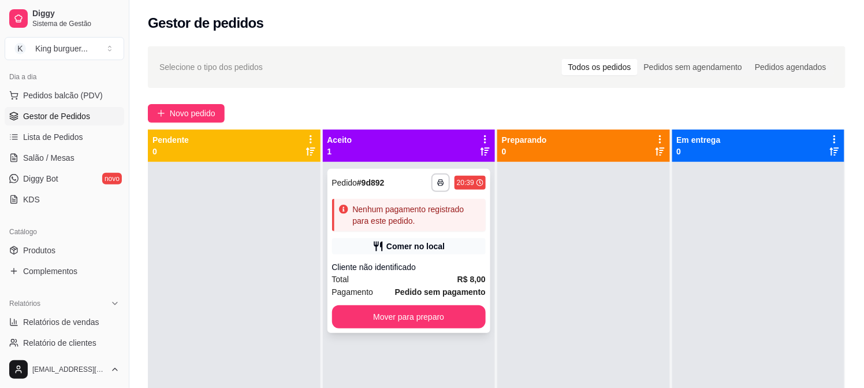
click at [401, 203] on div "Nenhum pagamento registrado para este pedido." at bounding box center [417, 214] width 129 height 23
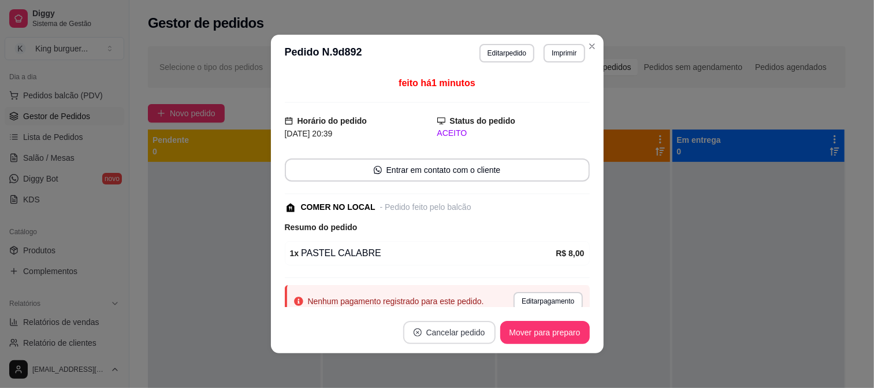
click at [442, 338] on button "Cancelar pedido" at bounding box center [449, 332] width 92 height 23
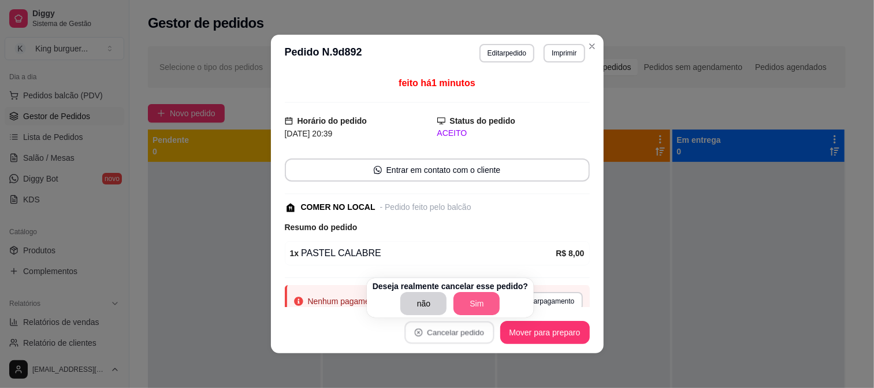
click at [468, 307] on button "Sim" at bounding box center [476, 303] width 46 height 23
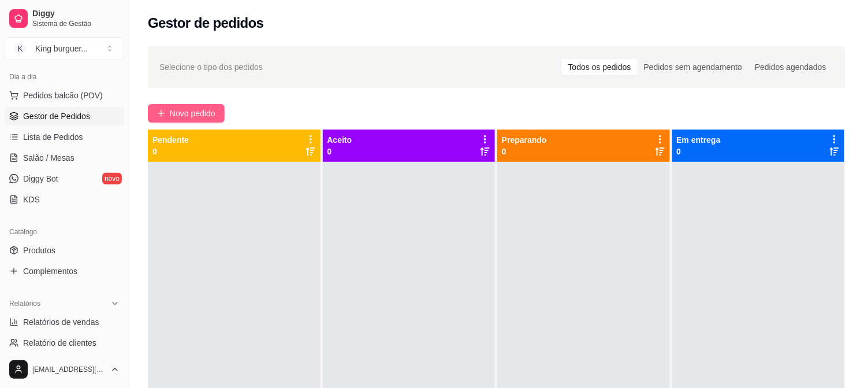
click at [214, 114] on span "Novo pedido" at bounding box center [193, 113] width 46 height 13
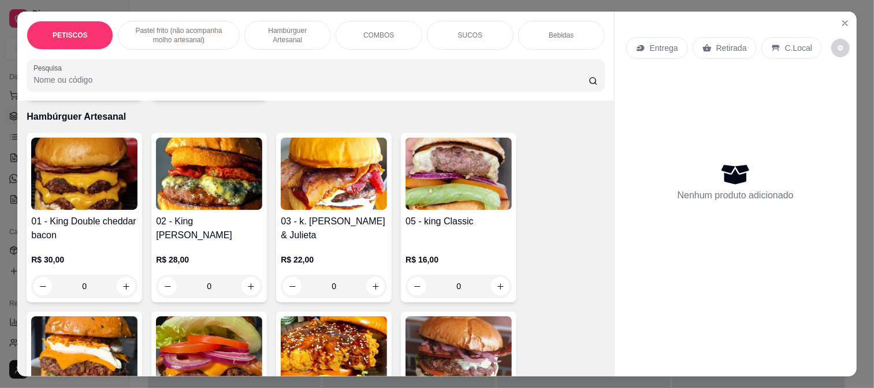
scroll to position [770, 0]
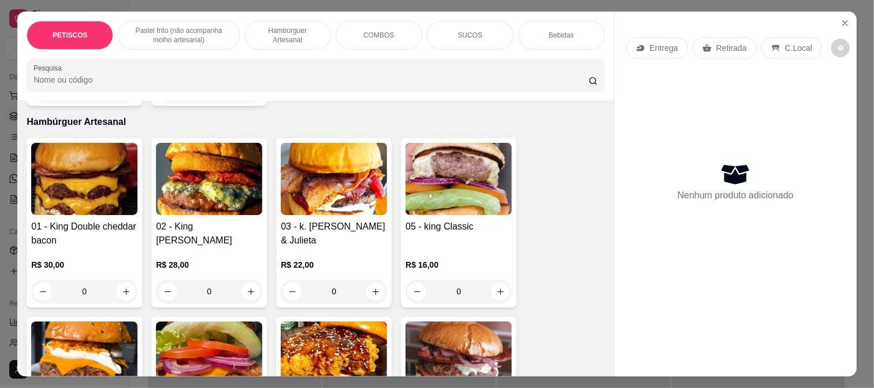
click at [460, 177] on img at bounding box center [458, 179] width 106 height 72
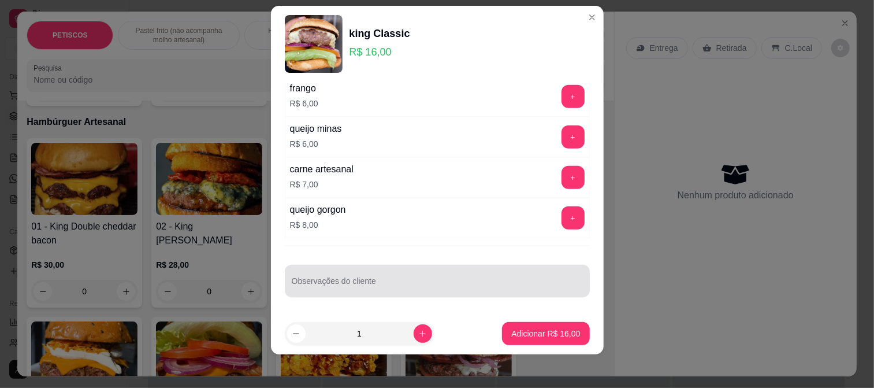
scroll to position [17, 0]
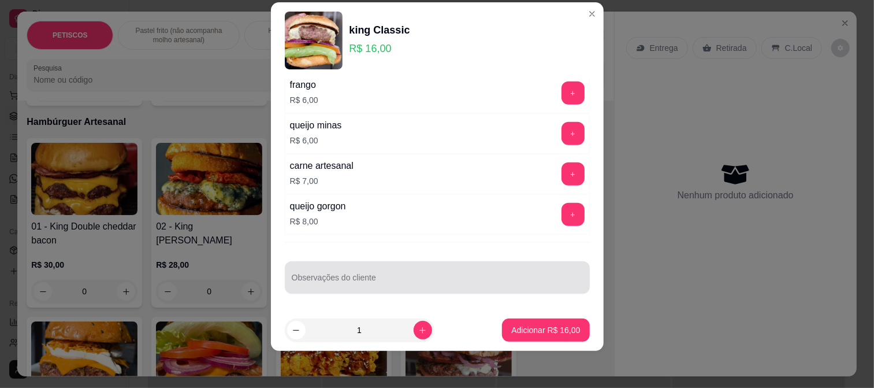
click at [344, 269] on div at bounding box center [437, 277] width 291 height 23
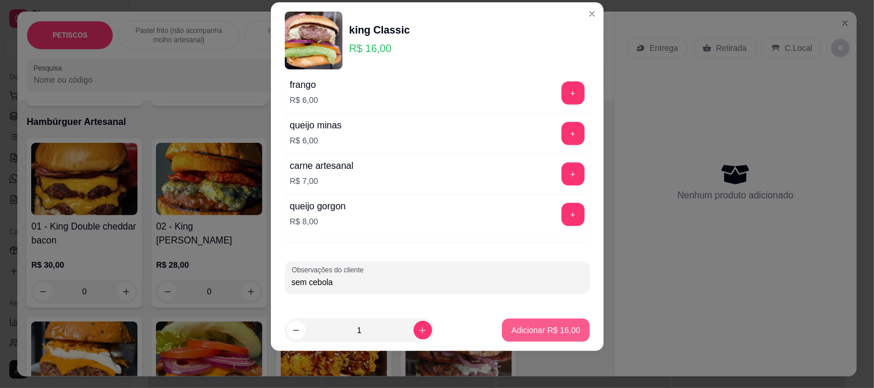
type input "sem cebola"
click at [547, 336] on button "Adicionar R$ 16,00" at bounding box center [545, 329] width 87 height 23
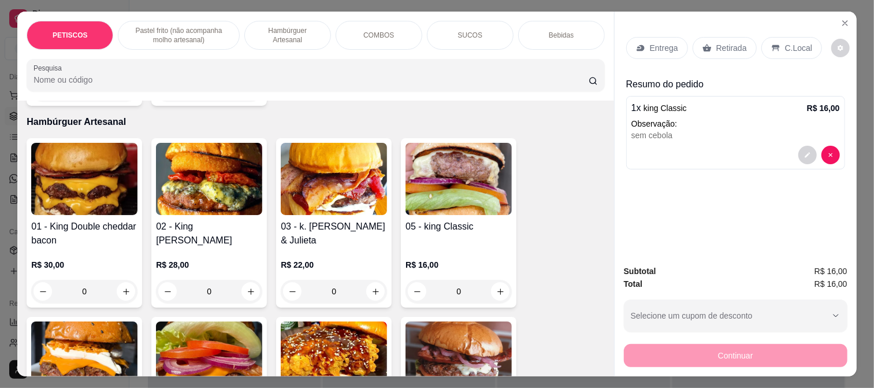
click at [729, 45] on p "Retirada" at bounding box center [731, 48] width 31 height 12
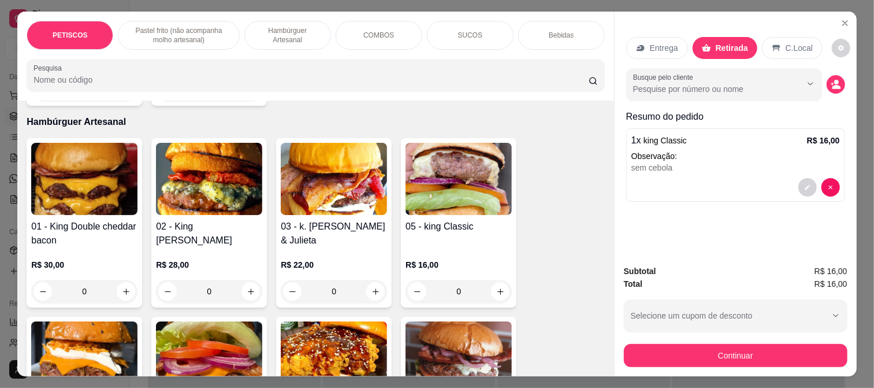
click at [700, 364] on div "Subtotal R$ 16,00 Total R$ 16,00 Selecione um cupom de desconto CUPOMFIDELIDADE…" at bounding box center [736, 315] width 242 height 121
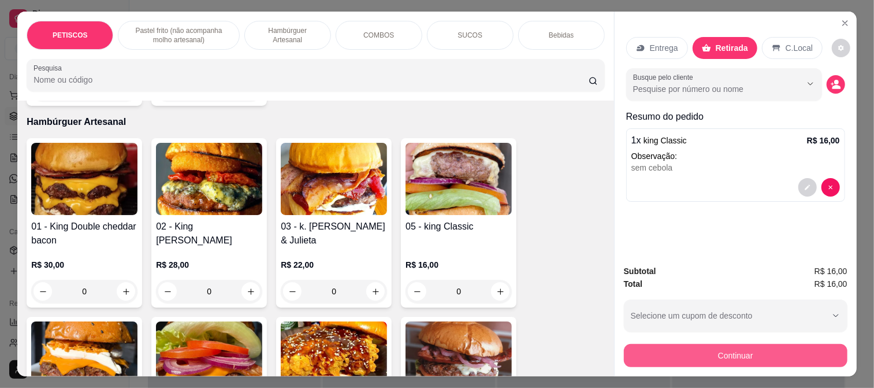
click at [656, 352] on button "Continuar" at bounding box center [736, 355] width 224 height 23
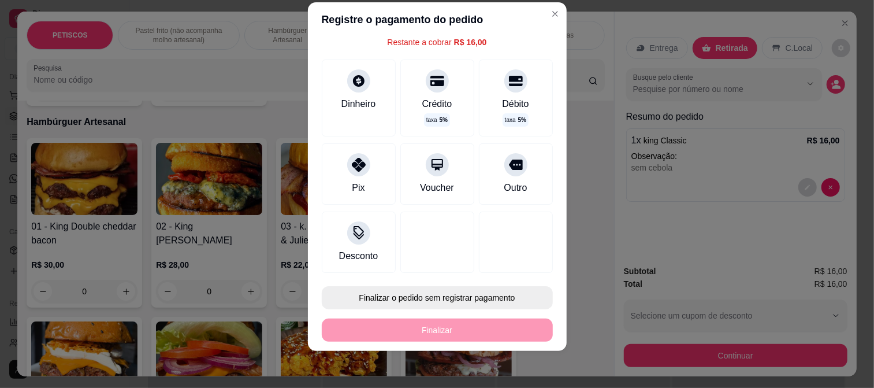
click at [449, 295] on button "Finalizar o pedido sem registrar pagamento" at bounding box center [437, 297] width 231 height 23
click at [505, 262] on button "Confirmar" at bounding box center [503, 265] width 43 height 18
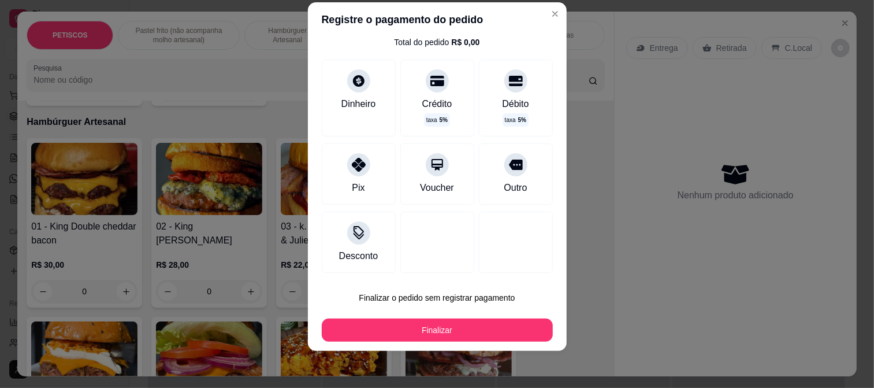
type input "R$ 0,00"
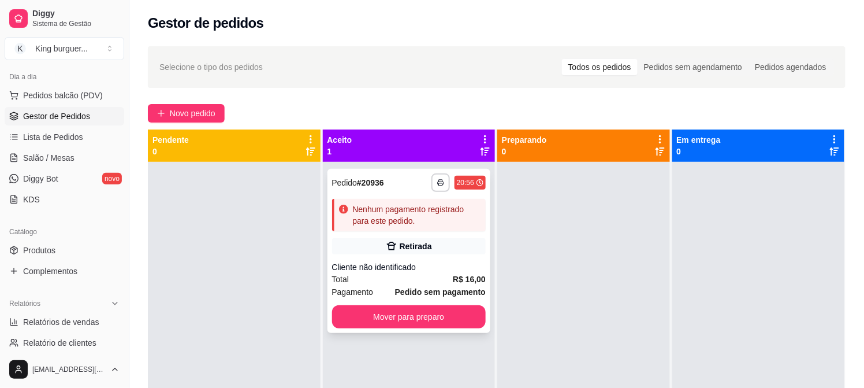
click at [420, 267] on div "Cliente não identificado" at bounding box center [409, 267] width 154 height 12
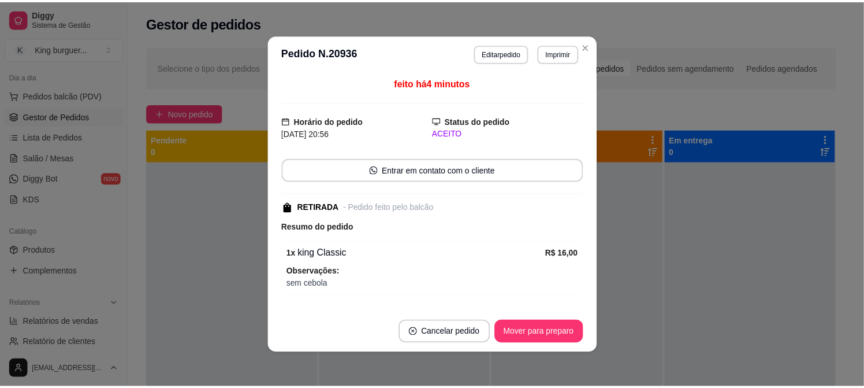
scroll to position [73, 0]
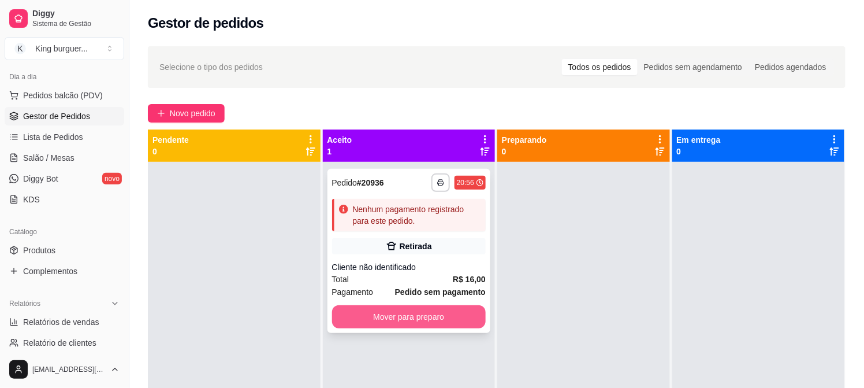
click at [460, 311] on button "Mover para preparo" at bounding box center [409, 316] width 154 height 23
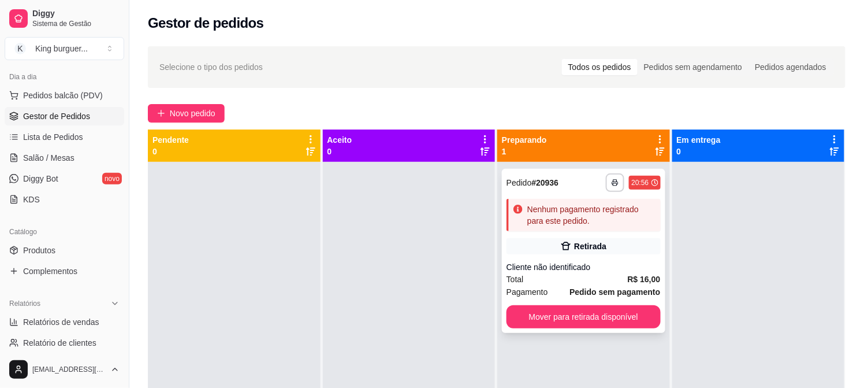
click at [599, 255] on div "**********" at bounding box center [583, 251] width 163 height 164
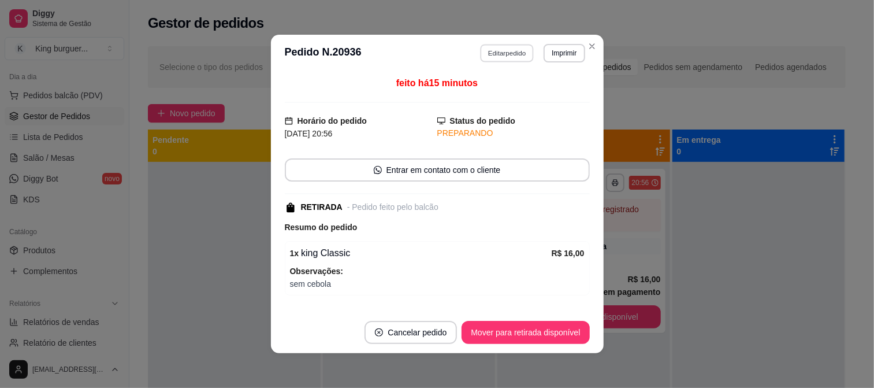
click at [504, 46] on button "Editar pedido" at bounding box center [507, 53] width 54 height 18
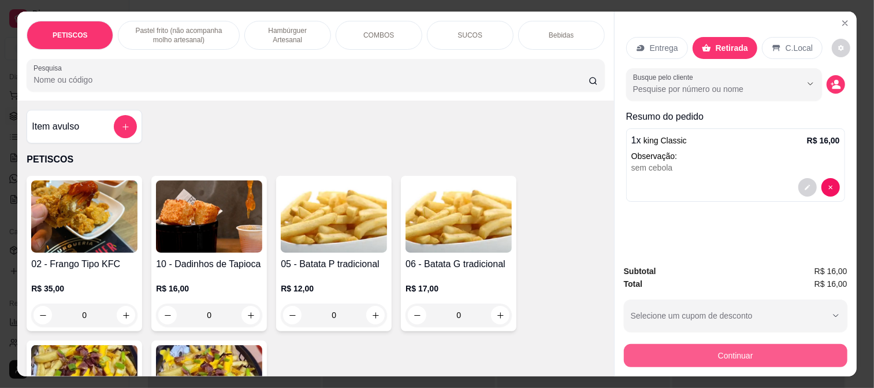
click at [638, 347] on button "Continuar" at bounding box center [736, 355] width 224 height 23
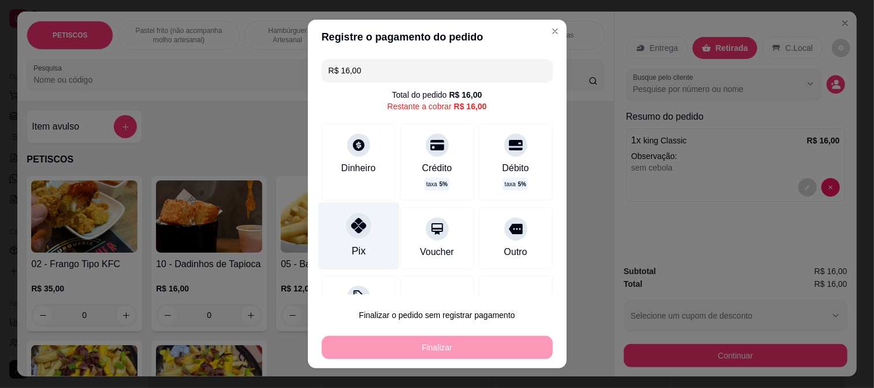
click at [351, 232] on icon at bounding box center [358, 225] width 15 height 15
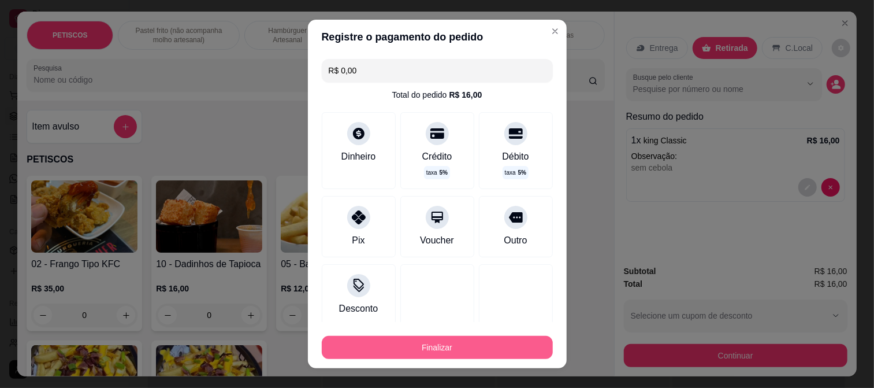
click at [409, 341] on button "Finalizar" at bounding box center [437, 347] width 231 height 23
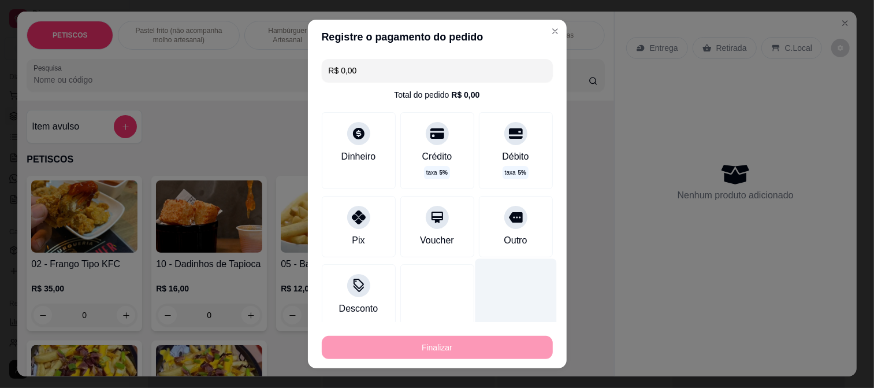
type input "-R$ 16,00"
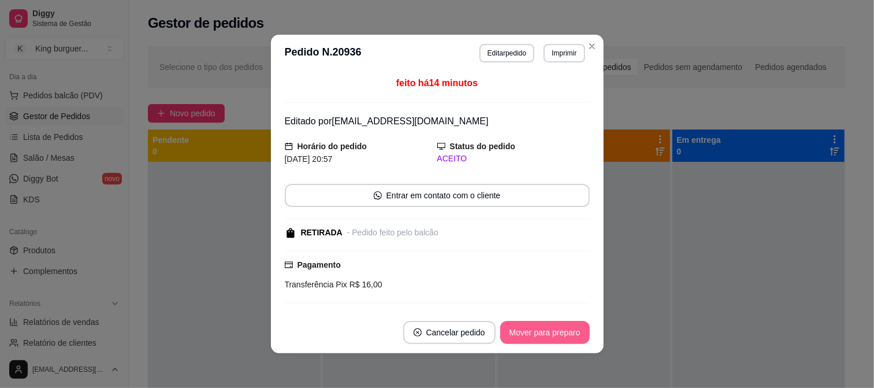
click at [530, 333] on button "Mover para preparo" at bounding box center [545, 332] width 90 height 23
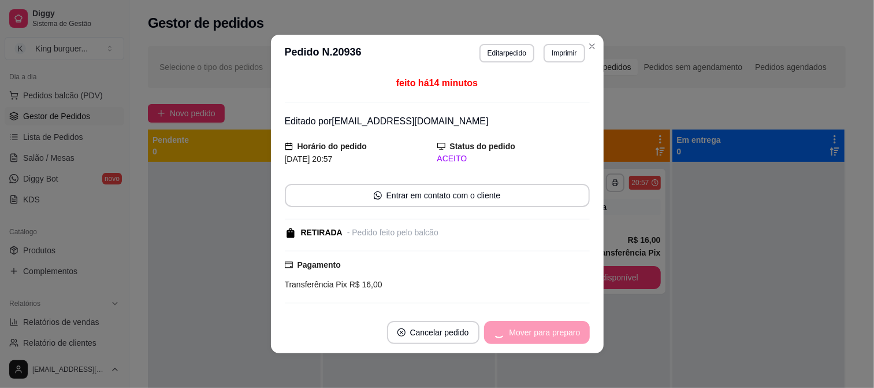
click at [531, 332] on div "Mover para preparo" at bounding box center [537, 332] width 106 height 23
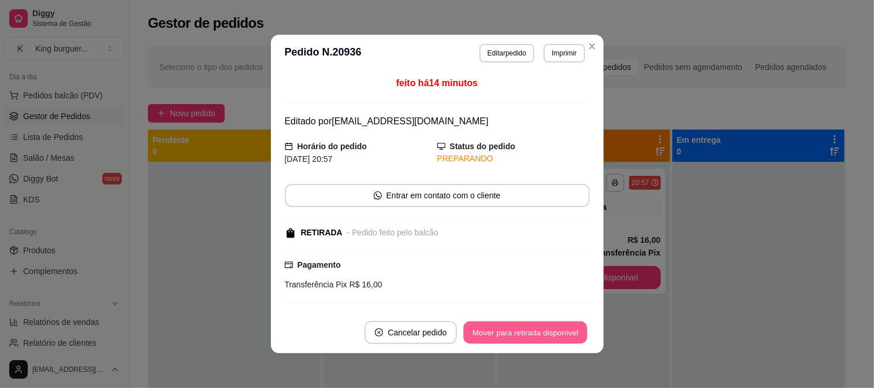
click at [540, 331] on button "Mover para retirada disponível" at bounding box center [526, 332] width 124 height 23
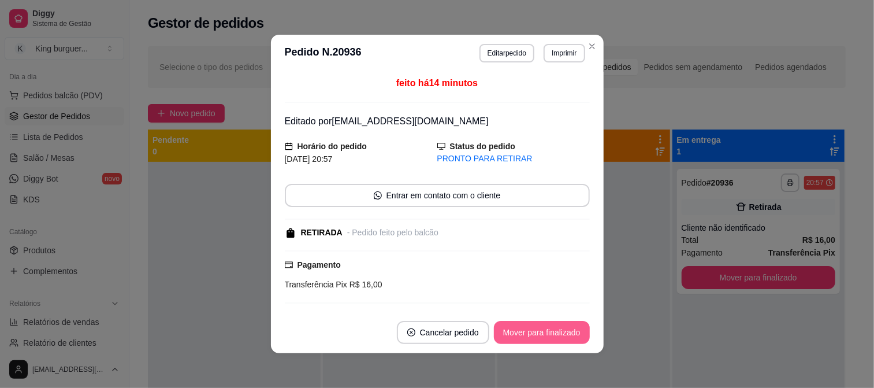
click at [540, 330] on button "Mover para finalizado" at bounding box center [542, 332] width 96 height 23
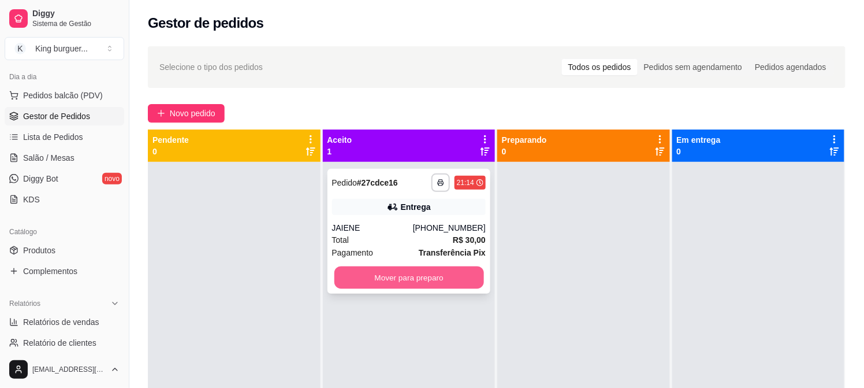
click at [479, 281] on button "Mover para preparo" at bounding box center [409, 277] width 150 height 23
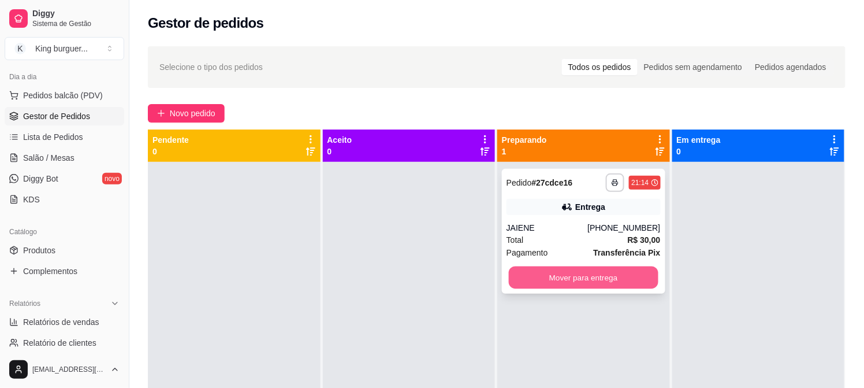
click at [535, 273] on button "Mover para entrega" at bounding box center [584, 277] width 150 height 23
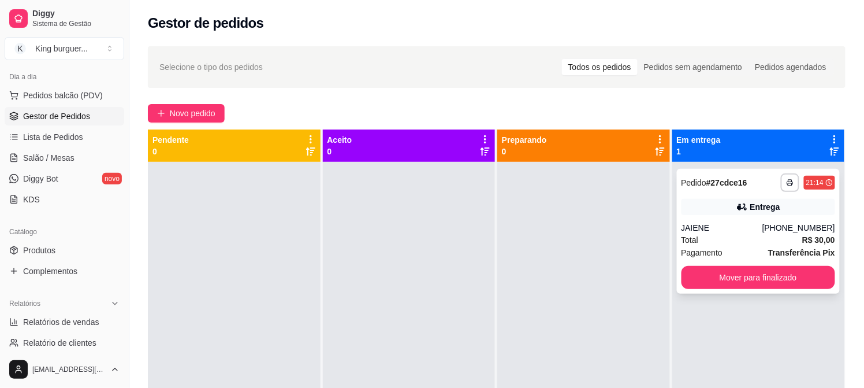
click at [677, 263] on div "**********" at bounding box center [758, 231] width 163 height 125
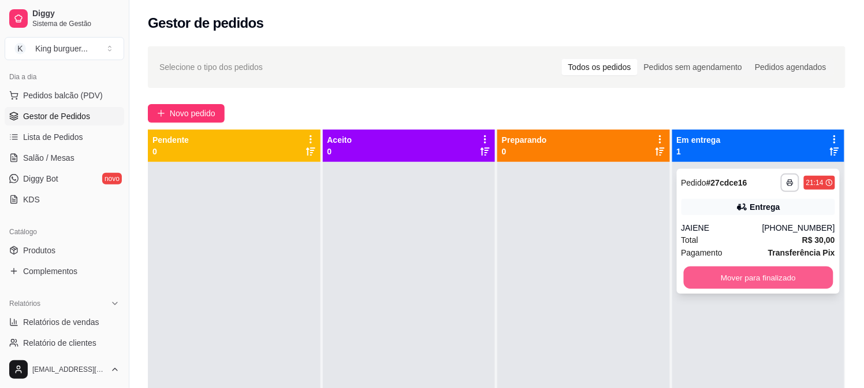
click at [691, 280] on button "Mover para finalizado" at bounding box center [758, 277] width 150 height 23
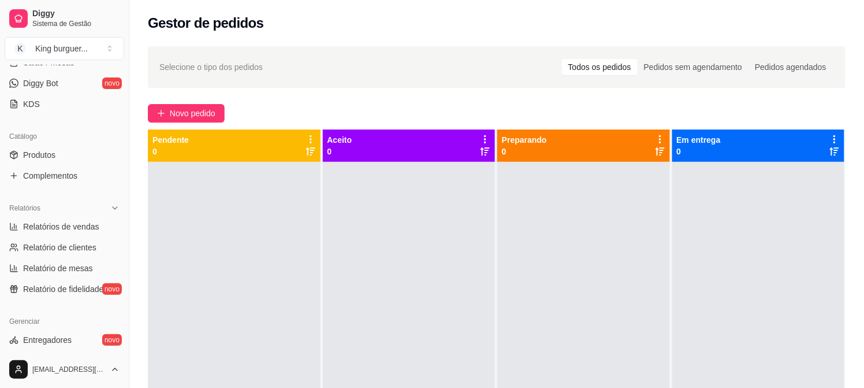
scroll to position [192, 0]
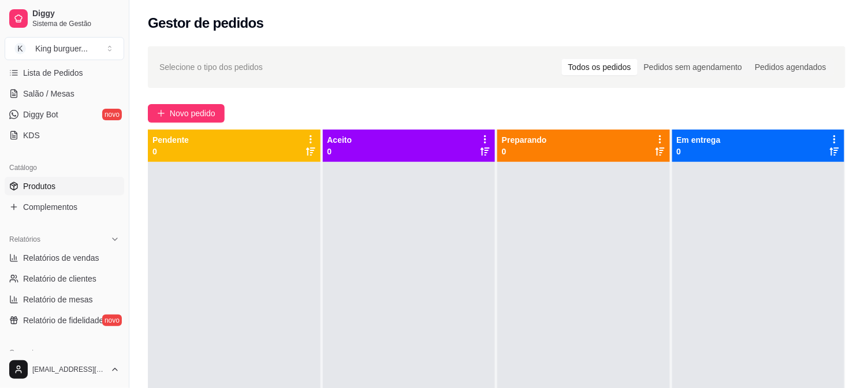
click at [56, 180] on link "Produtos" at bounding box center [65, 186] width 120 height 18
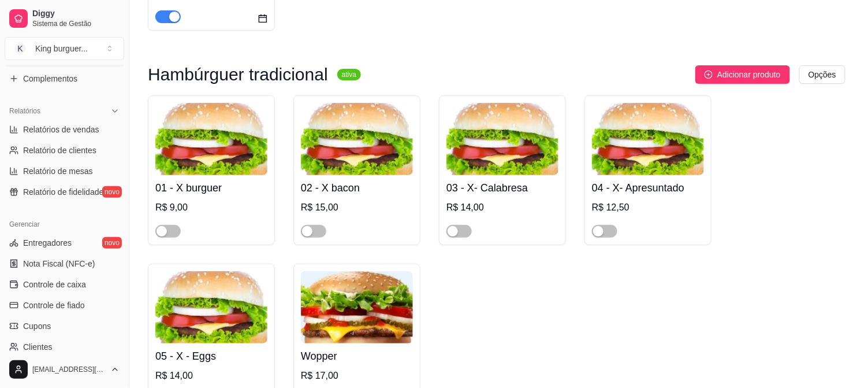
scroll to position [2607, 0]
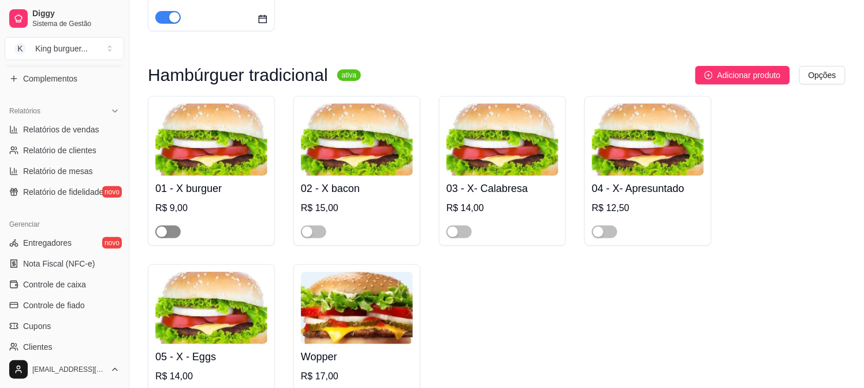
click at [174, 225] on span "button" at bounding box center [167, 231] width 25 height 13
click at [162, 225] on span "button" at bounding box center [167, 231] width 25 height 13
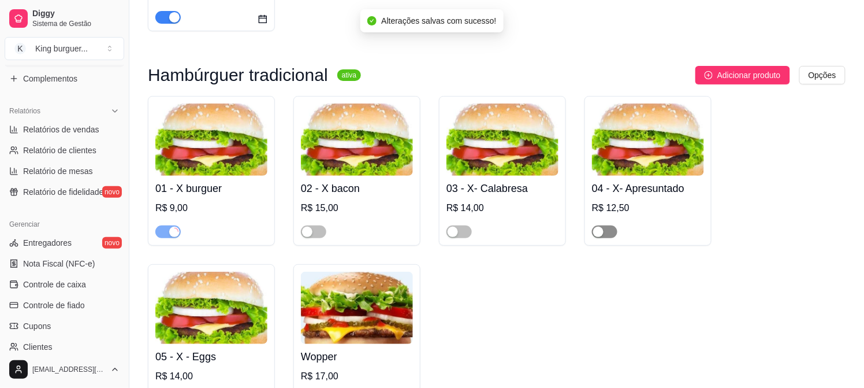
click at [611, 225] on span "button" at bounding box center [604, 231] width 25 height 13
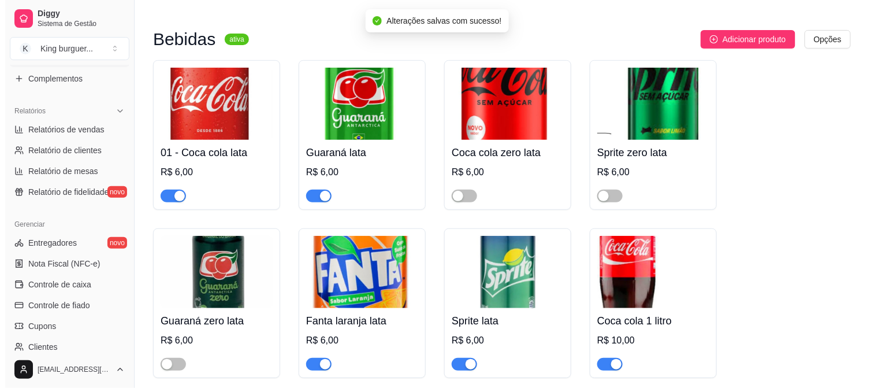
scroll to position [3954, 0]
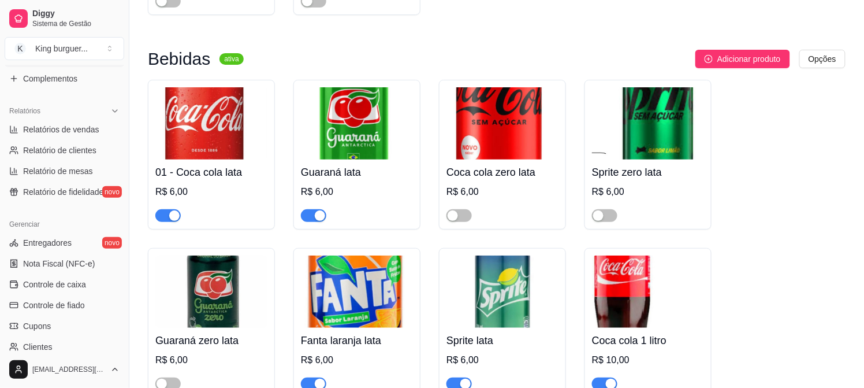
click at [497, 274] on img at bounding box center [503, 291] width 112 height 72
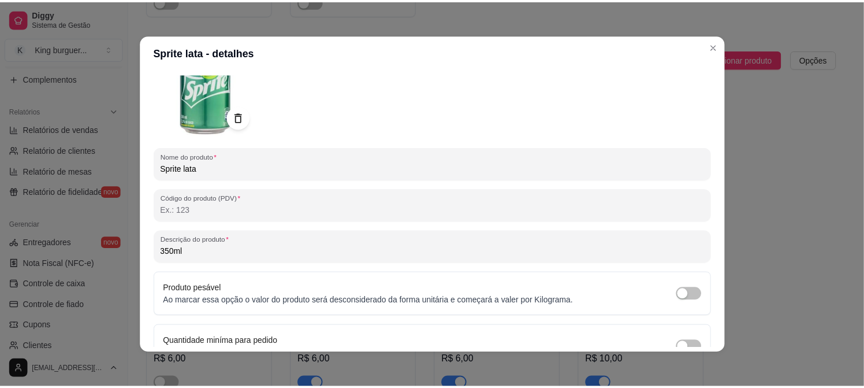
scroll to position [147, 0]
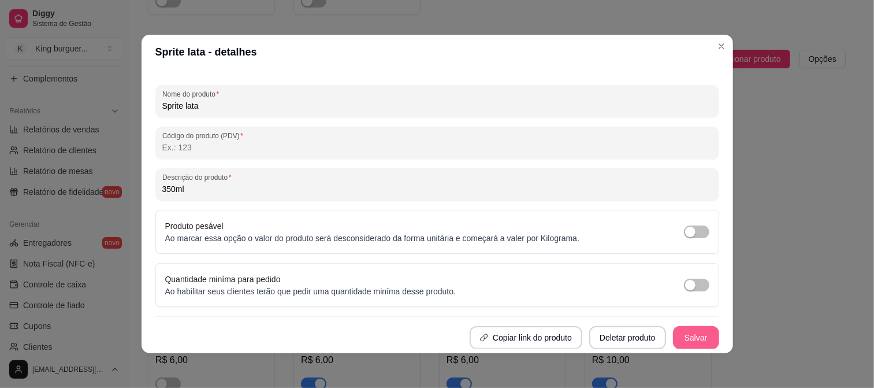
click at [683, 341] on button "Salvar" at bounding box center [696, 337] width 46 height 23
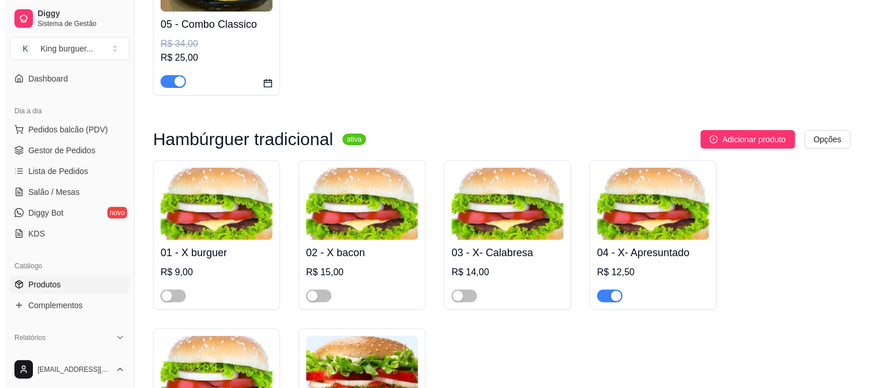
scroll to position [0, 0]
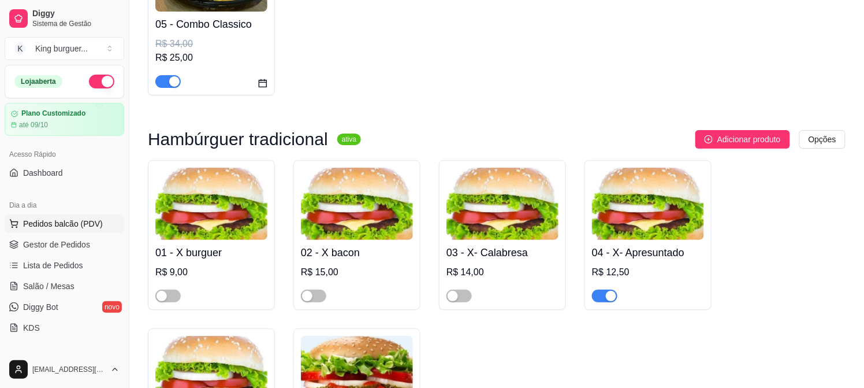
click at [72, 222] on span "Pedidos balcão (PDV)" at bounding box center [63, 224] width 80 height 12
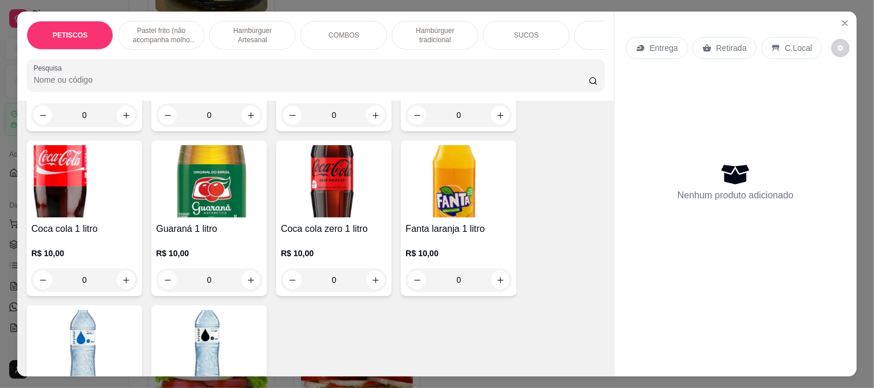
scroll to position [2677, 0]
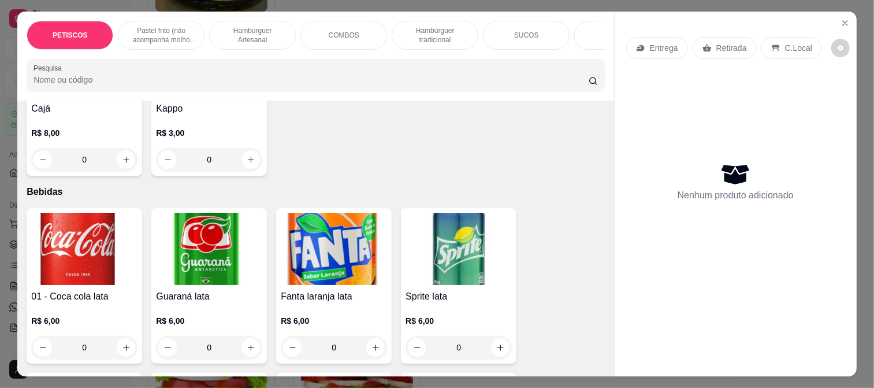
click at [441, 252] on img at bounding box center [458, 249] width 106 height 72
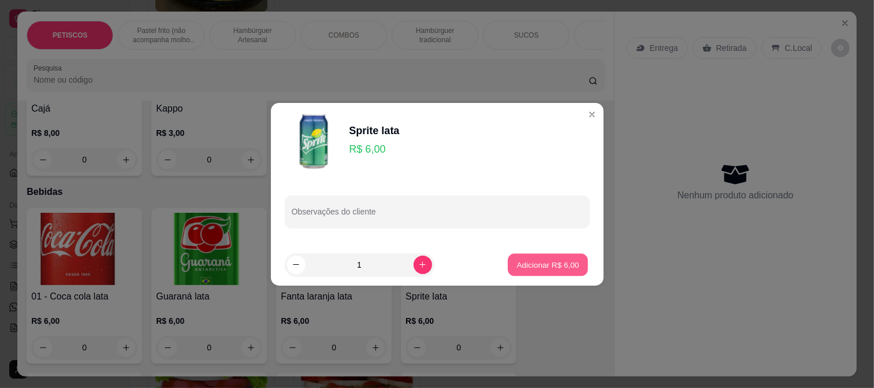
click at [539, 267] on p "Adicionar R$ 6,00" at bounding box center [548, 264] width 62 height 11
type input "1"
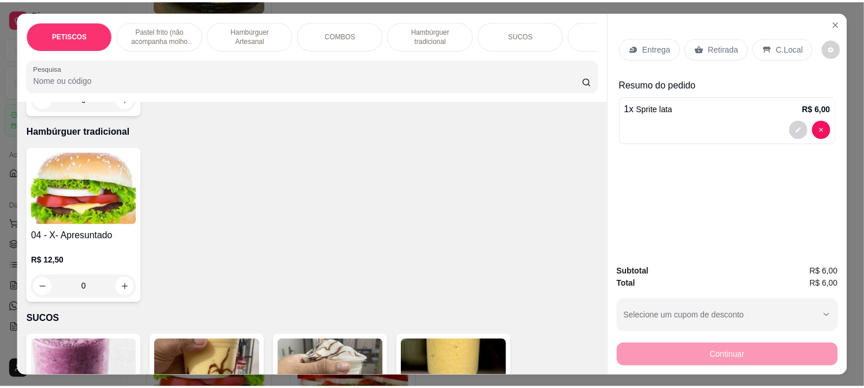
scroll to position [2036, 0]
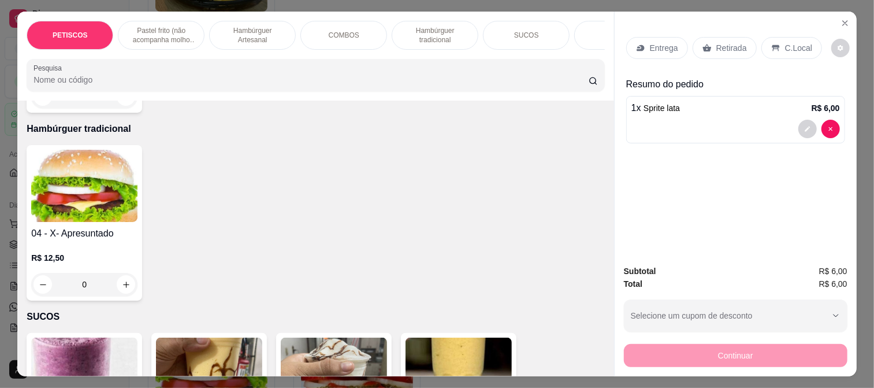
click at [96, 180] on img at bounding box center [84, 186] width 106 height 72
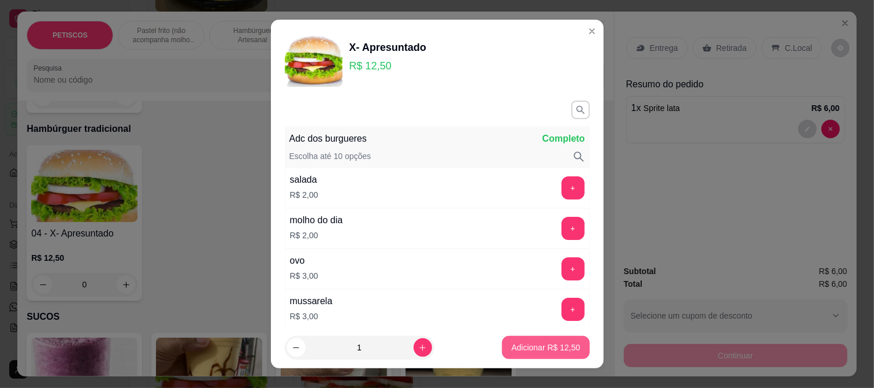
click at [546, 343] on p "Adicionar R$ 12,50" at bounding box center [545, 347] width 69 height 12
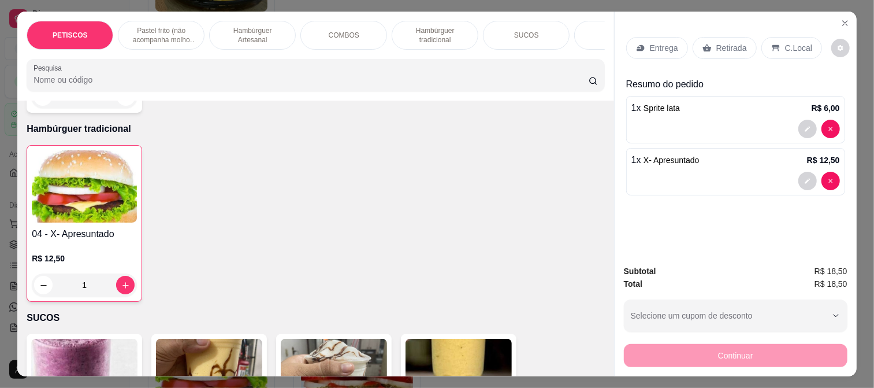
click at [729, 43] on p "Retirada" at bounding box center [731, 48] width 31 height 12
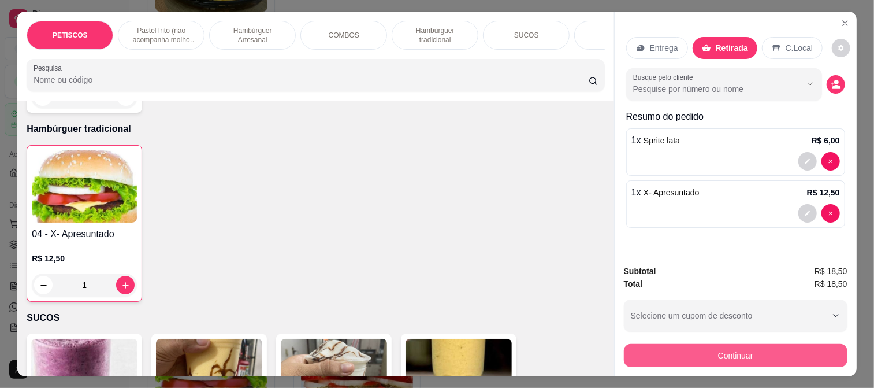
click at [720, 355] on button "Continuar" at bounding box center [736, 355] width 224 height 23
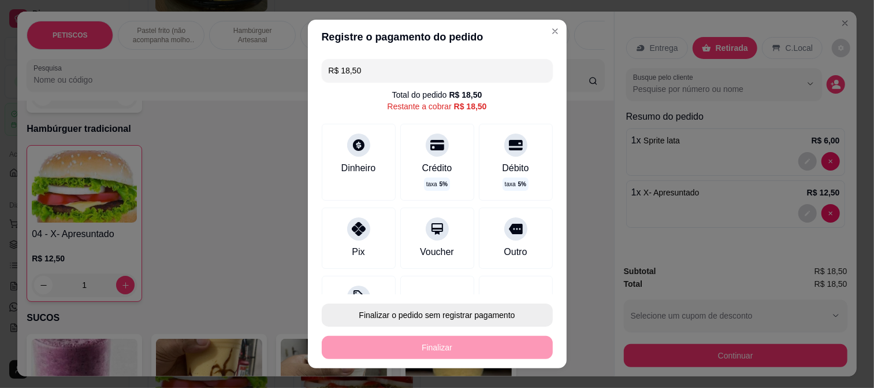
click at [489, 314] on button "Finalizar o pedido sem registrar pagamento" at bounding box center [437, 314] width 231 height 23
click at [511, 278] on button "Confirmar" at bounding box center [502, 282] width 41 height 17
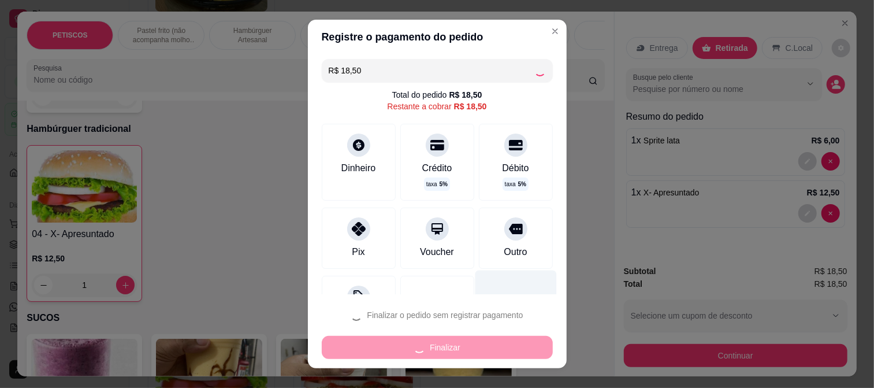
type input "0"
type input "R$ 0,00"
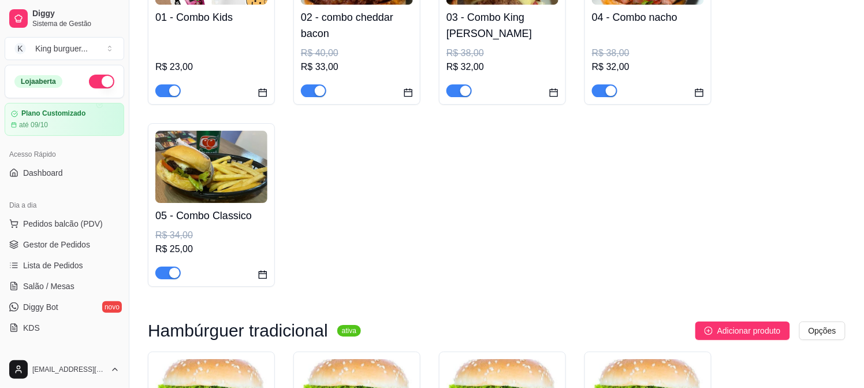
scroll to position [2350, 0]
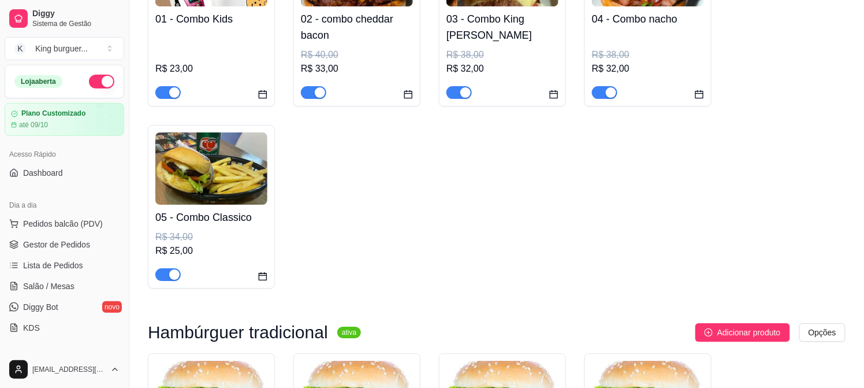
click at [162, 268] on span "button" at bounding box center [167, 274] width 25 height 13
click at [176, 268] on span "button" at bounding box center [167, 274] width 25 height 13
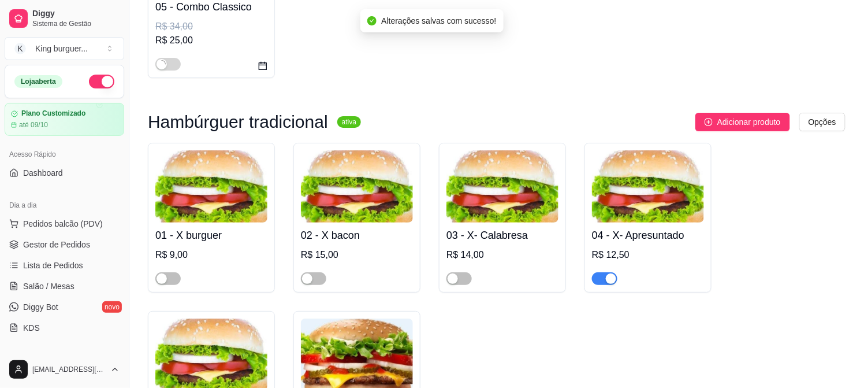
scroll to position [2607, 0]
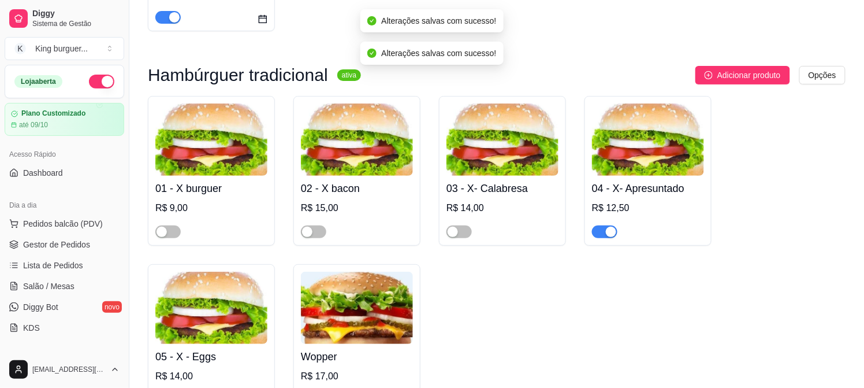
click at [608, 226] on div "button" at bounding box center [611, 231] width 10 height 10
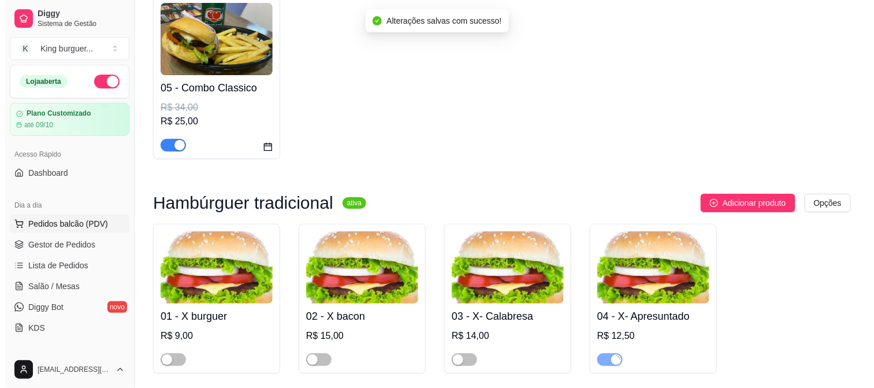
scroll to position [2479, 0]
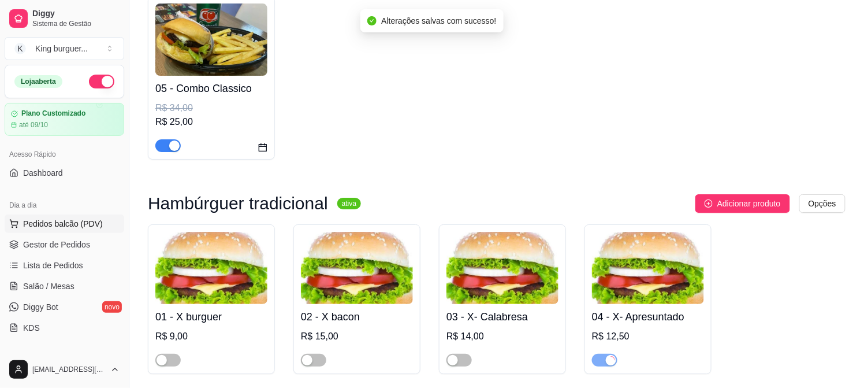
click at [81, 222] on span "Pedidos balcão (PDV)" at bounding box center [63, 224] width 80 height 12
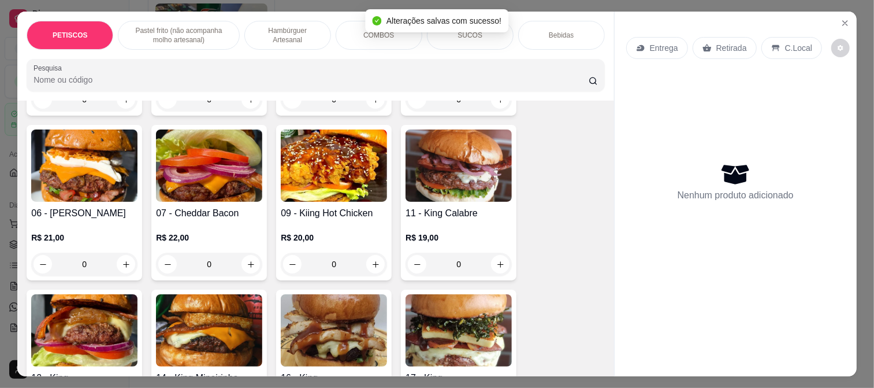
scroll to position [962, 0]
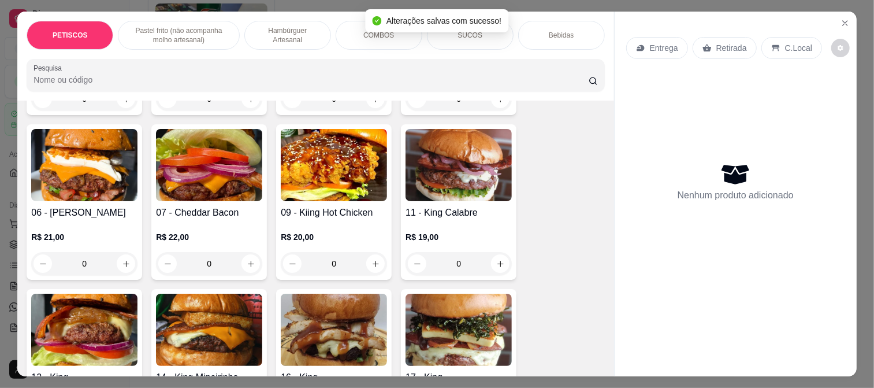
click at [234, 314] on img at bounding box center [209, 329] width 106 height 72
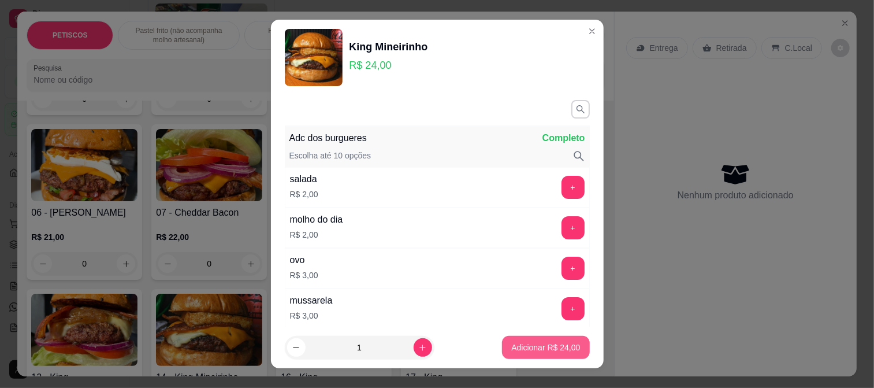
click at [511, 347] on p "Adicionar R$ 24,00" at bounding box center [545, 347] width 69 height 12
type input "1"
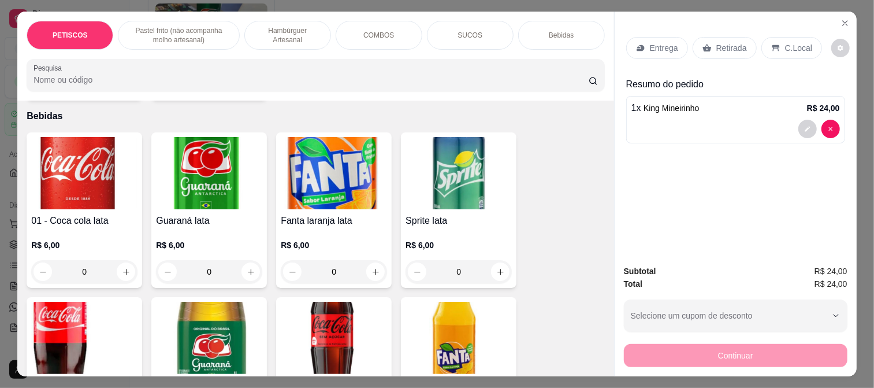
scroll to position [2546, 0]
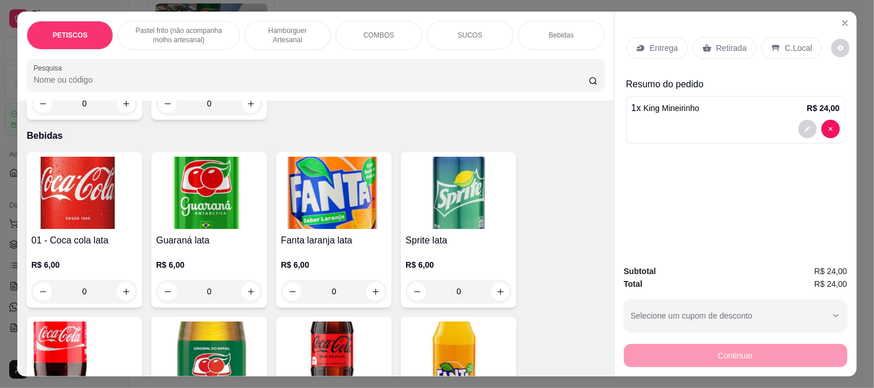
click at [90, 181] on img at bounding box center [84, 193] width 106 height 72
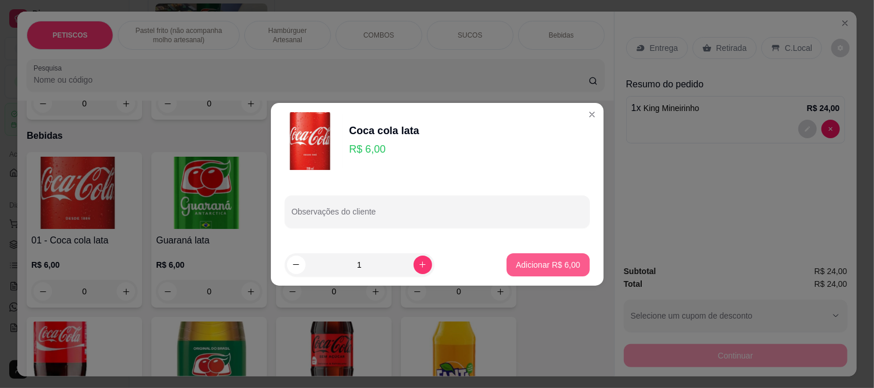
click at [536, 261] on p "Adicionar R$ 6,00" at bounding box center [548, 265] width 64 height 12
type input "1"
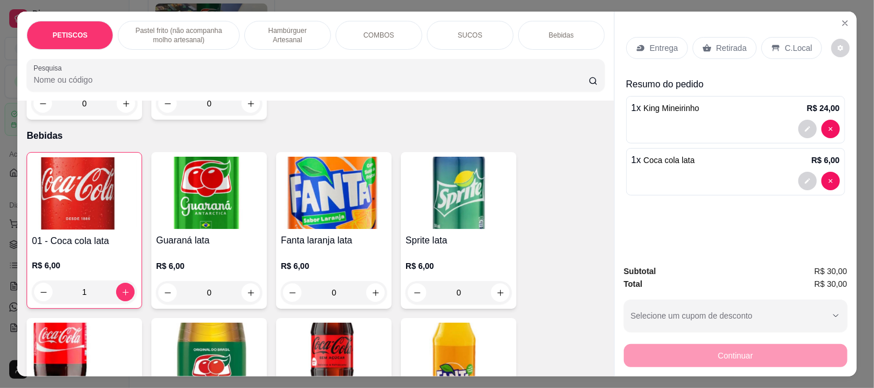
click at [662, 44] on p "Entrega" at bounding box center [664, 48] width 28 height 12
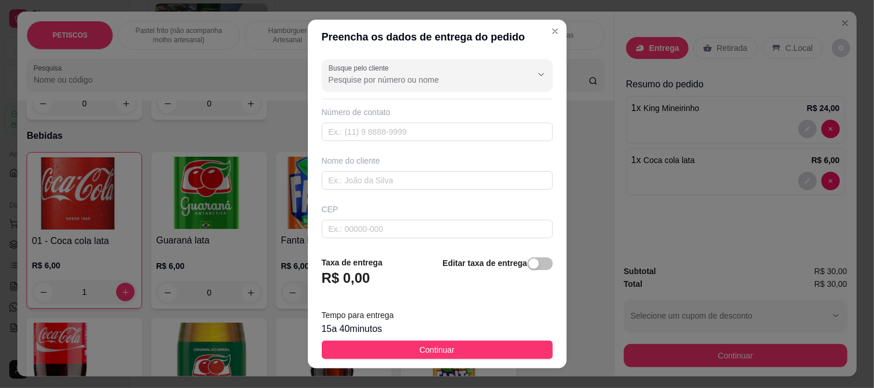
scroll to position [128, 0]
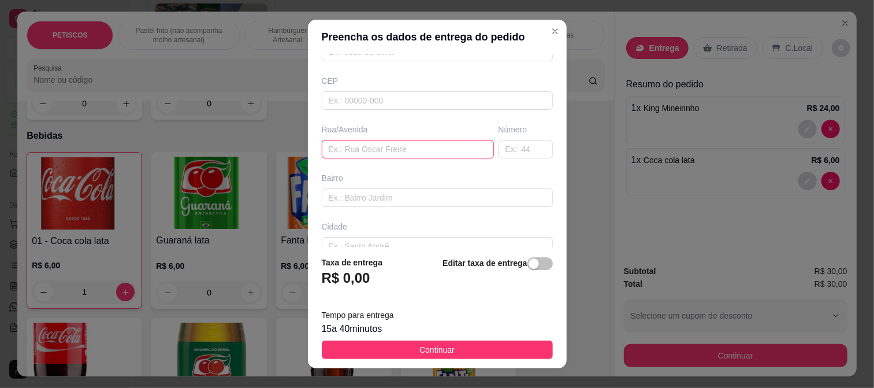
click at [364, 151] on input "text" at bounding box center [408, 149] width 172 height 18
paste input "[21:34[DATE]] [PHONE_NUMBER]: [GEOGRAPHIC_DATA][PERSON_NAME] frente ao número 2…"
type input "[21:34[DATE]] [PHONE_NUMBER]: [GEOGRAPHIC_DATA][PERSON_NAME] frente ao número 2…"
click at [482, 351] on button "Continuar" at bounding box center [437, 349] width 231 height 18
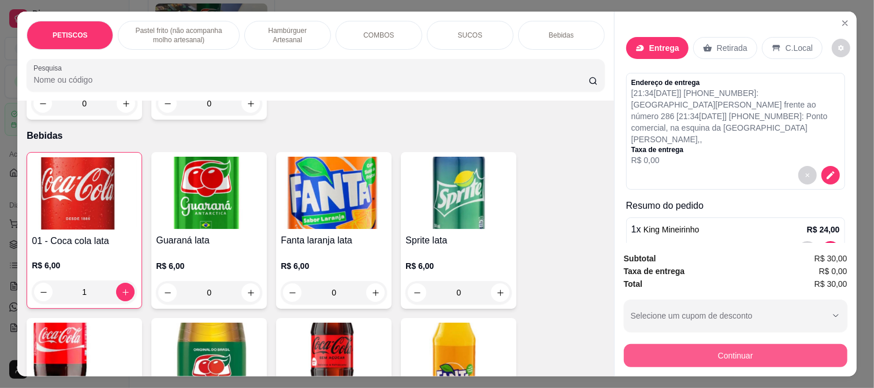
click at [698, 351] on button "Continuar" at bounding box center [736, 355] width 224 height 23
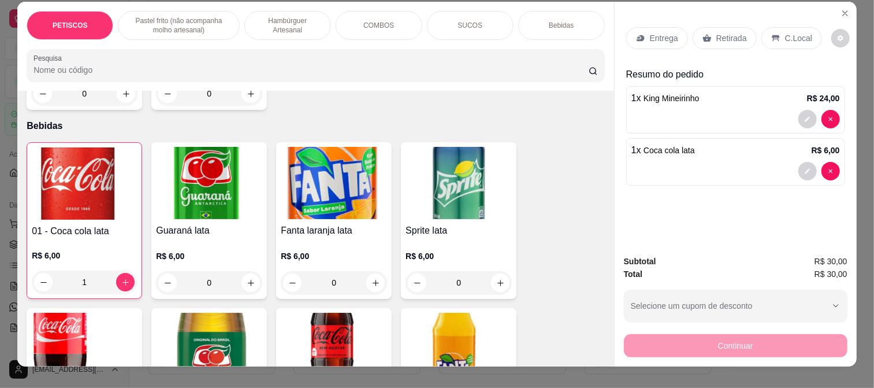
scroll to position [0, 0]
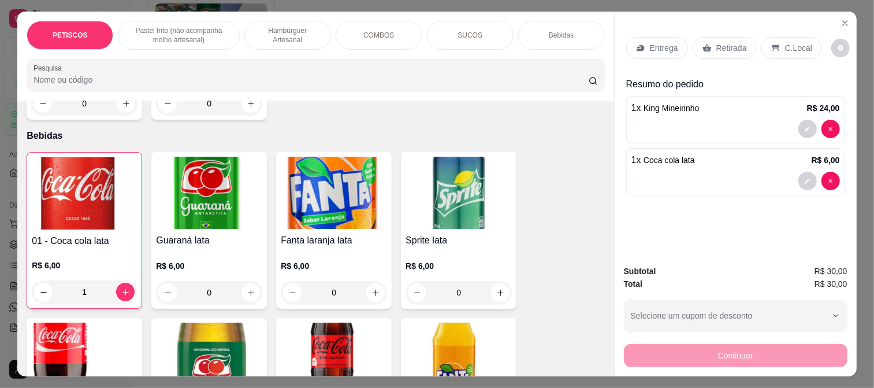
click at [665, 42] on p "Entrega" at bounding box center [664, 48] width 28 height 12
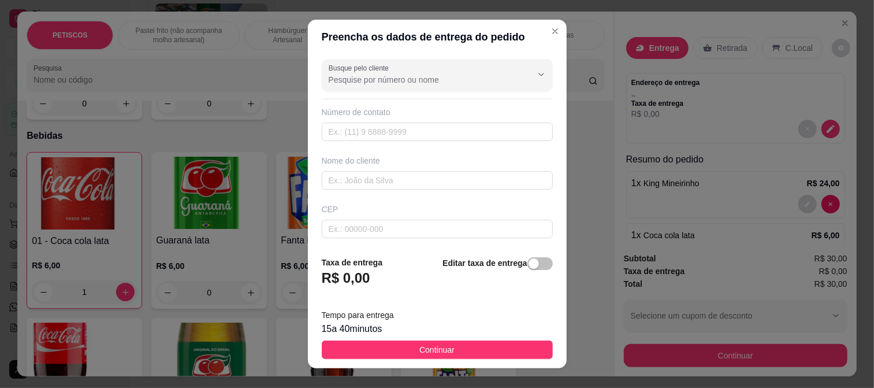
scroll to position [64, 0]
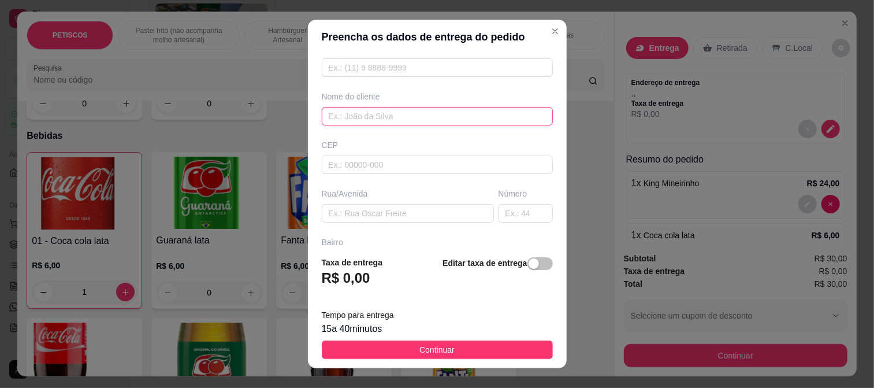
click at [353, 117] on input "text" at bounding box center [437, 116] width 231 height 18
paste input "Rua [PERSON_NAME] de frente ao número 286"
type input "Rua [PERSON_NAME] de frente ao número 286"
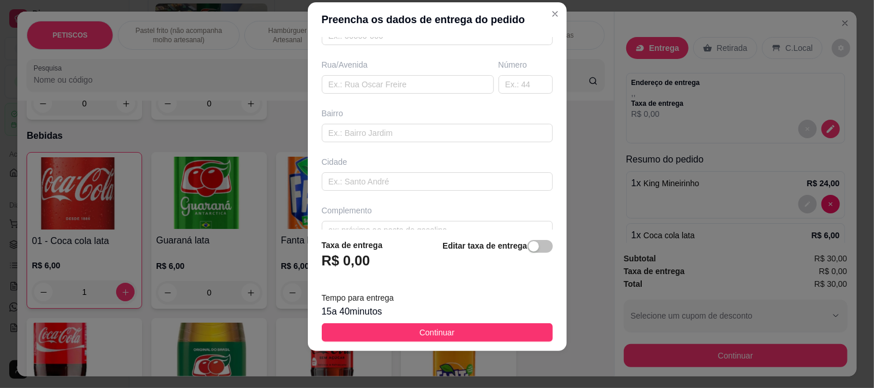
scroll to position [192, 0]
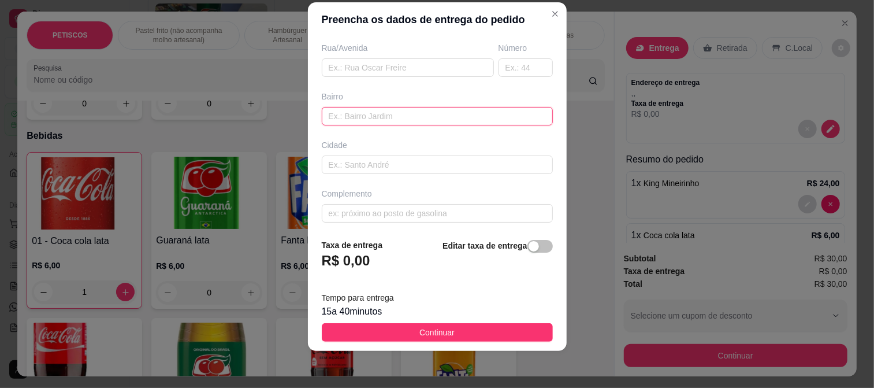
click at [382, 122] on input "text" at bounding box center [437, 116] width 231 height 18
paste input "onto comercial, na esquina da ladeira [GEOGRAPHIC_DATA]"
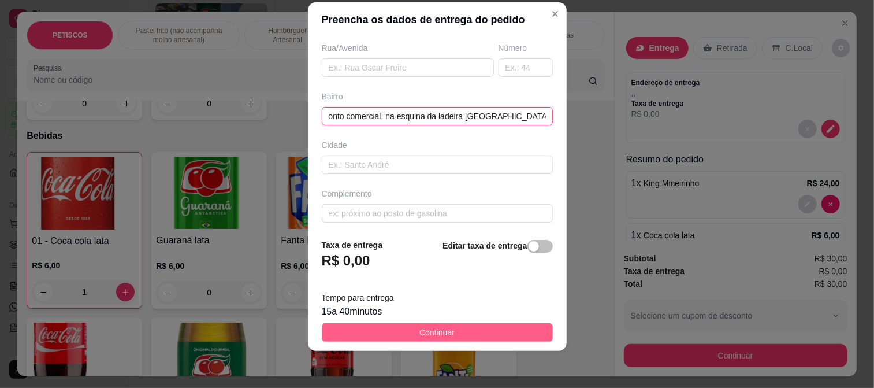
type input "onto comercial, na esquina da ladeira [GEOGRAPHIC_DATA]"
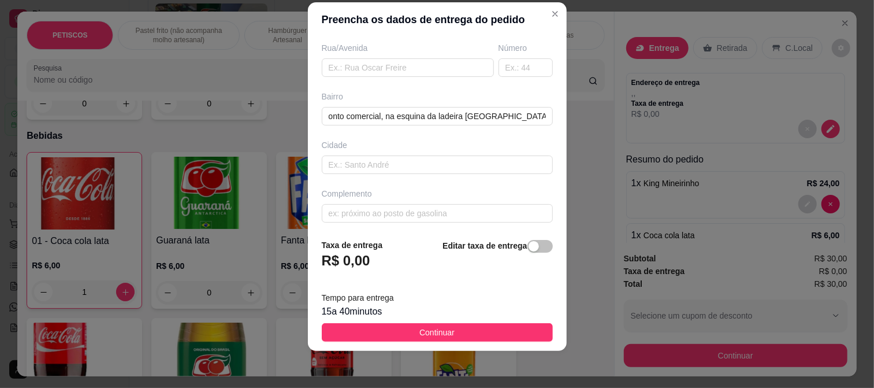
click at [426, 332] on span "Continuar" at bounding box center [436, 332] width 35 height 13
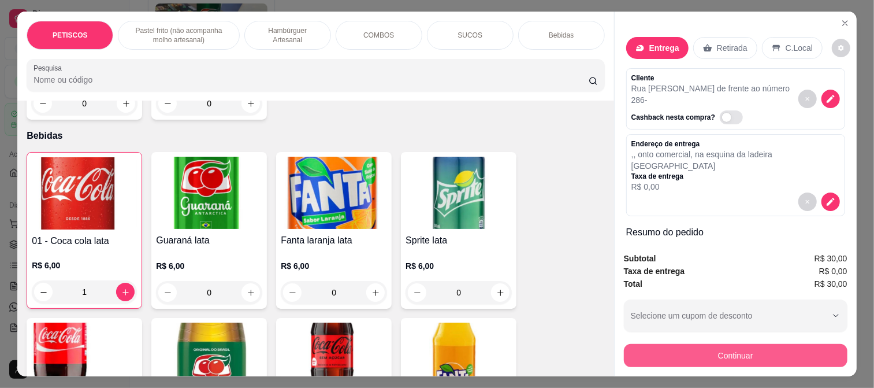
click at [671, 349] on button "Continuar" at bounding box center [736, 355] width 224 height 23
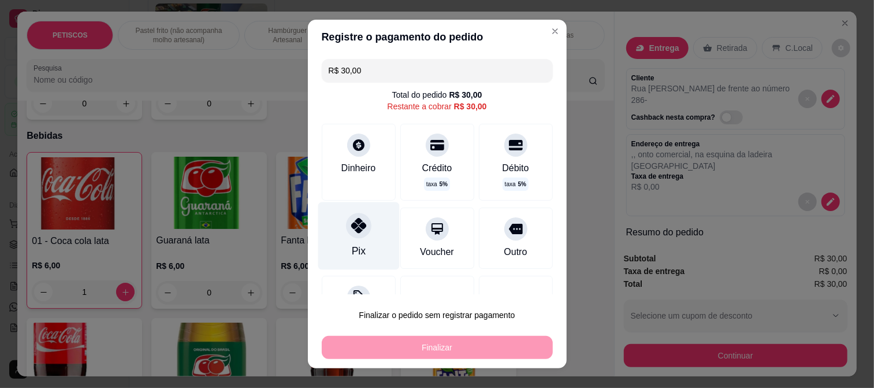
click at [348, 220] on div at bounding box center [358, 225] width 25 height 25
type input "R$ 0,00"
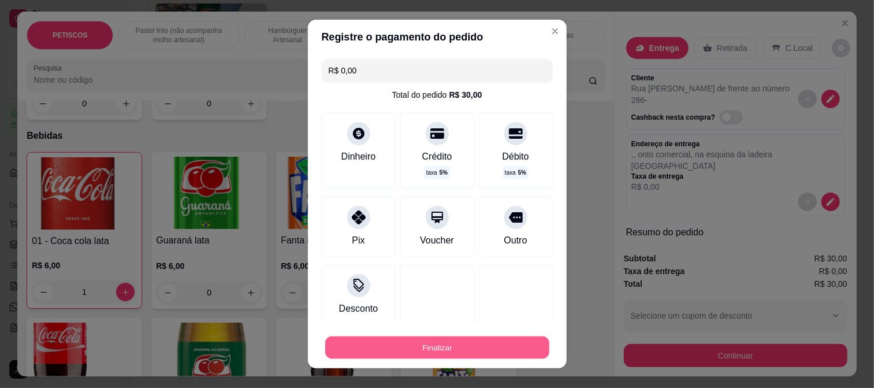
click at [436, 340] on button "Finalizar" at bounding box center [437, 347] width 224 height 23
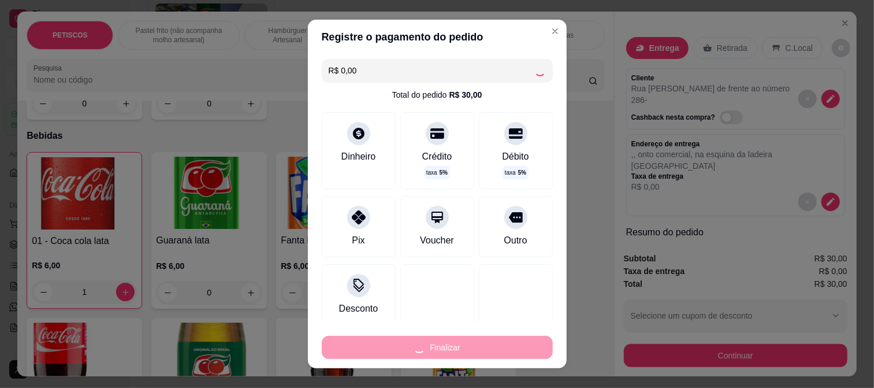
type input "0"
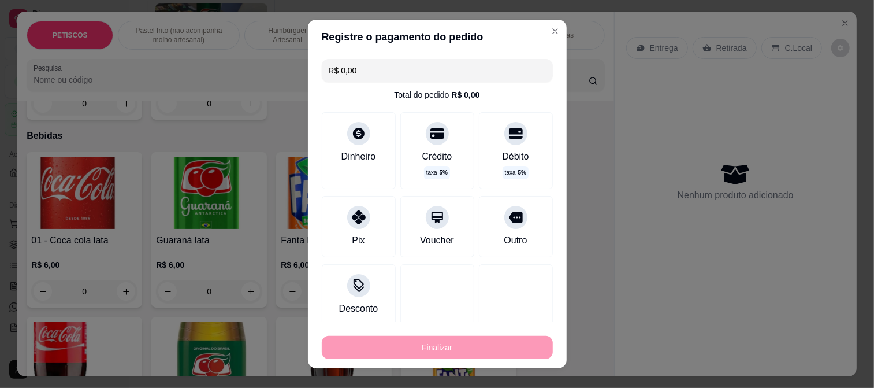
type input "-R$ 30,00"
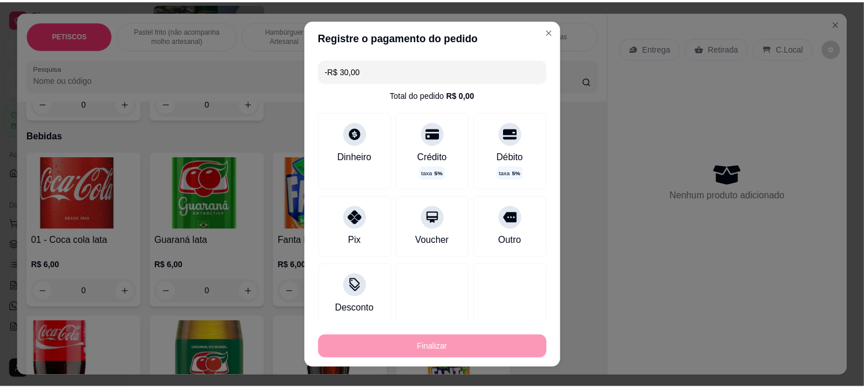
scroll to position [2544, 0]
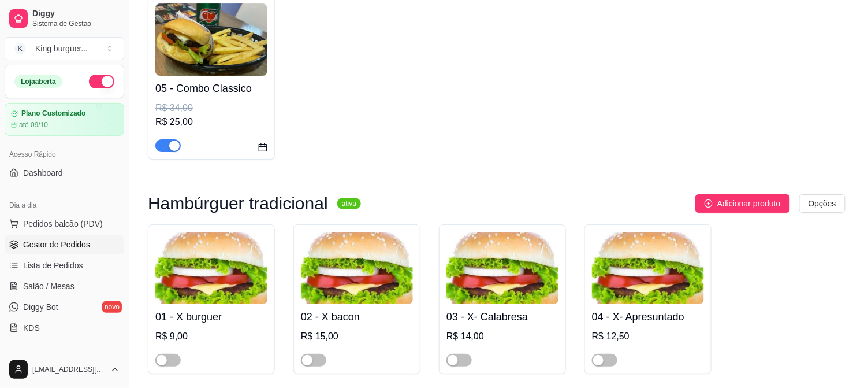
click at [77, 239] on span "Gestor de Pedidos" at bounding box center [56, 245] width 67 height 12
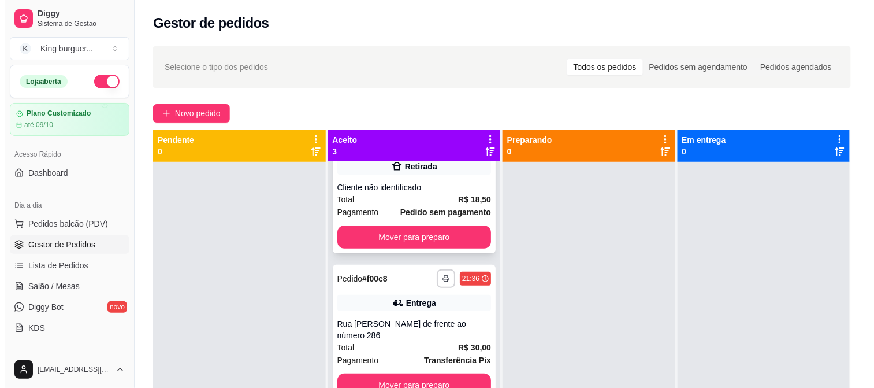
scroll to position [83, 0]
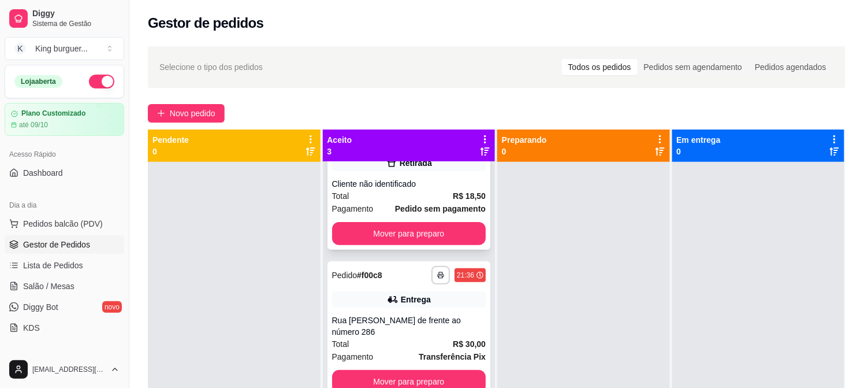
click at [415, 194] on div "Total R$ 18,50" at bounding box center [409, 195] width 154 height 13
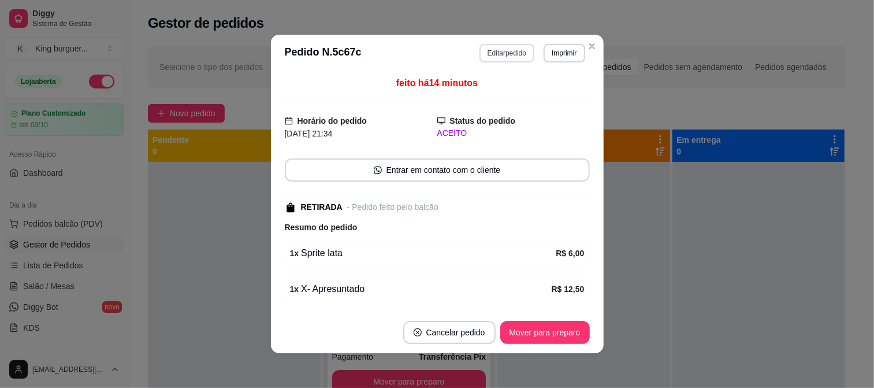
click at [494, 57] on button "Editar pedido" at bounding box center [506, 53] width 55 height 18
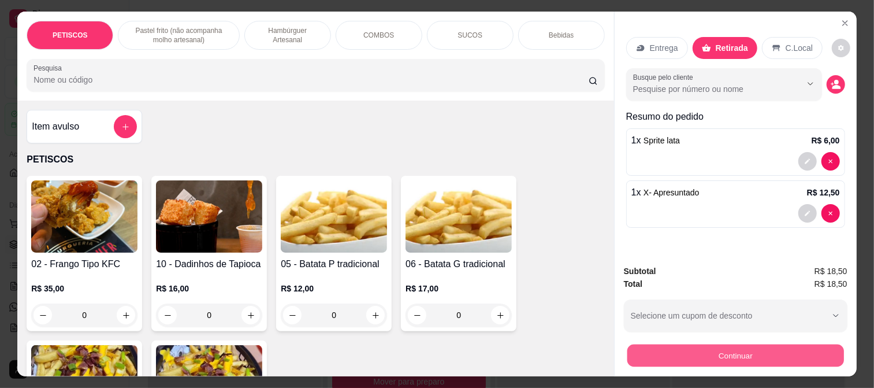
click at [630, 347] on button "Continuar" at bounding box center [735, 355] width 217 height 23
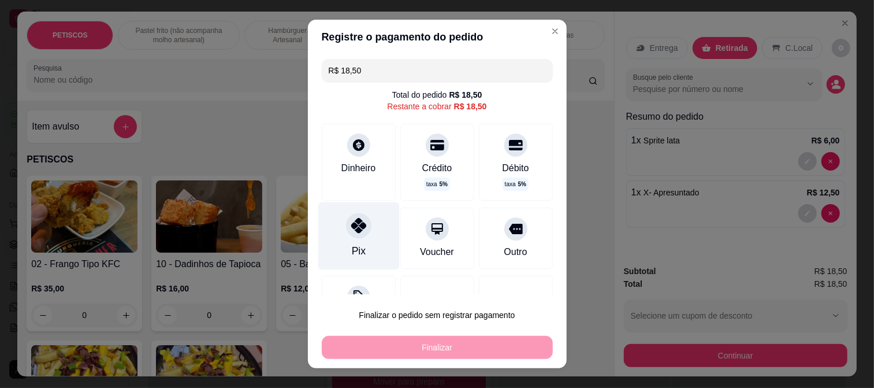
click at [351, 232] on icon at bounding box center [358, 225] width 15 height 15
type input "R$ 0,00"
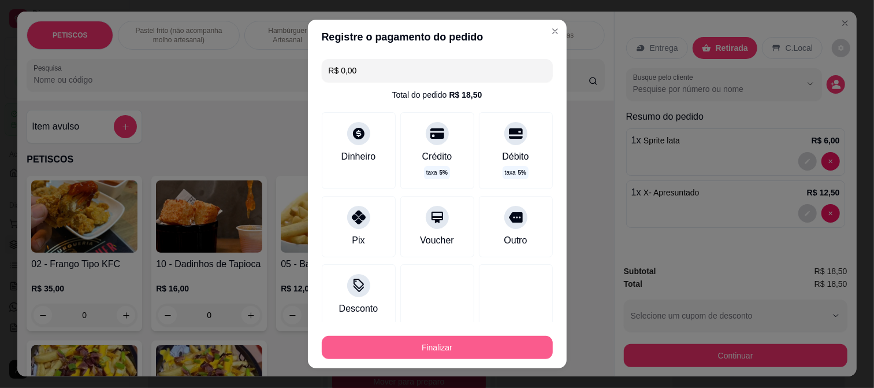
click at [436, 341] on button "Finalizar" at bounding box center [437, 347] width 231 height 23
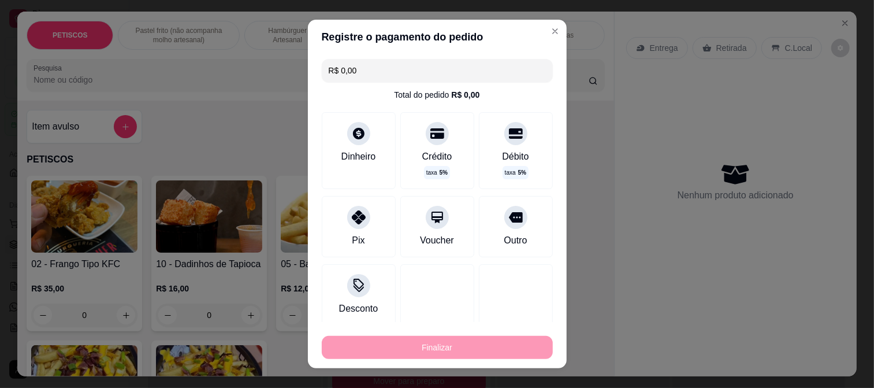
type input "0"
type input "-R$ 18,50"
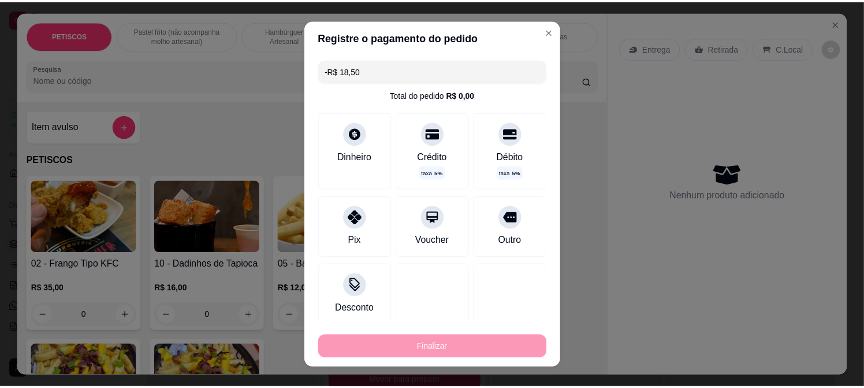
scroll to position [0, 0]
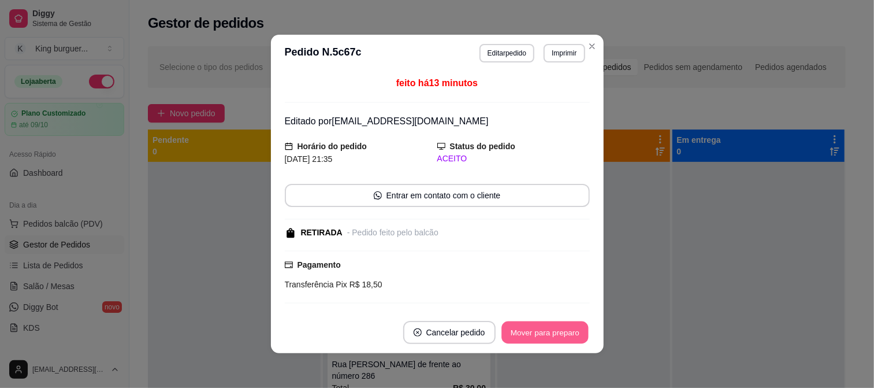
click at [567, 327] on button "Mover para preparo" at bounding box center [544, 332] width 87 height 23
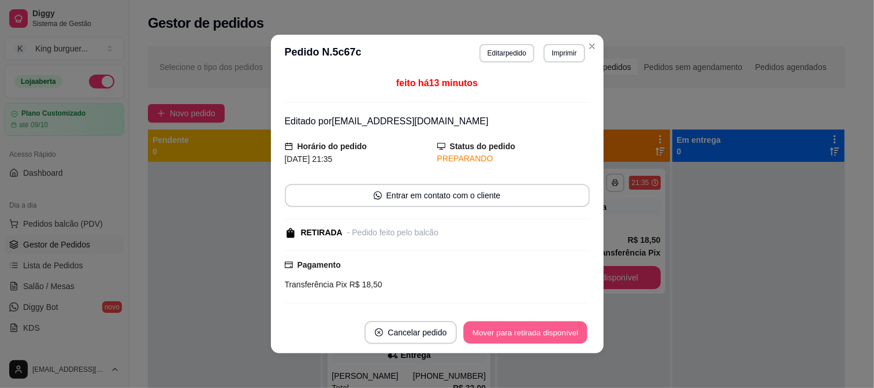
click at [547, 336] on button "Mover para retirada disponível" at bounding box center [526, 332] width 124 height 23
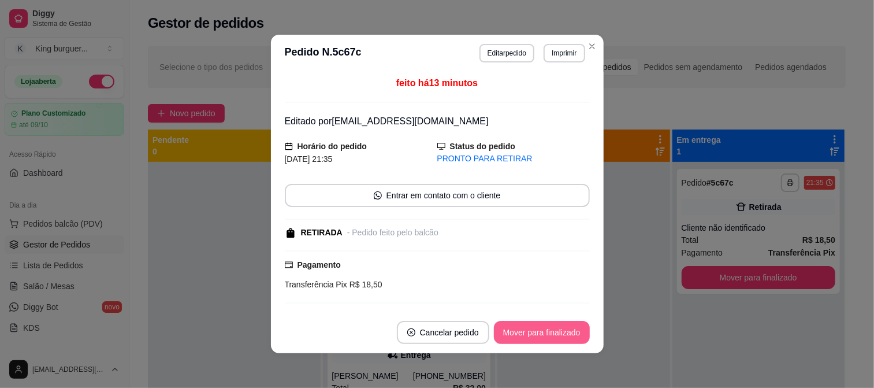
click at [555, 336] on button "Mover para finalizado" at bounding box center [542, 332] width 96 height 23
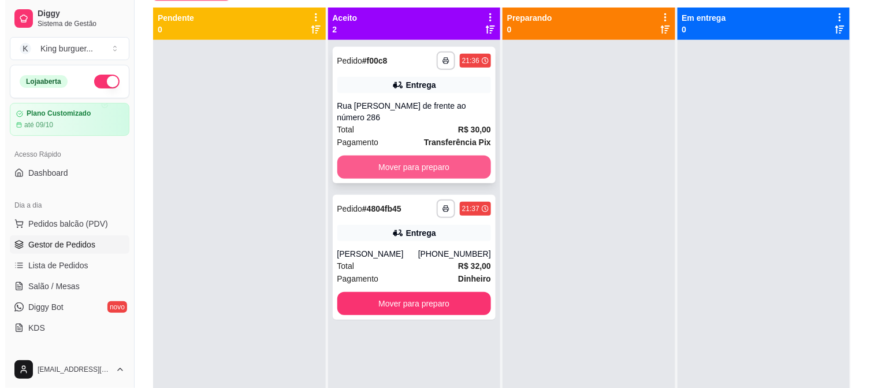
scroll to position [48, 0]
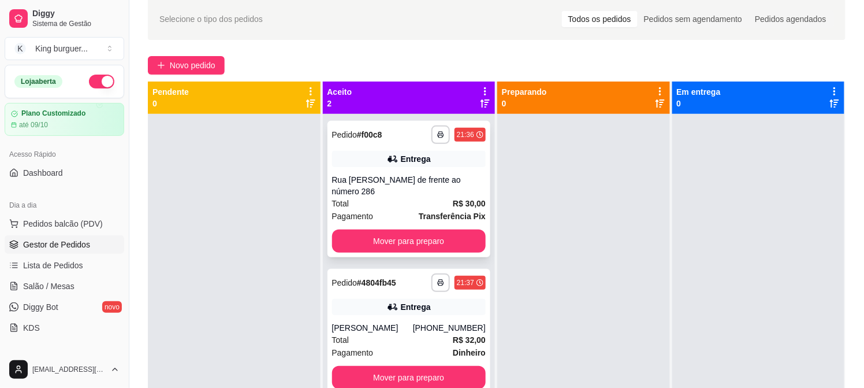
click at [426, 200] on div "Total R$ 30,00" at bounding box center [409, 203] width 154 height 13
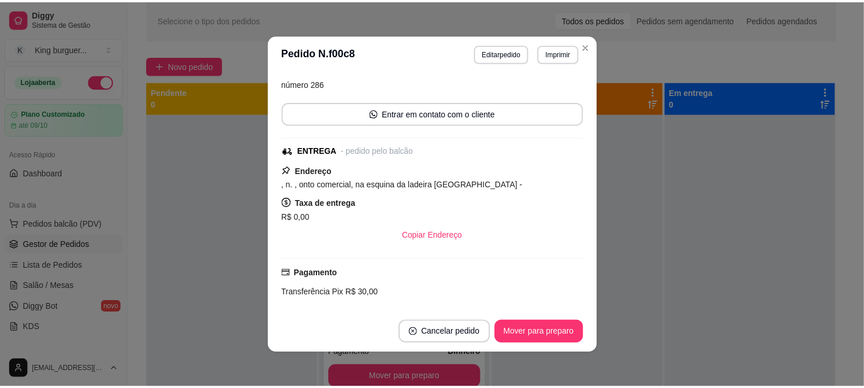
scroll to position [192, 0]
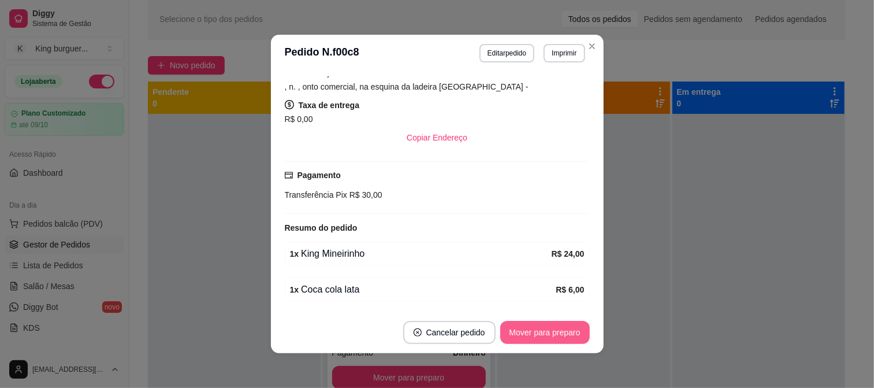
click at [532, 332] on button "Mover para preparo" at bounding box center [545, 332] width 90 height 23
click at [532, 332] on div "Mover para preparo" at bounding box center [537, 332] width 106 height 23
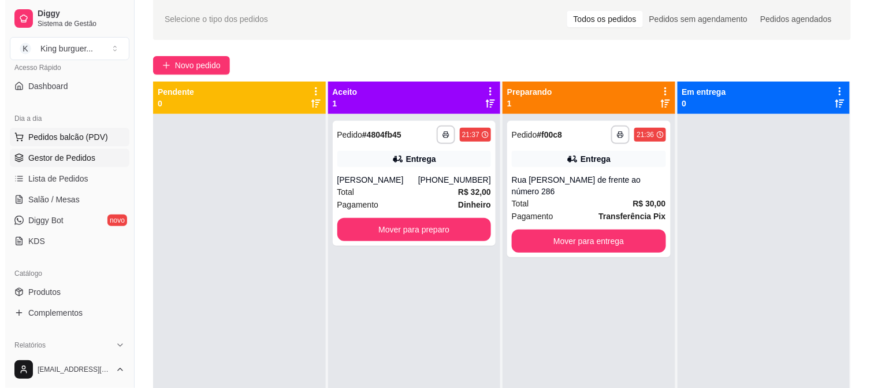
scroll to position [0, 0]
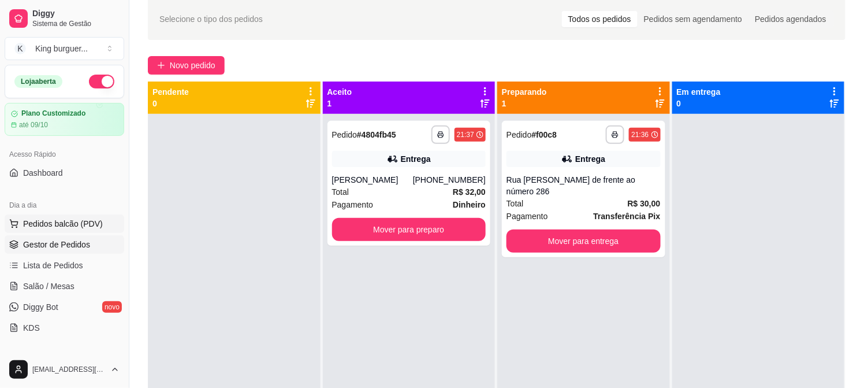
click at [70, 224] on span "Pedidos balcão (PDV)" at bounding box center [63, 224] width 80 height 12
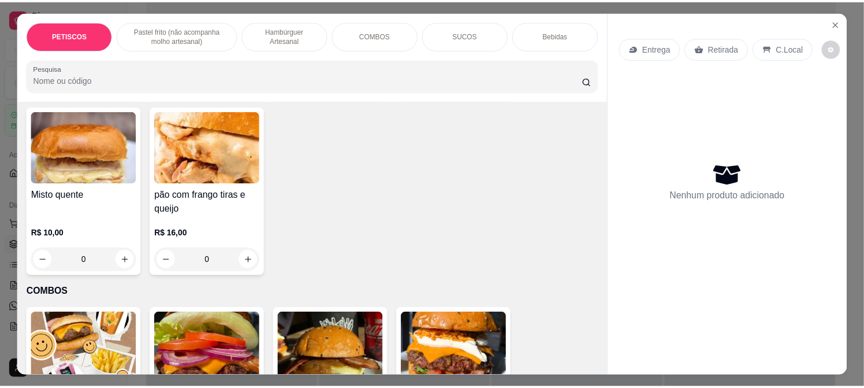
scroll to position [1389, 0]
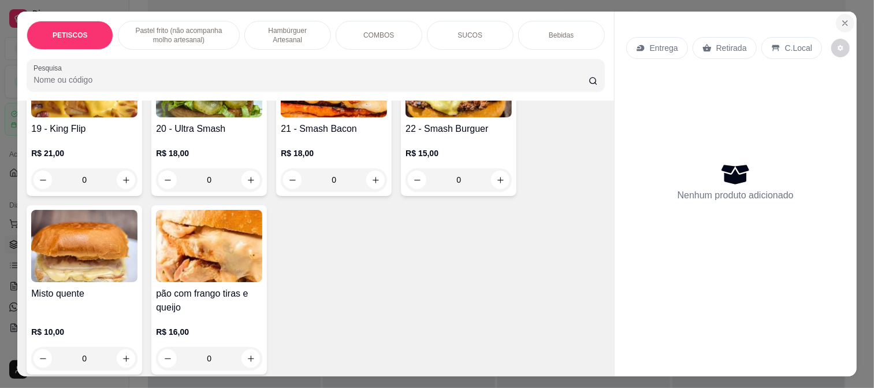
click at [843, 18] on icon "Close" at bounding box center [844, 22] width 9 height 9
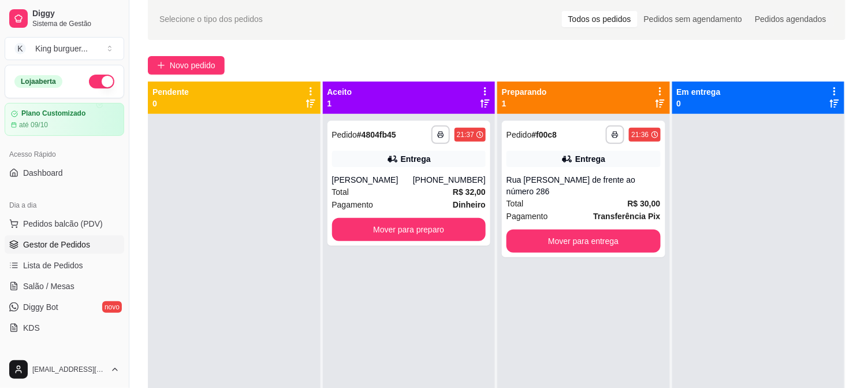
scroll to position [128, 0]
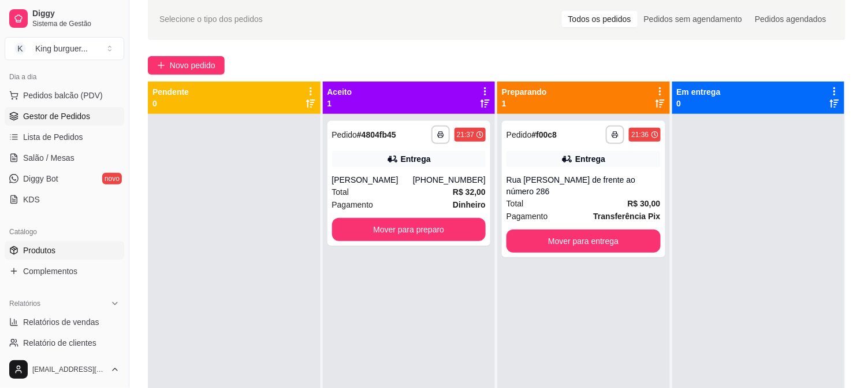
click at [49, 246] on span "Produtos" at bounding box center [39, 250] width 32 height 12
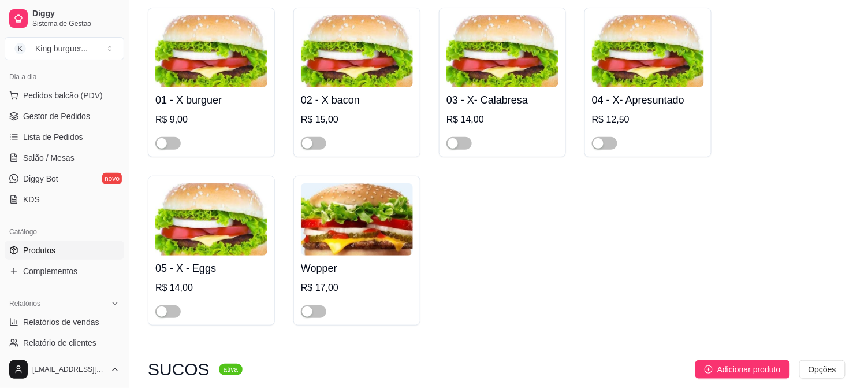
scroll to position [2631, 0]
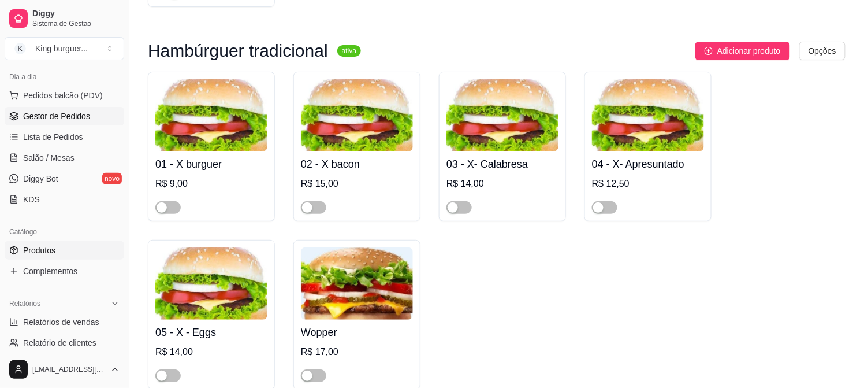
click at [83, 113] on span "Gestor de Pedidos" at bounding box center [56, 116] width 67 height 12
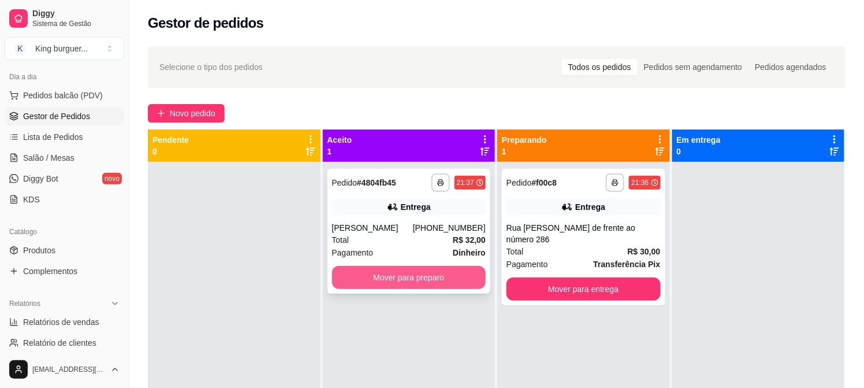
click at [449, 269] on button "Mover para preparo" at bounding box center [409, 277] width 154 height 23
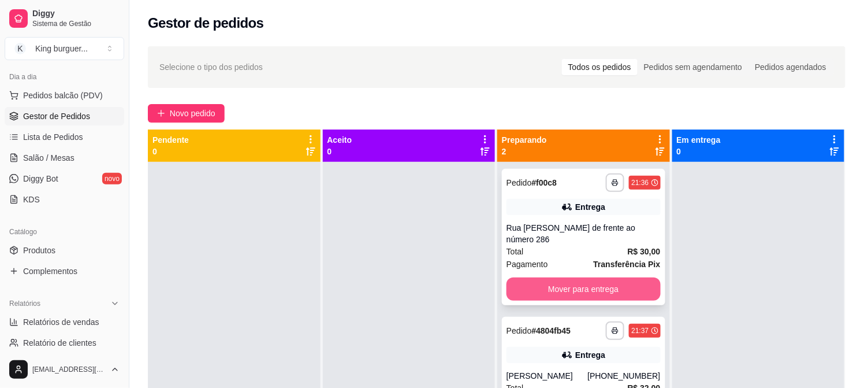
click at [616, 289] on button "Mover para entrega" at bounding box center [584, 288] width 154 height 23
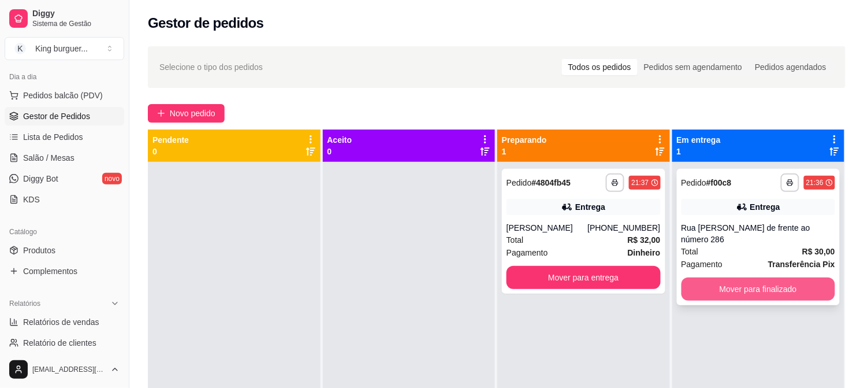
click at [728, 278] on button "Mover para finalizado" at bounding box center [759, 288] width 154 height 23
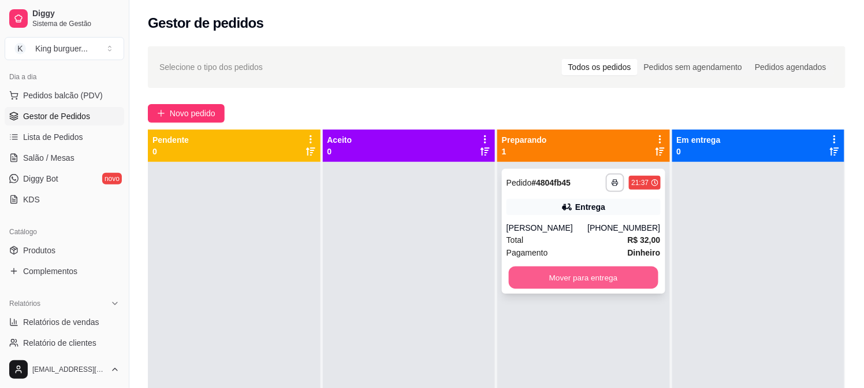
click at [615, 280] on button "Mover para entrega" at bounding box center [584, 277] width 150 height 23
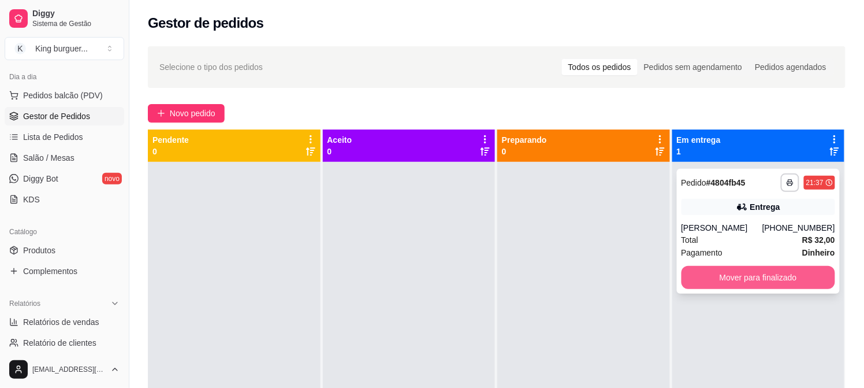
click at [723, 277] on button "Mover para finalizado" at bounding box center [759, 277] width 154 height 23
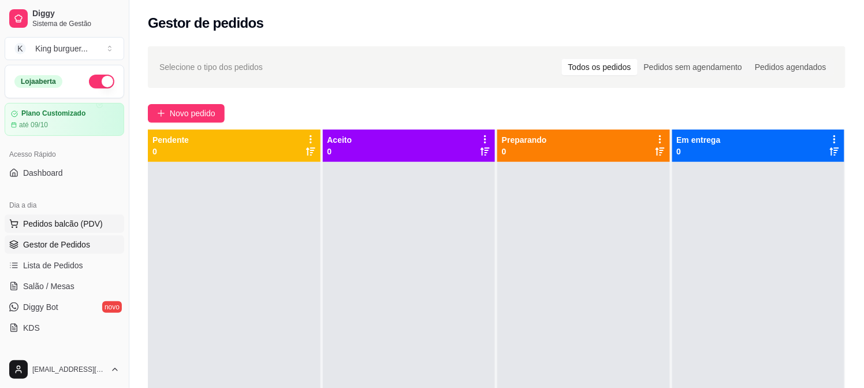
click at [66, 224] on span "Pedidos balcão (PDV)" at bounding box center [63, 224] width 80 height 12
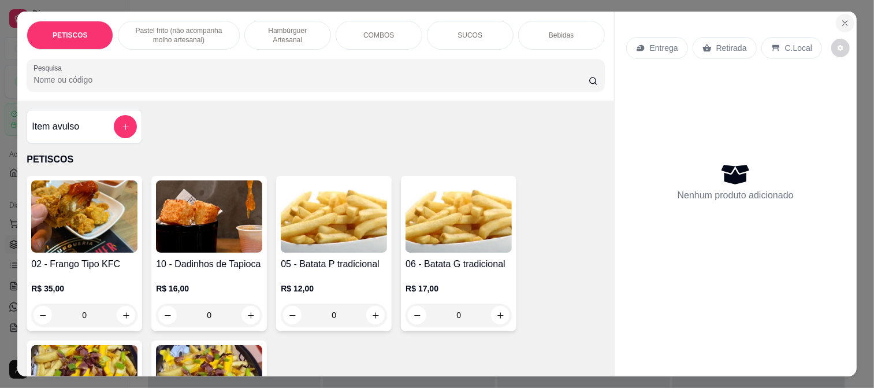
click at [841, 18] on icon "Close" at bounding box center [844, 22] width 9 height 9
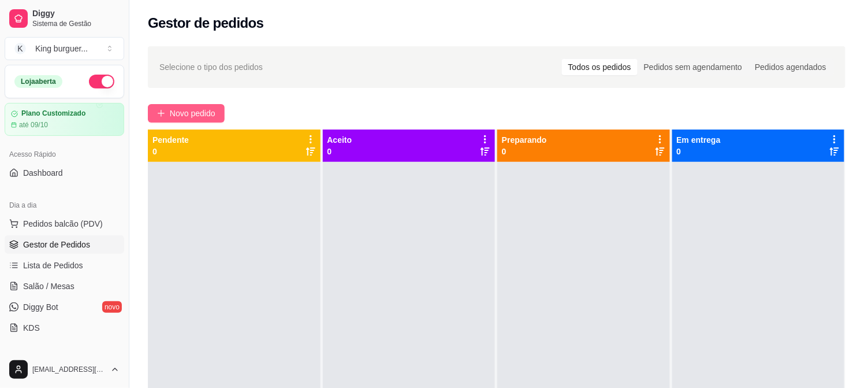
click at [207, 111] on span "Novo pedido" at bounding box center [193, 113] width 46 height 13
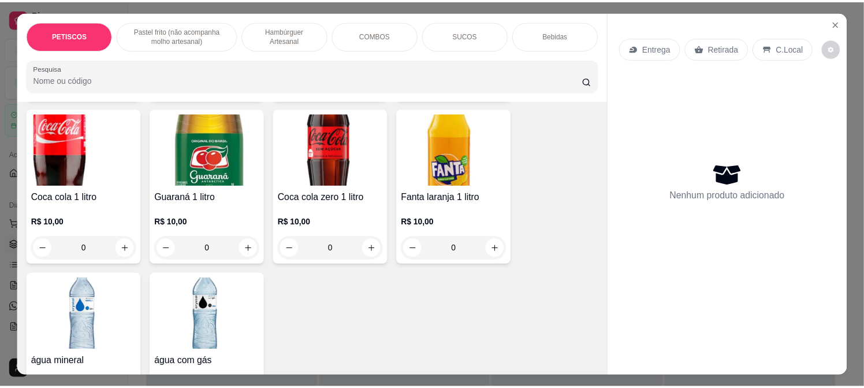
scroll to position [2802, 0]
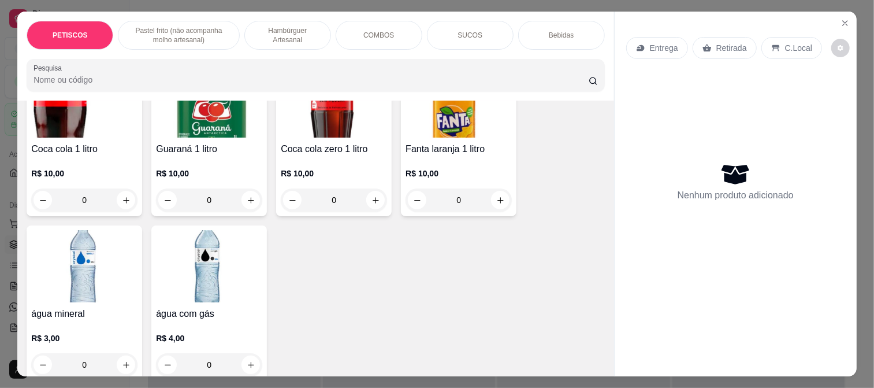
click at [194, 262] on img at bounding box center [209, 266] width 106 height 72
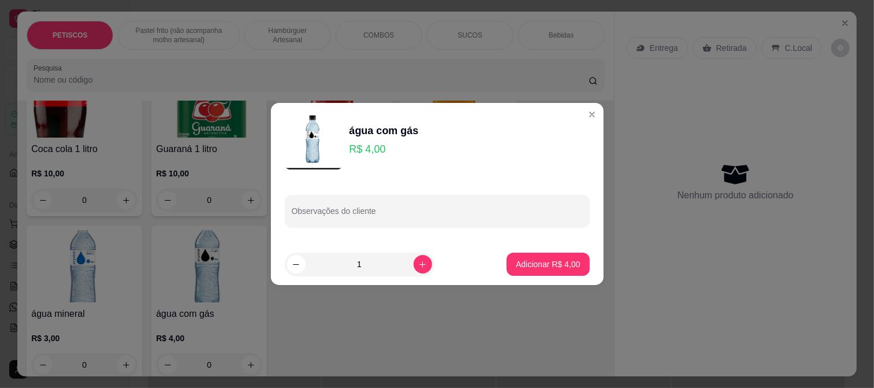
click at [541, 270] on button "Adicionar R$ 4,00" at bounding box center [548, 263] width 83 height 23
type input "1"
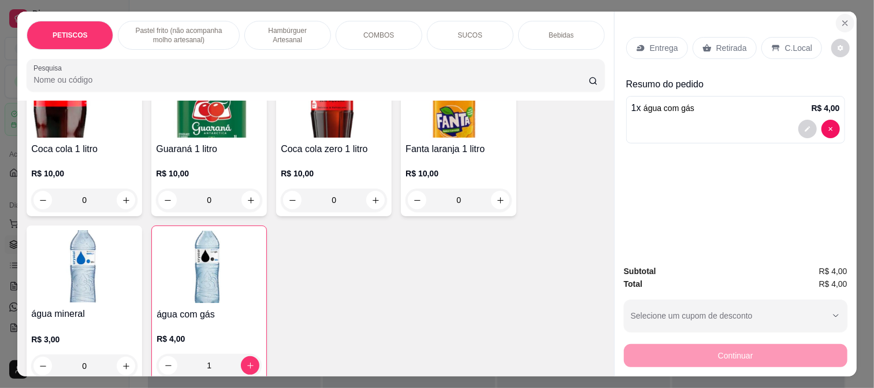
click at [840, 21] on icon "Close" at bounding box center [844, 22] width 9 height 9
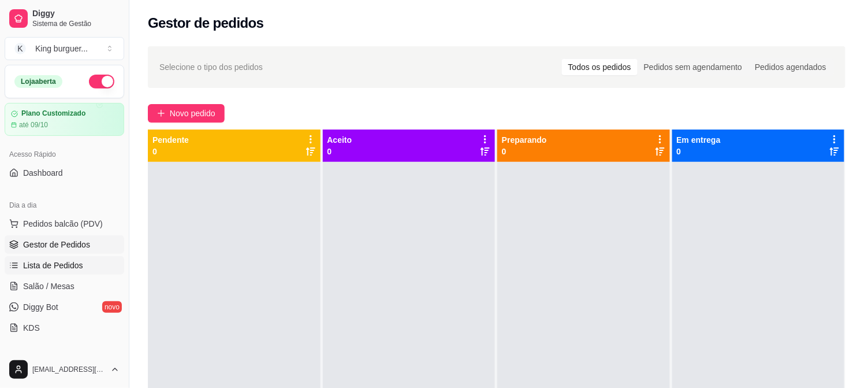
click at [77, 260] on span "Lista de Pedidos" at bounding box center [53, 265] width 60 height 12
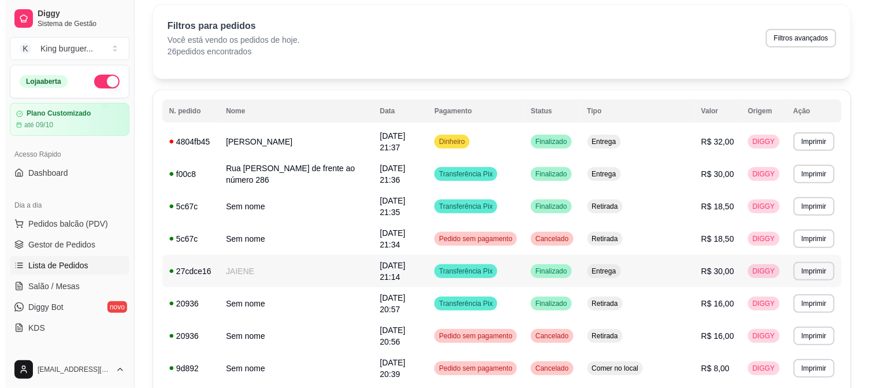
scroll to position [64, 0]
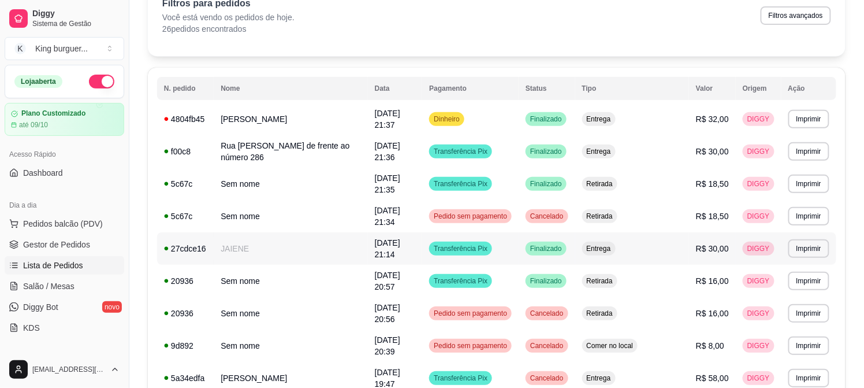
click at [707, 244] on span "R$ 30,00" at bounding box center [712, 248] width 33 height 9
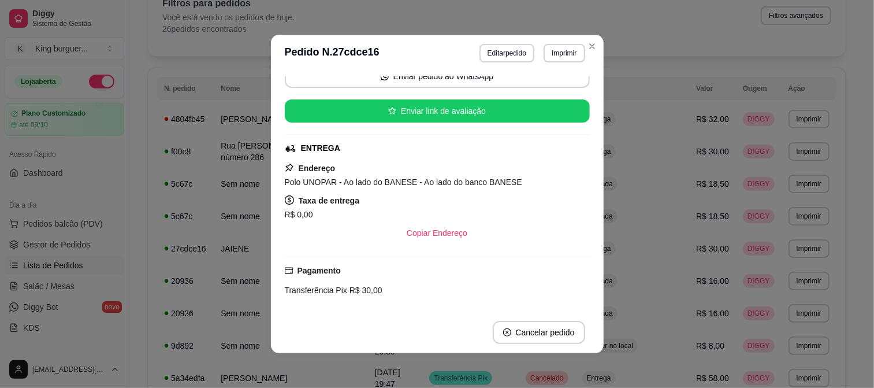
scroll to position [0, 0]
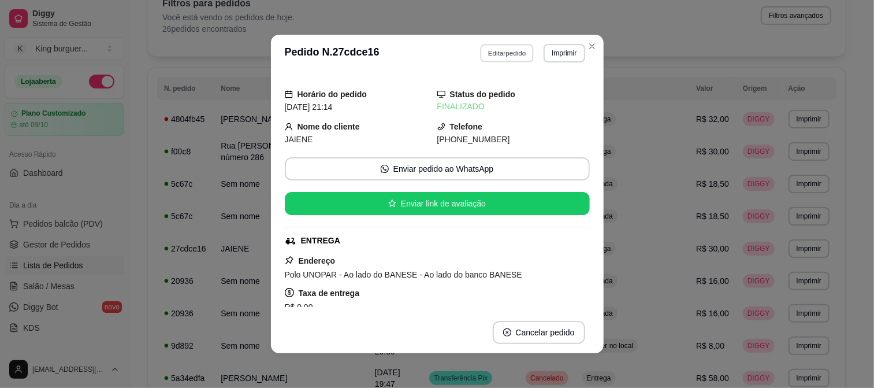
click at [505, 53] on button "Editar pedido" at bounding box center [507, 53] width 54 height 18
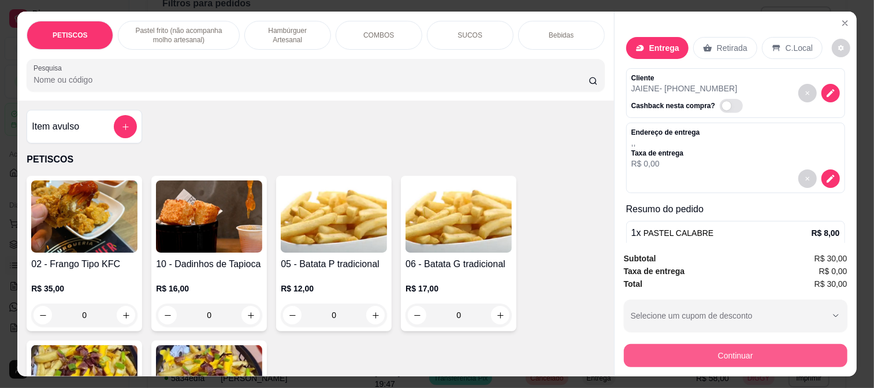
click at [628, 355] on button "Continuar" at bounding box center [736, 355] width 224 height 23
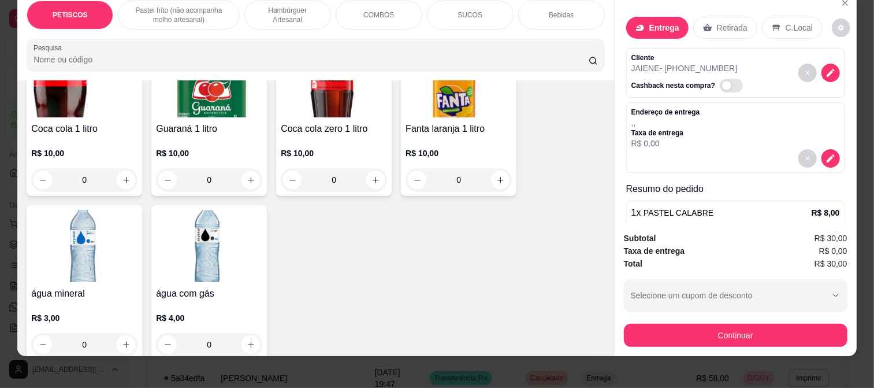
scroll to position [30, 0]
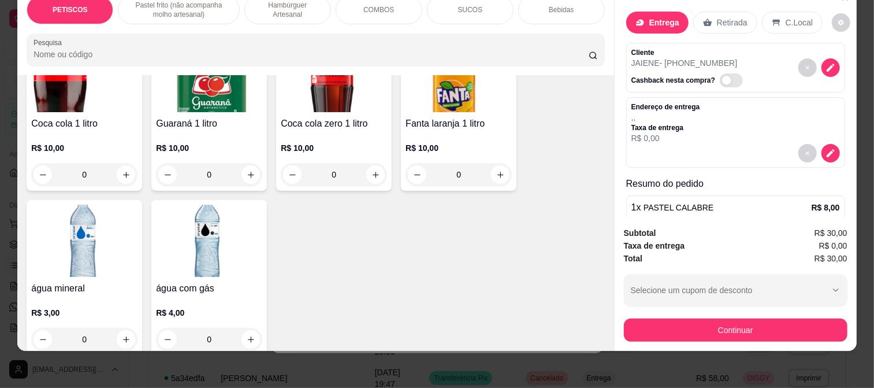
click at [211, 224] on img at bounding box center [209, 240] width 106 height 72
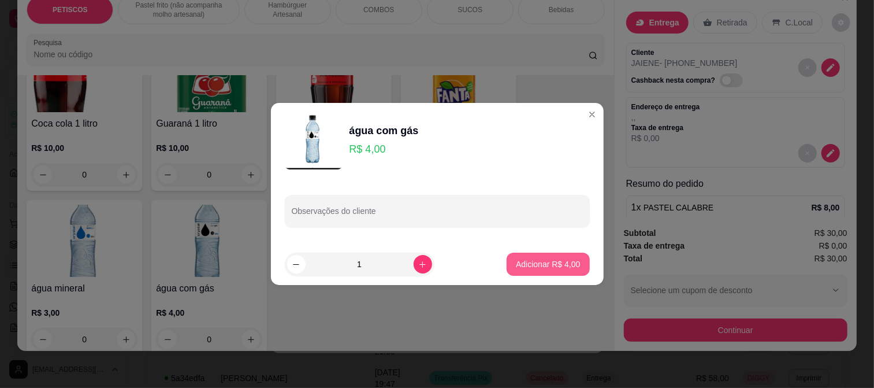
click at [564, 264] on p "Adicionar R$ 4,00" at bounding box center [548, 264] width 64 height 12
type input "1"
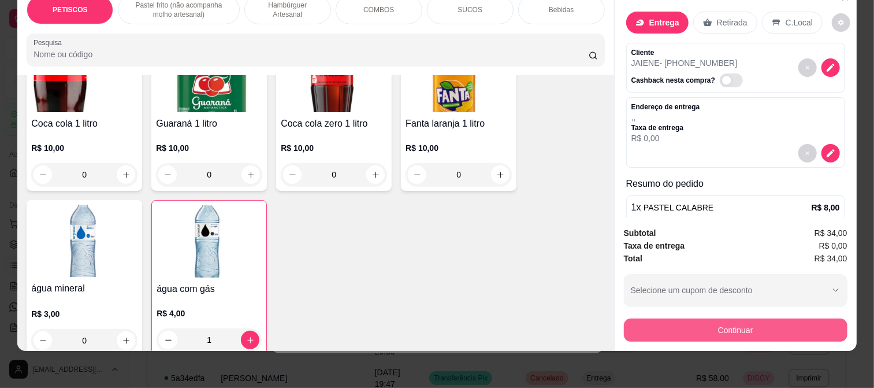
click at [660, 321] on button "Continuar" at bounding box center [736, 329] width 224 height 23
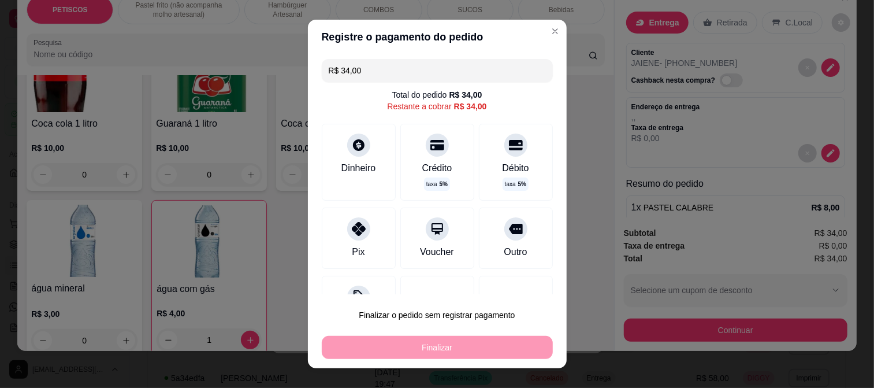
drag, startPoint x: 350, startPoint y: 79, endPoint x: 295, endPoint y: 76, distance: 55.5
click at [295, 76] on div "Registre o pagamento do pedido R$ 34,00 Total do pedido R$ 34,00 Restante a cob…" at bounding box center [437, 194] width 874 height 388
click at [346, 235] on div at bounding box center [358, 225] width 25 height 25
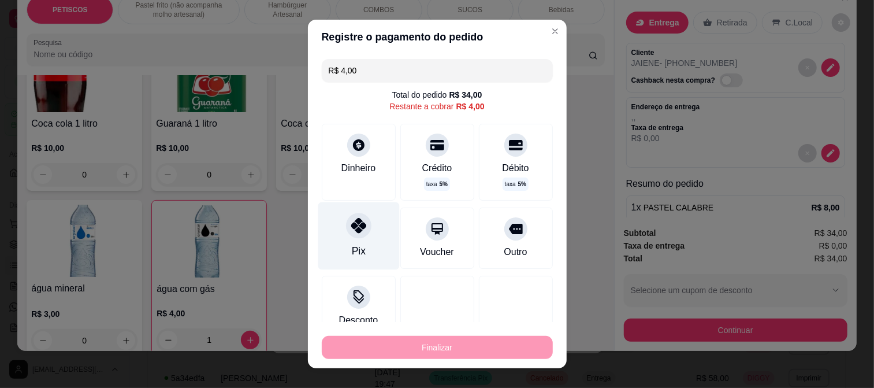
click at [349, 239] on div "Pix" at bounding box center [358, 236] width 81 height 68
type input "R$ 0,00"
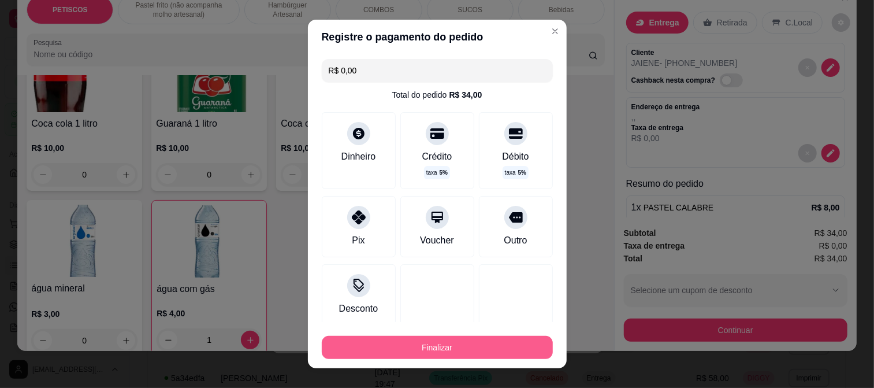
click at [411, 357] on button "Finalizar" at bounding box center [437, 347] width 231 height 23
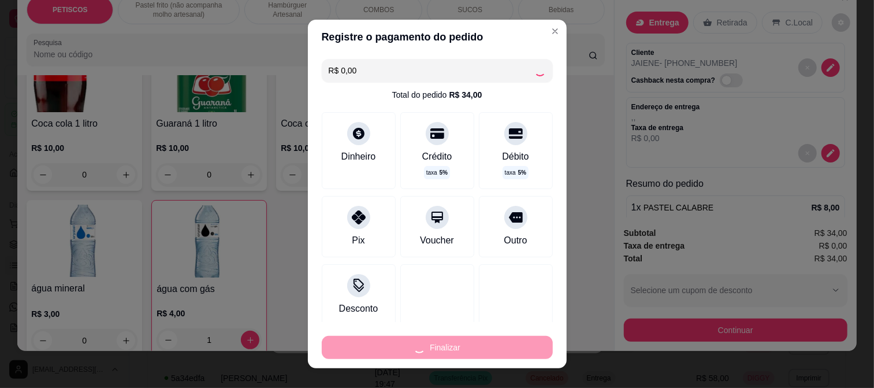
type input "0"
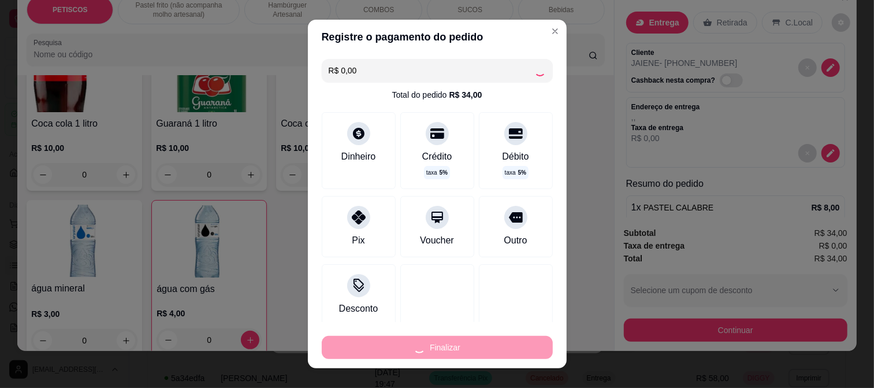
type input "-R$ 34,00"
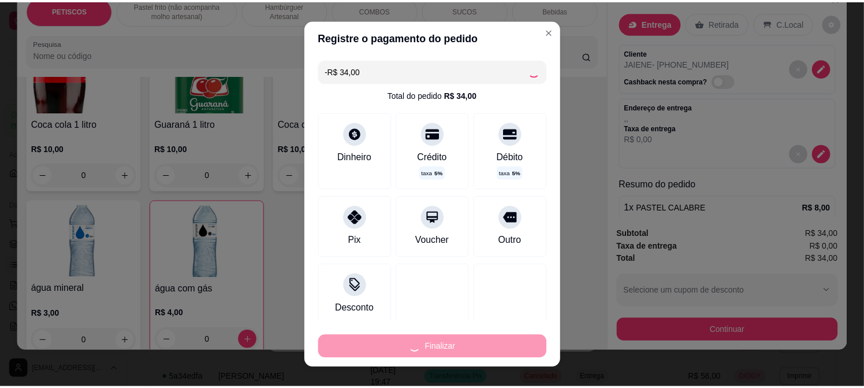
scroll to position [2802, 0]
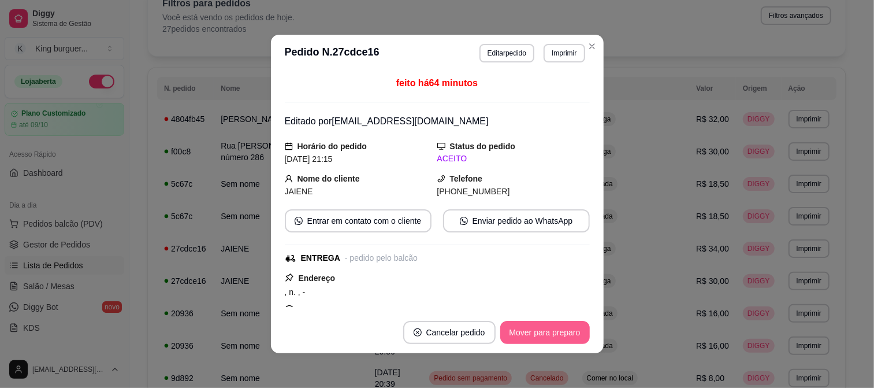
click at [555, 335] on button "Mover para preparo" at bounding box center [545, 332] width 90 height 23
click at [555, 336] on button "Mover para entrega" at bounding box center [545, 332] width 87 height 23
click at [555, 336] on button "Mover para finalizado" at bounding box center [542, 332] width 96 height 23
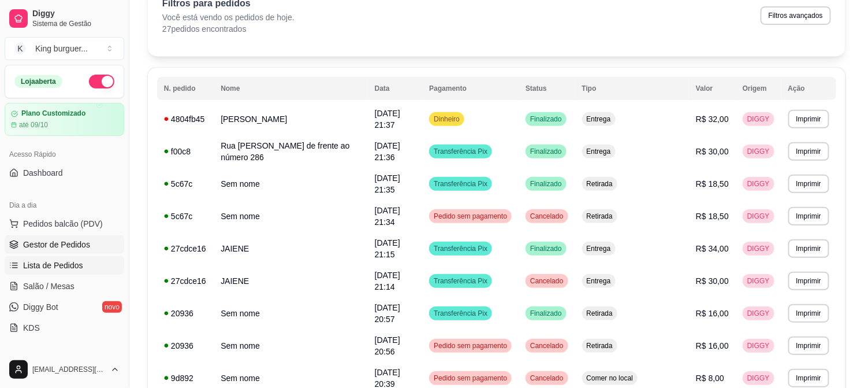
click at [72, 239] on span "Gestor de Pedidos" at bounding box center [56, 245] width 67 height 12
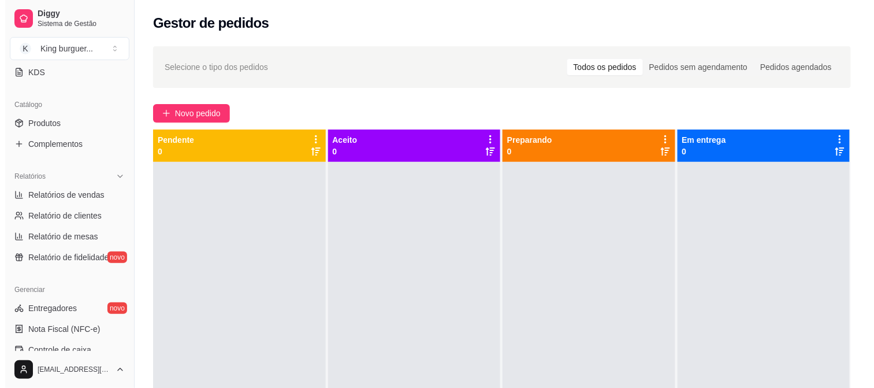
scroll to position [256, 0]
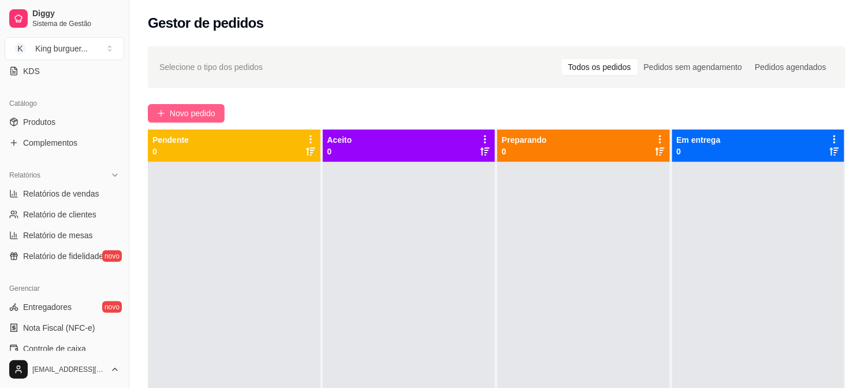
click at [186, 110] on span "Novo pedido" at bounding box center [193, 113] width 46 height 13
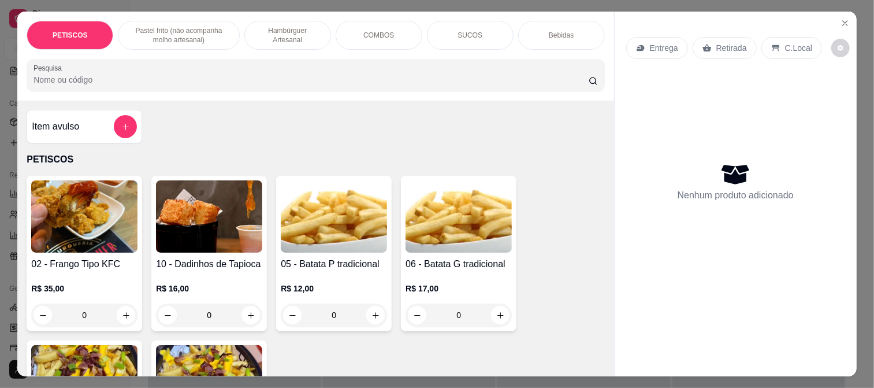
click at [385, 31] on p "COMBOS" at bounding box center [378, 35] width 31 height 9
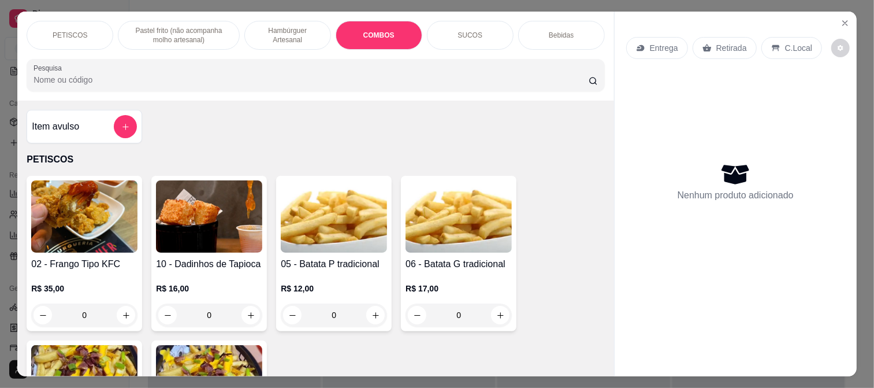
scroll to position [30, 0]
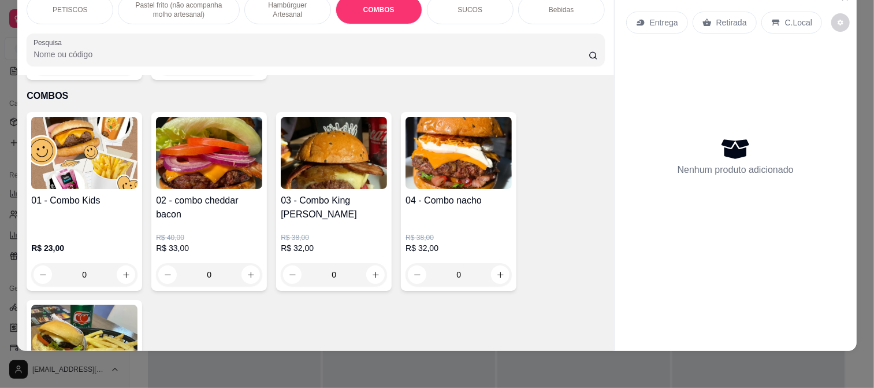
click at [308, 140] on img at bounding box center [334, 153] width 106 height 72
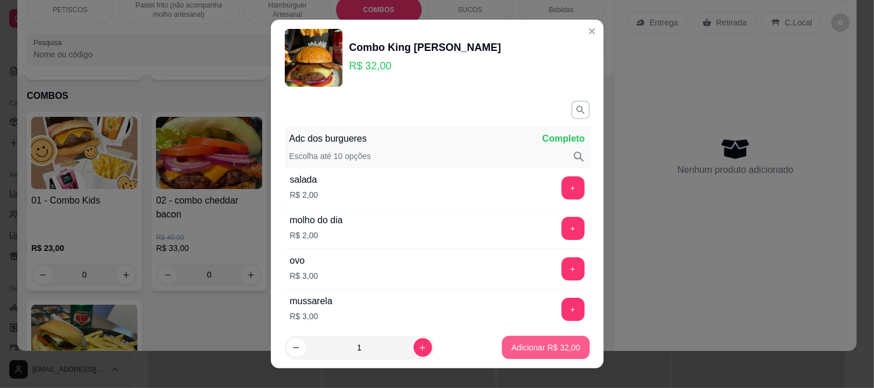
click at [511, 351] on p "Adicionar R$ 32,00" at bounding box center [545, 347] width 69 height 12
type input "1"
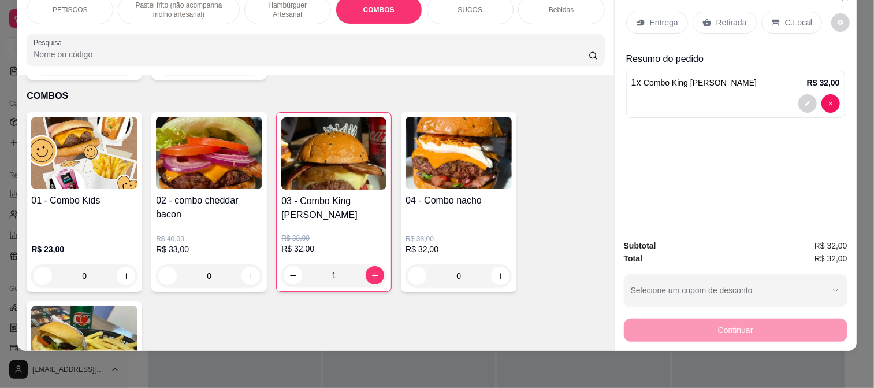
click at [642, 12] on div "Entrega" at bounding box center [657, 23] width 62 height 22
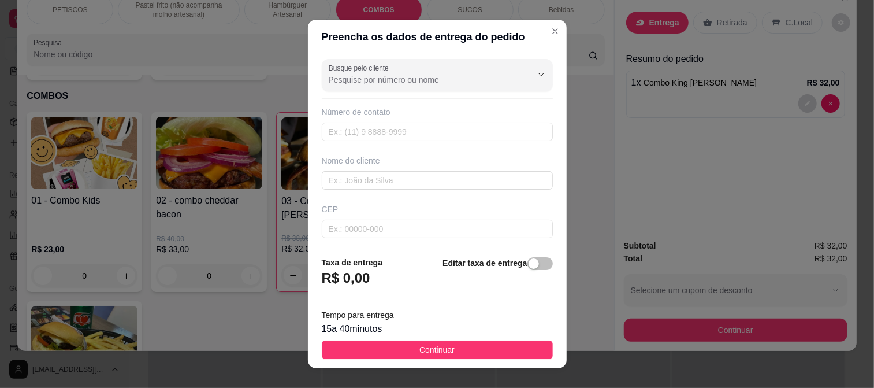
scroll to position [64, 0]
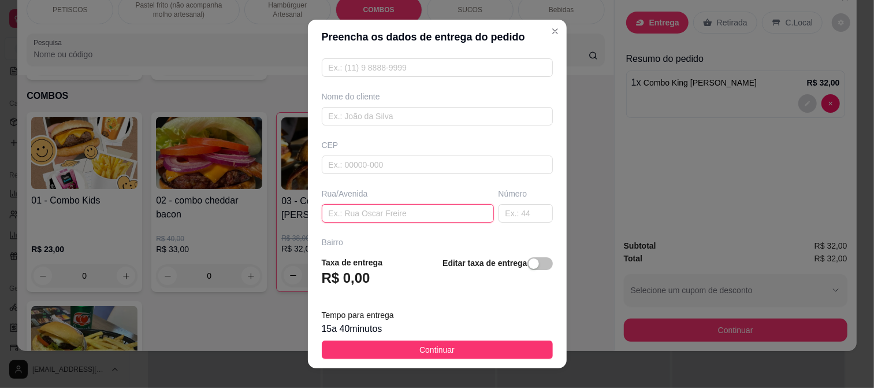
click at [344, 213] on input "text" at bounding box center [408, 213] width 172 height 18
paste input "Seria entrega pra hospital maternidade [PERSON_NAME]"
type input "Seria entrega pra hospital maternidade [PERSON_NAME]"
click at [423, 349] on span "Continuar" at bounding box center [436, 349] width 35 height 13
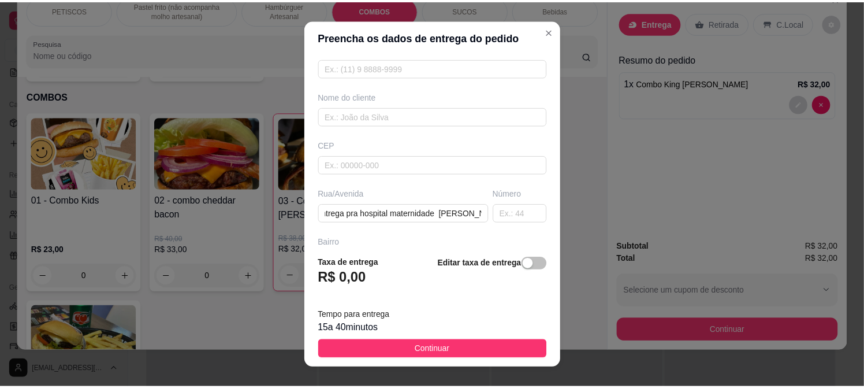
scroll to position [0, 0]
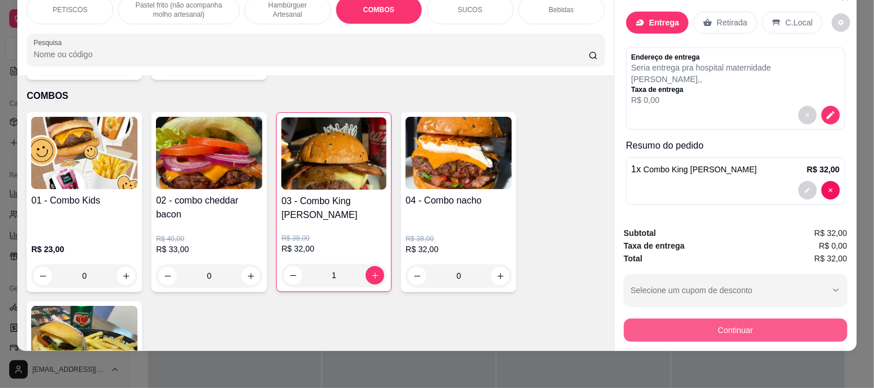
click at [689, 319] on button "Continuar" at bounding box center [736, 329] width 224 height 23
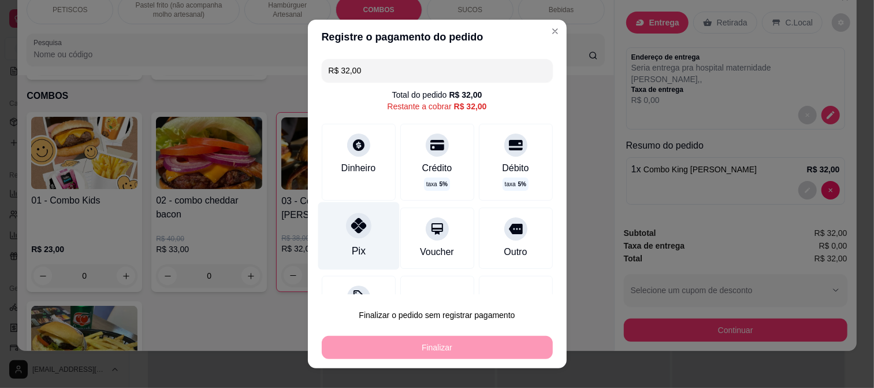
click at [359, 222] on div at bounding box center [358, 225] width 25 height 25
type input "R$ 0,00"
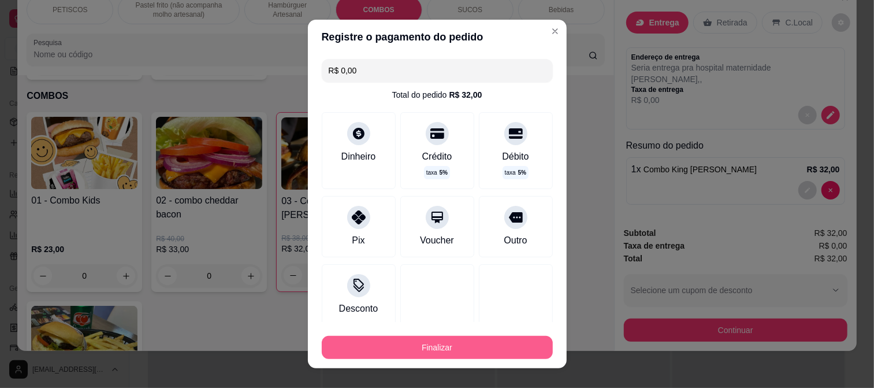
click at [419, 343] on button "Finalizar" at bounding box center [437, 347] width 231 height 23
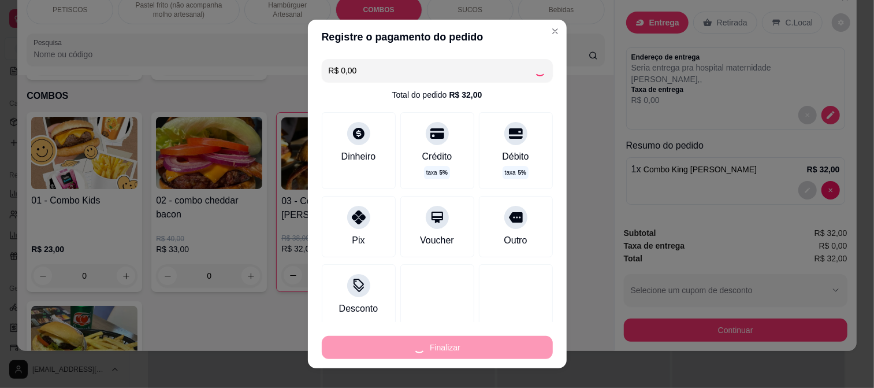
type input "0"
type input "-R$ 32,00"
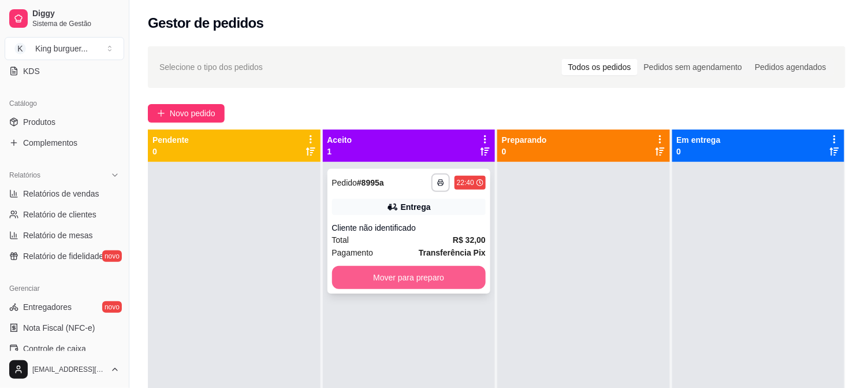
click at [435, 275] on button "Mover para preparo" at bounding box center [409, 277] width 154 height 23
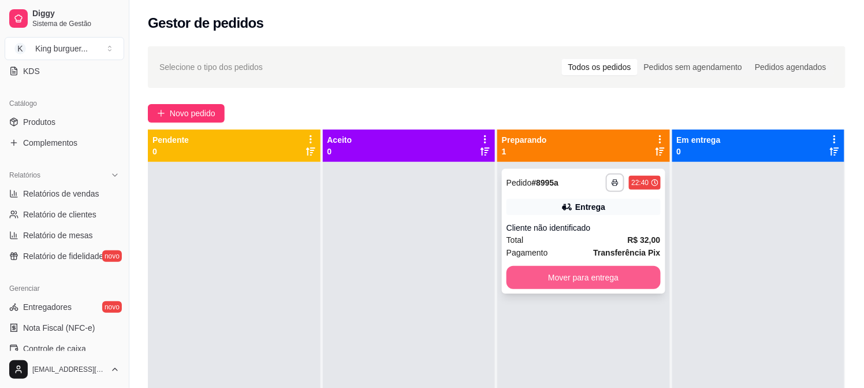
click at [550, 273] on button "Mover para entrega" at bounding box center [584, 277] width 154 height 23
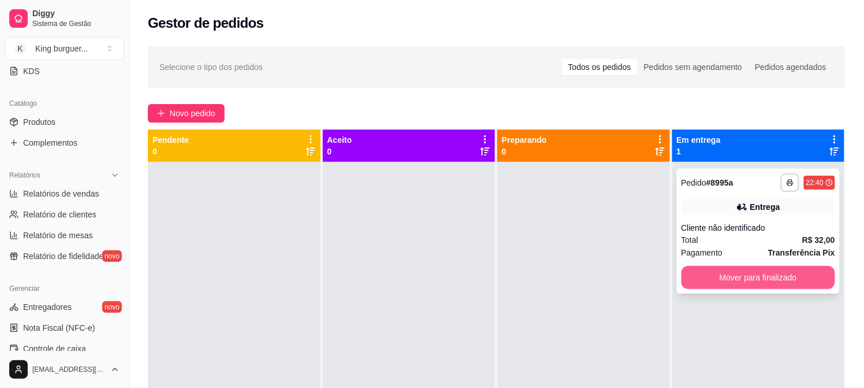
click at [720, 273] on button "Mover para finalizado" at bounding box center [759, 277] width 154 height 23
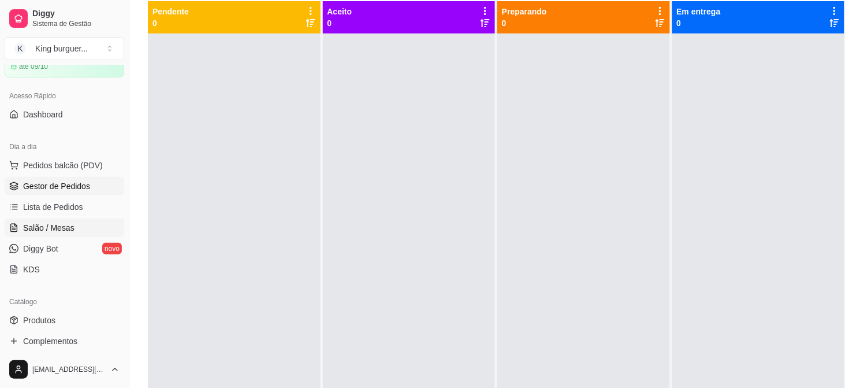
scroll to position [251, 0]
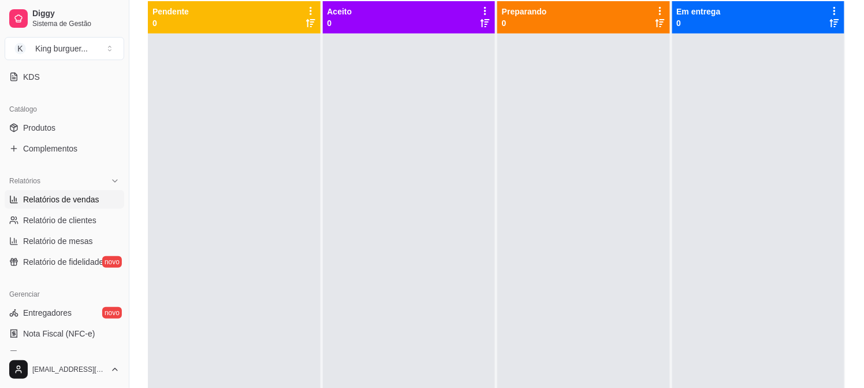
click at [87, 197] on span "Relatórios de vendas" at bounding box center [61, 200] width 76 height 12
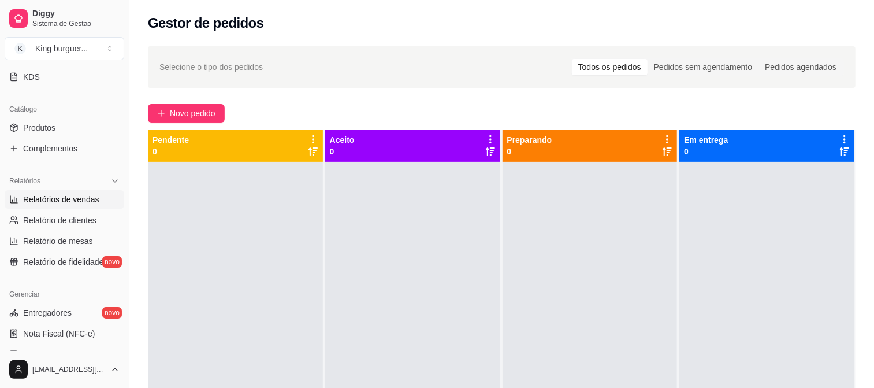
select select "ALL"
select select "0"
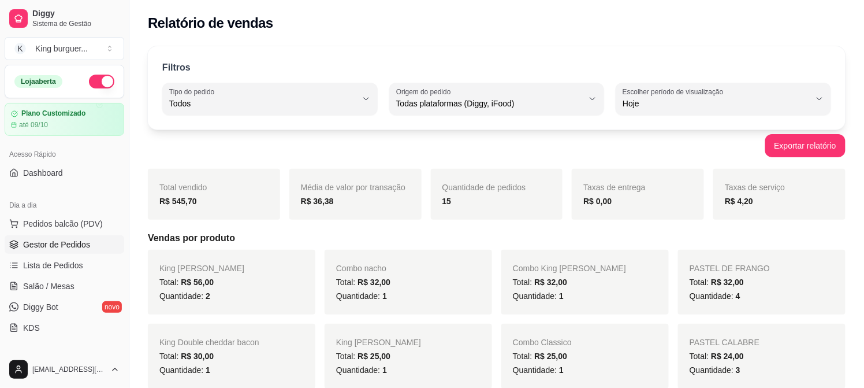
click at [87, 244] on span "Gestor de Pedidos" at bounding box center [56, 245] width 67 height 12
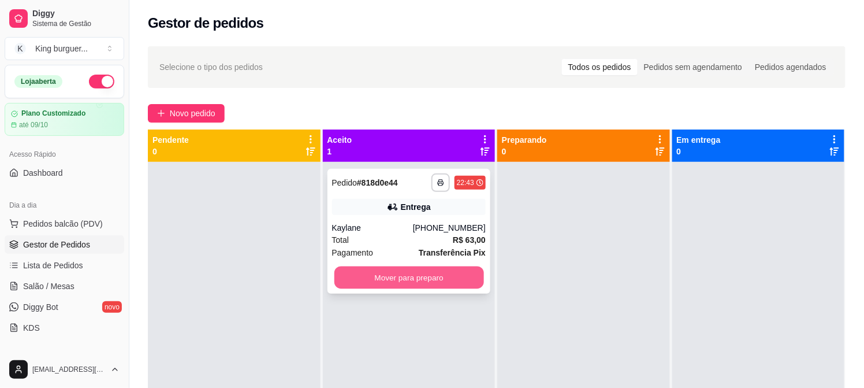
click at [390, 276] on button "Mover para preparo" at bounding box center [409, 277] width 150 height 23
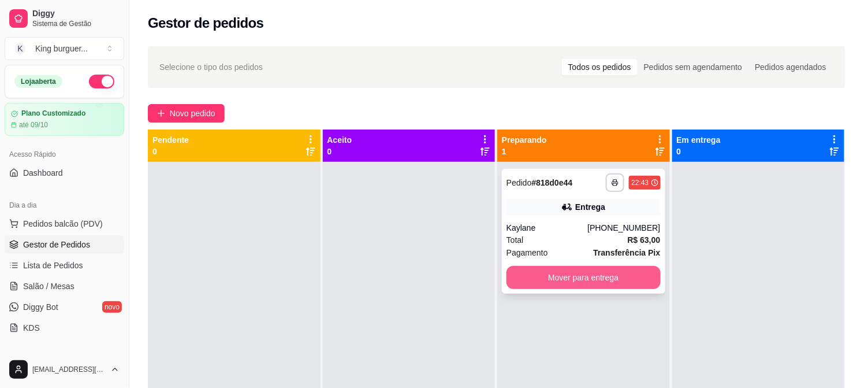
click at [583, 270] on button "Mover para entrega" at bounding box center [584, 277] width 154 height 23
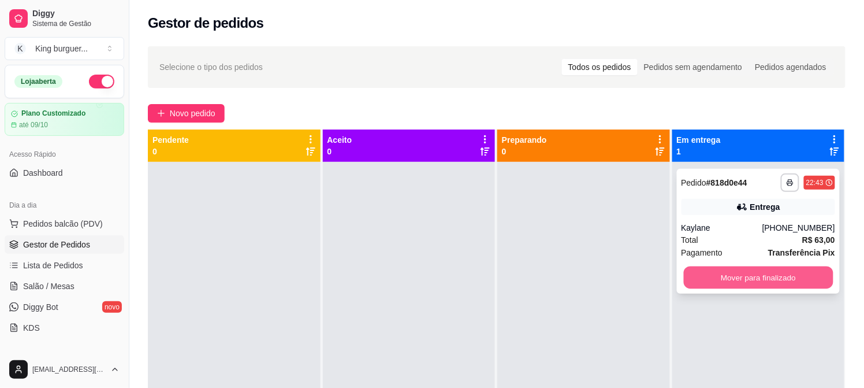
click at [747, 274] on button "Mover para finalizado" at bounding box center [758, 277] width 150 height 23
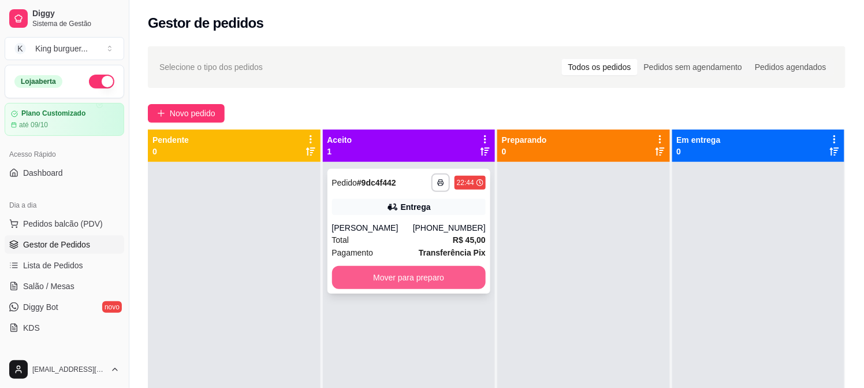
click at [397, 283] on button "Mover para preparo" at bounding box center [409, 277] width 154 height 23
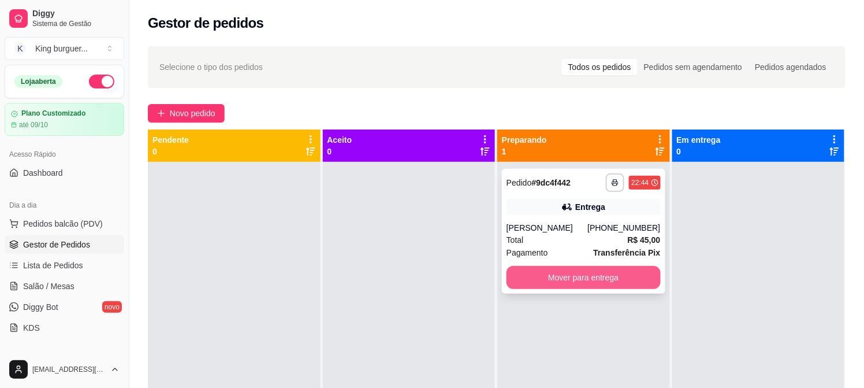
click at [639, 273] on button "Mover para entrega" at bounding box center [584, 277] width 154 height 23
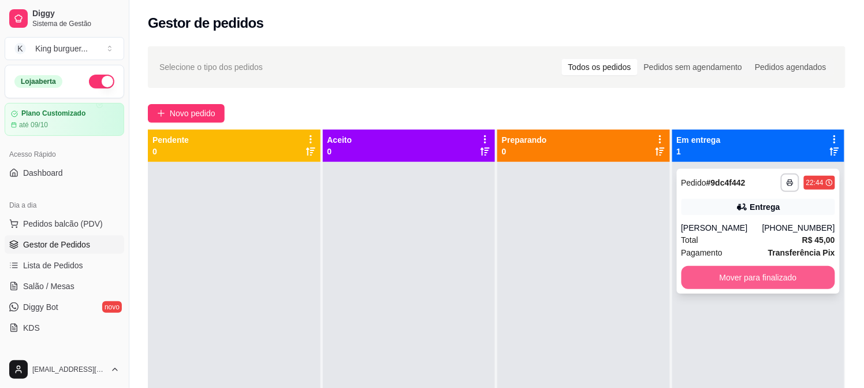
click at [723, 269] on button "Mover para finalizado" at bounding box center [759, 277] width 154 height 23
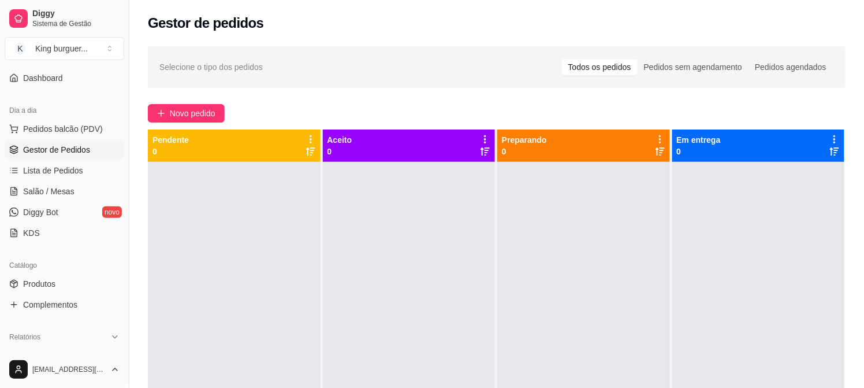
scroll to position [192, 0]
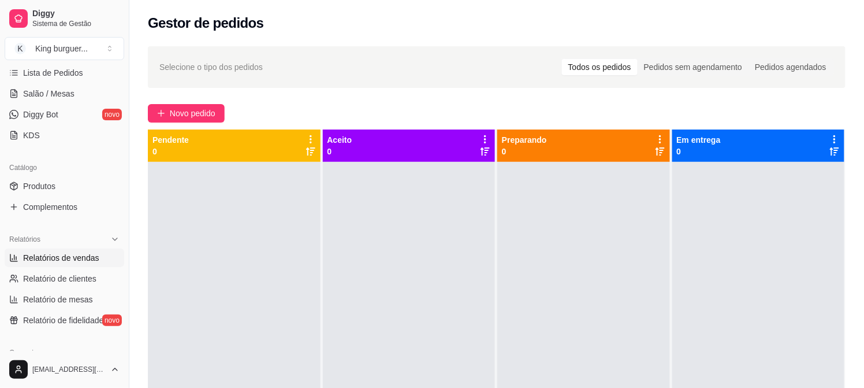
click at [82, 252] on span "Relatórios de vendas" at bounding box center [61, 258] width 76 height 12
select select "ALL"
select select "0"
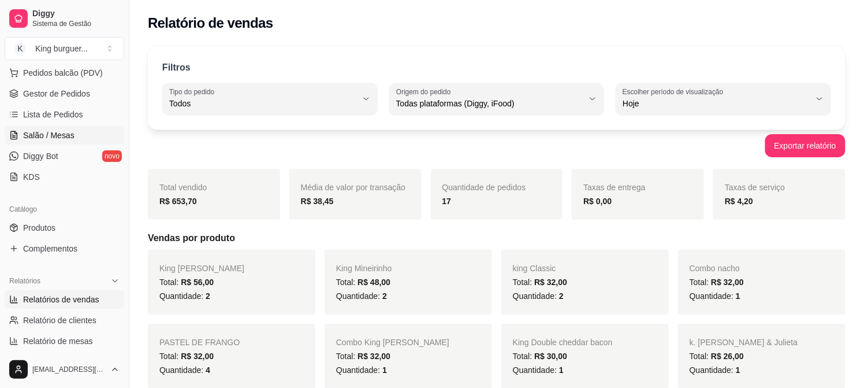
scroll to position [128, 0]
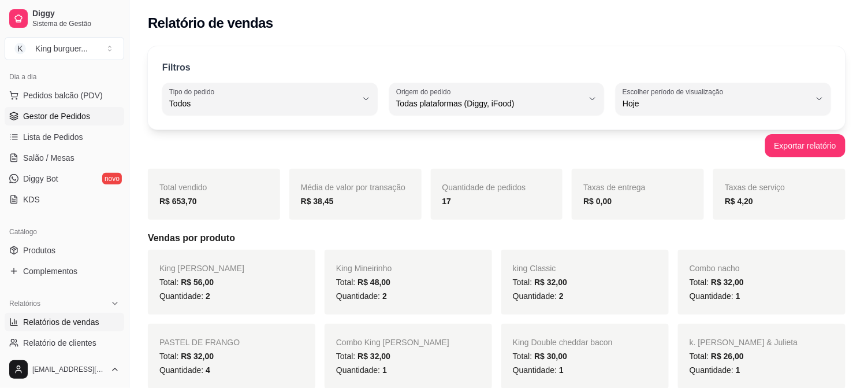
click at [66, 114] on span "Gestor de Pedidos" at bounding box center [56, 116] width 67 height 12
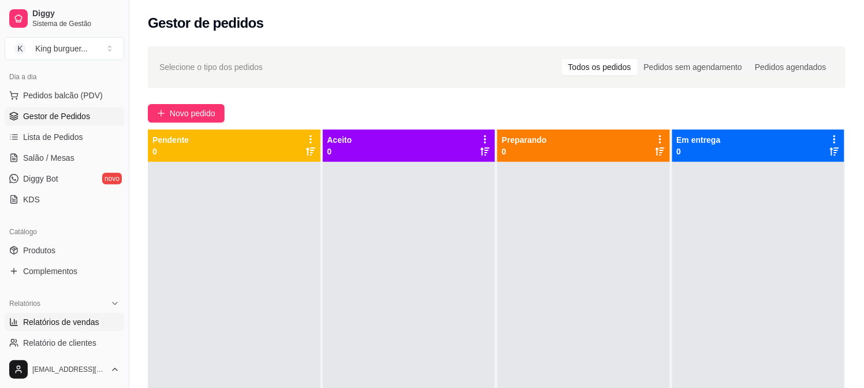
click at [88, 322] on span "Relatórios de vendas" at bounding box center [61, 322] width 76 height 12
select select "ALL"
select select "0"
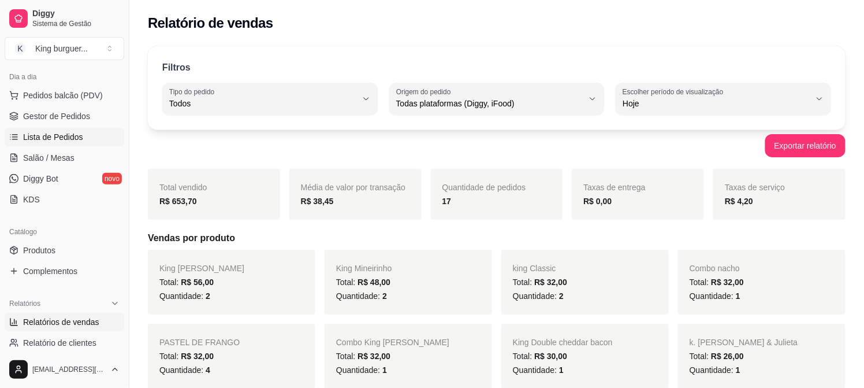
click at [81, 133] on link "Lista de Pedidos" at bounding box center [65, 137] width 120 height 18
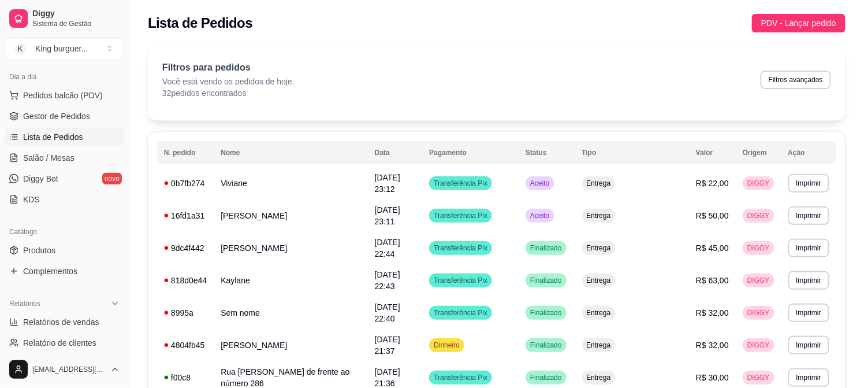
scroll to position [64, 0]
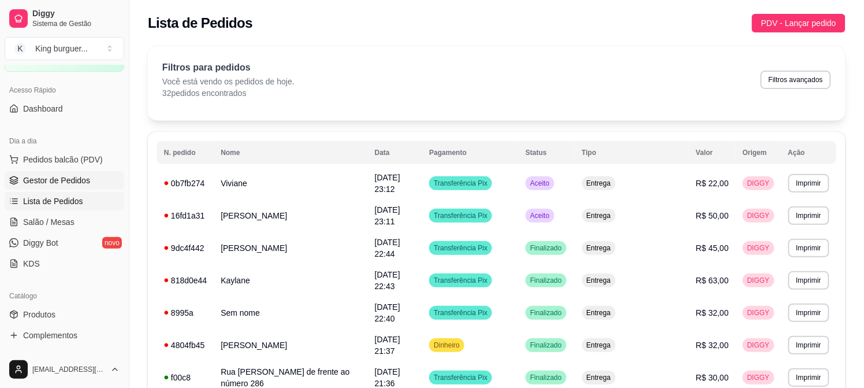
click at [77, 177] on span "Gestor de Pedidos" at bounding box center [56, 180] width 67 height 12
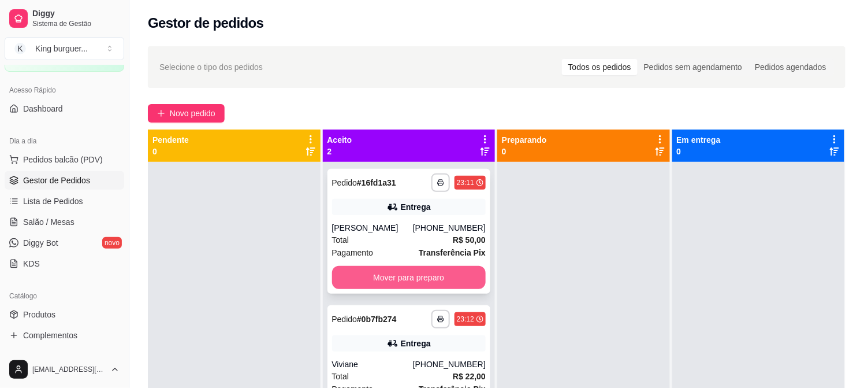
click at [401, 278] on button "Mover para preparo" at bounding box center [409, 277] width 154 height 23
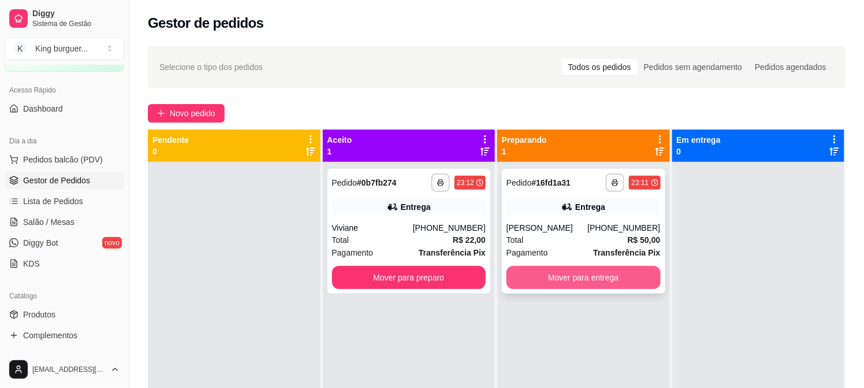
click at [585, 273] on button "Mover para entrega" at bounding box center [584, 277] width 154 height 23
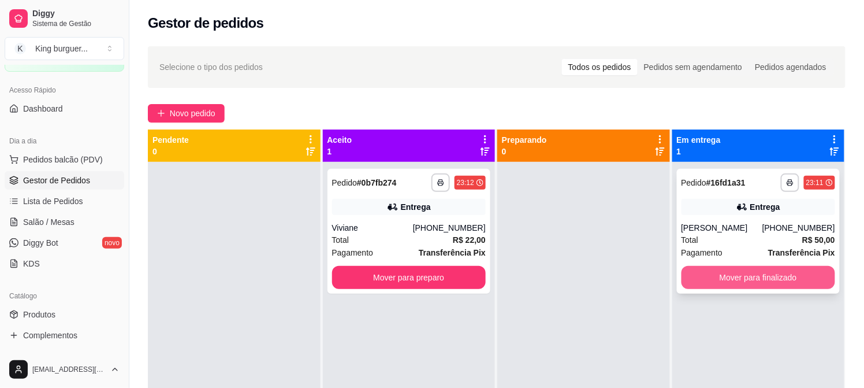
click at [686, 279] on button "Mover para finalizado" at bounding box center [759, 277] width 154 height 23
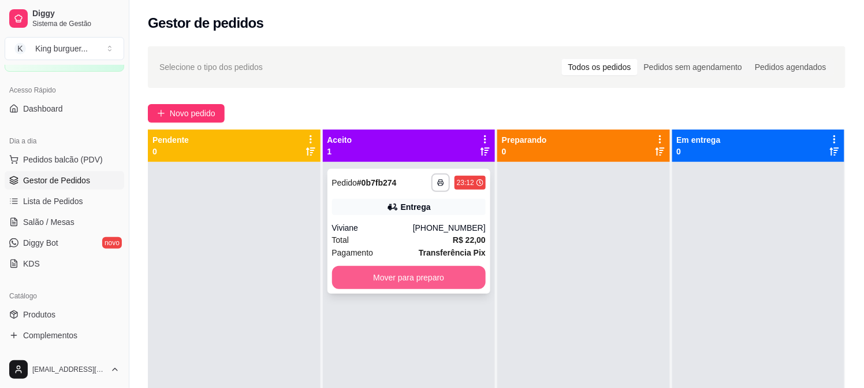
click at [462, 281] on button "Mover para preparo" at bounding box center [409, 277] width 154 height 23
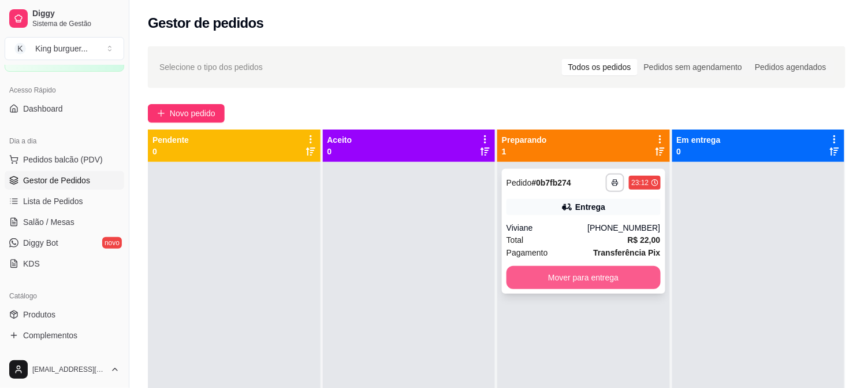
click at [594, 274] on button "Mover para entrega" at bounding box center [584, 277] width 154 height 23
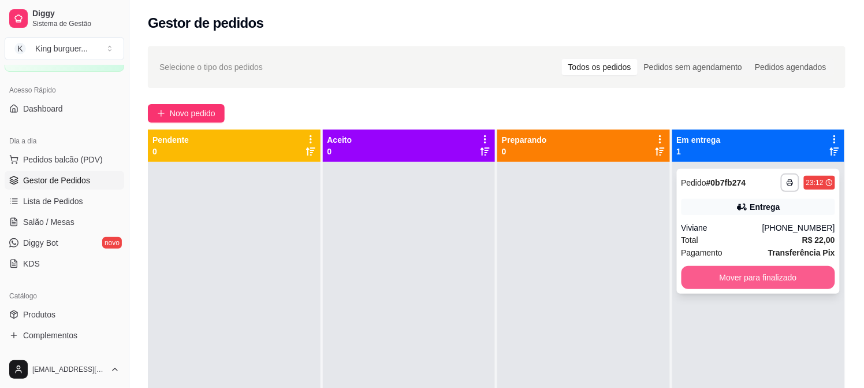
click at [703, 271] on button "Mover para finalizado" at bounding box center [759, 277] width 154 height 23
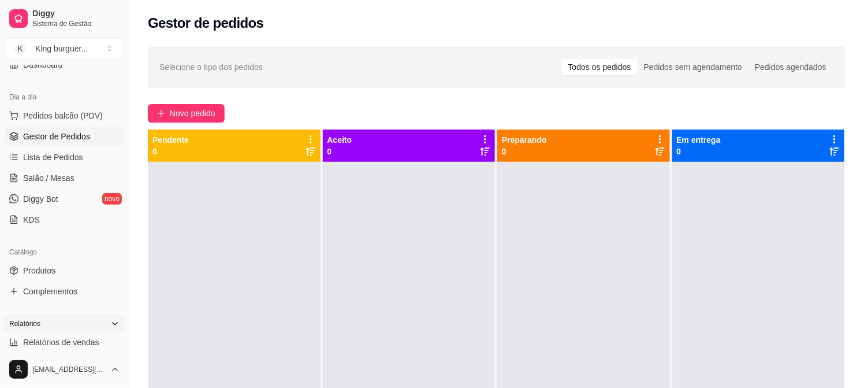
scroll to position [128, 0]
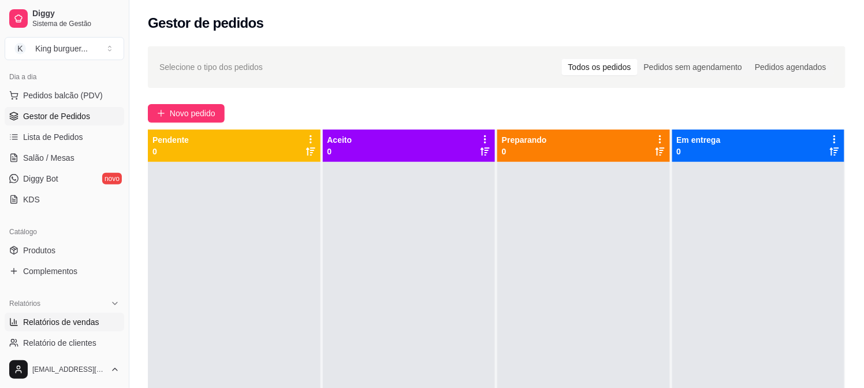
click at [87, 319] on span "Relatórios de vendas" at bounding box center [61, 322] width 76 height 12
select select "ALL"
select select "0"
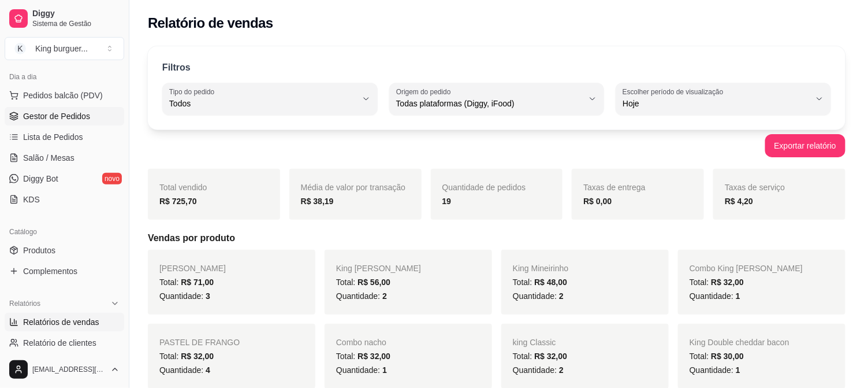
click at [55, 112] on span "Gestor de Pedidos" at bounding box center [56, 116] width 67 height 12
